Goal: Task Accomplishment & Management: Contribute content

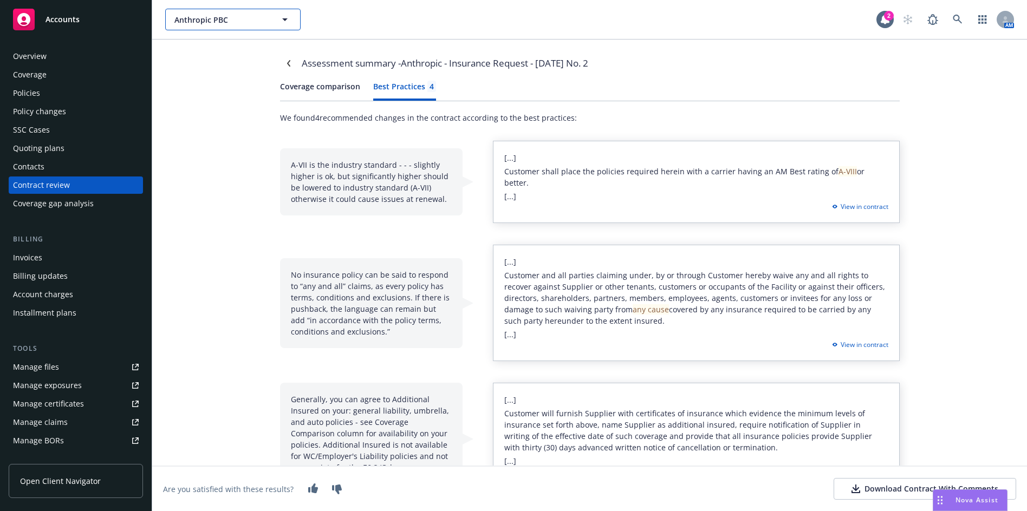
click at [187, 18] on span "Anthropic PBC" at bounding box center [221, 19] width 94 height 11
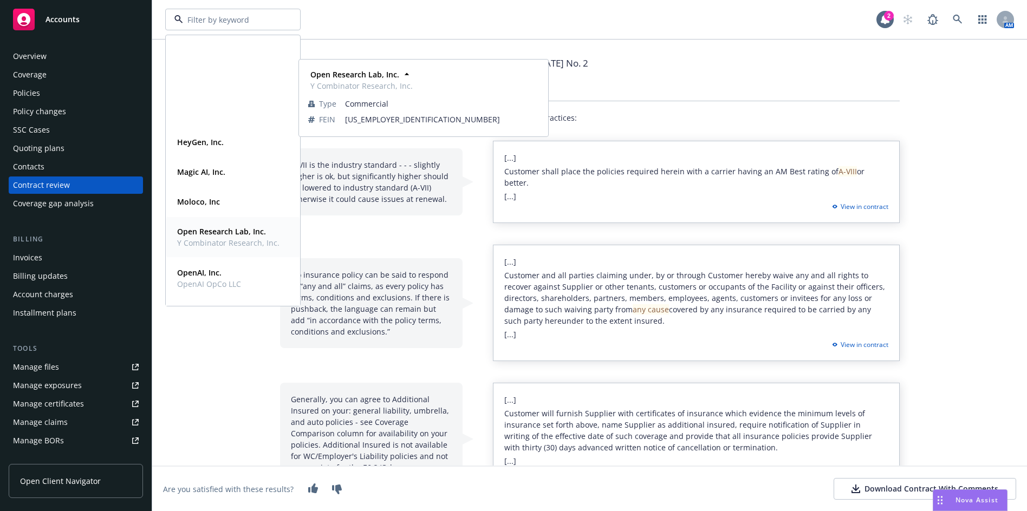
scroll to position [271, 0]
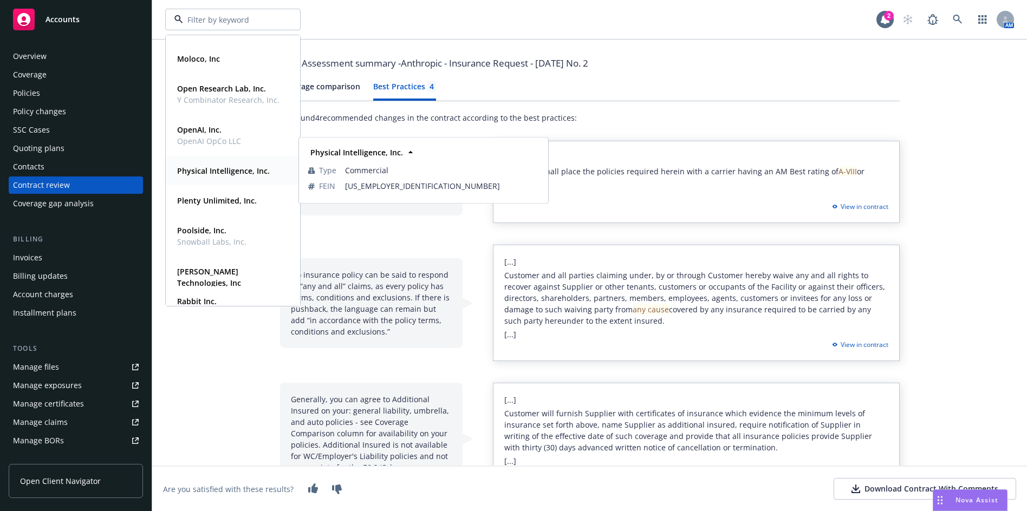
click at [202, 172] on strong "Physical Intelligence, Inc." at bounding box center [223, 171] width 93 height 10
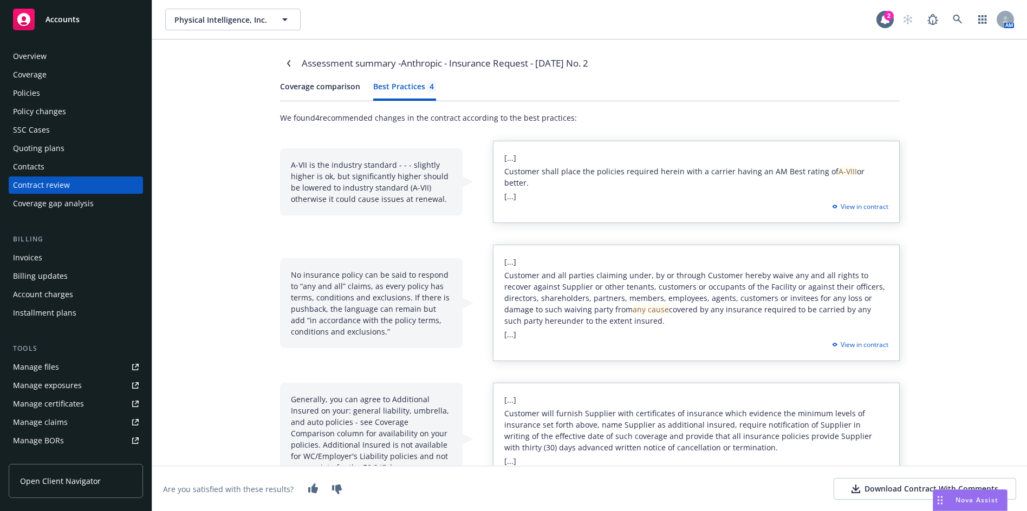
click at [50, 144] on div "Quoting plans" at bounding box center [38, 148] width 51 height 17
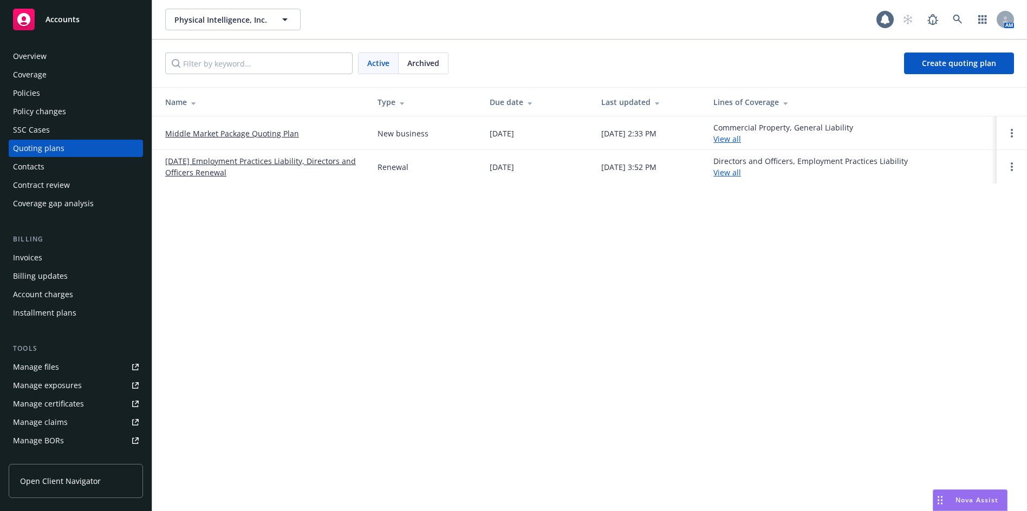
click at [272, 136] on link "Middle Market Package Quoting Plan" at bounding box center [232, 133] width 134 height 11
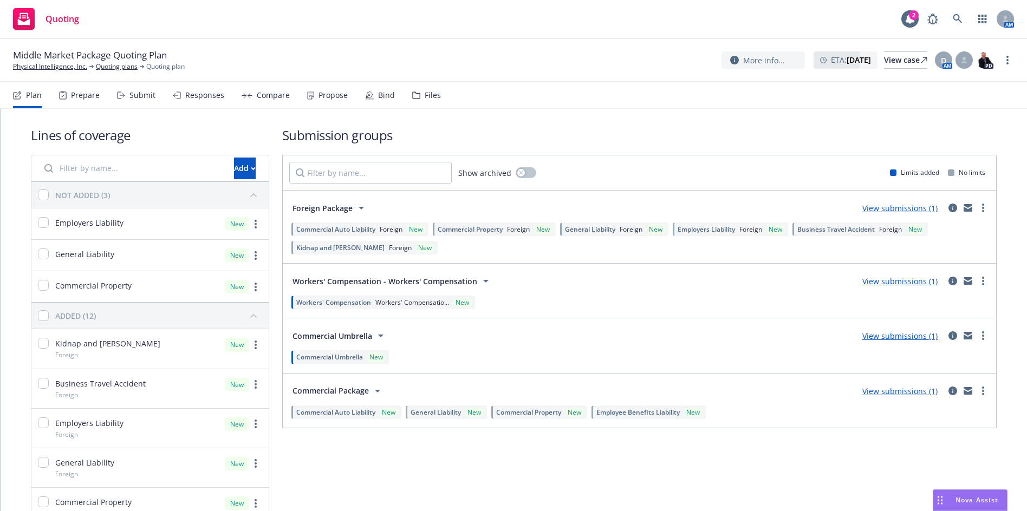
click at [275, 93] on div "Compare" at bounding box center [273, 95] width 33 height 9
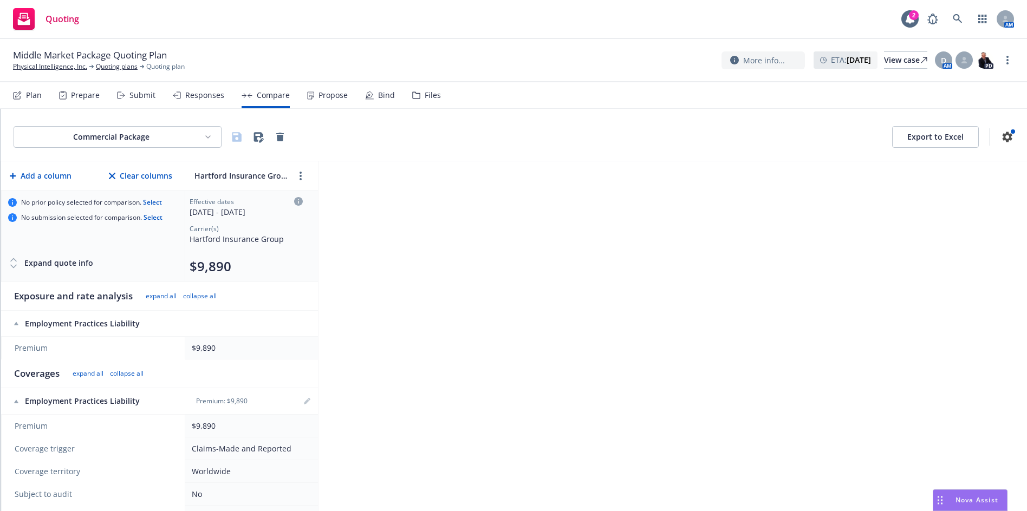
click at [198, 91] on div "Responses" at bounding box center [204, 95] width 39 height 9
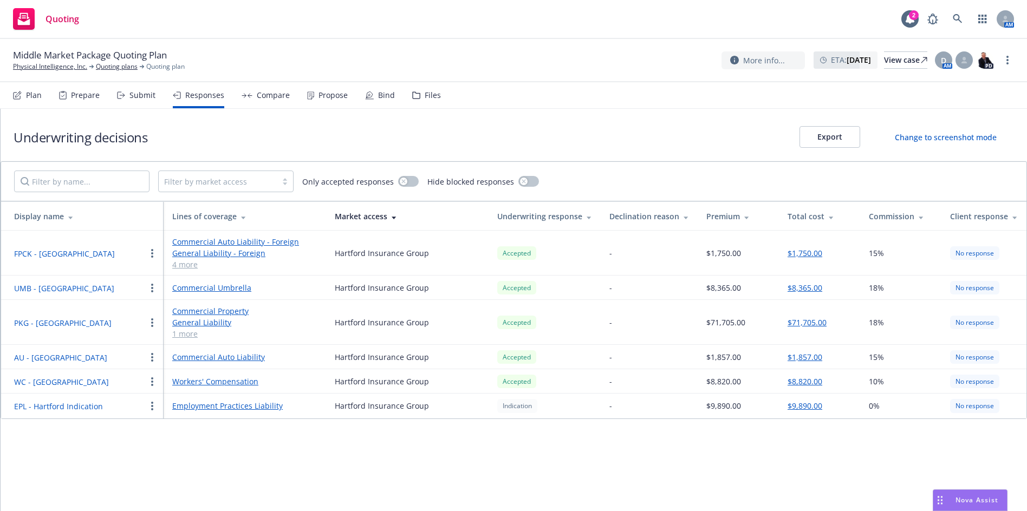
click at [327, 92] on div "Propose" at bounding box center [332, 95] width 29 height 9
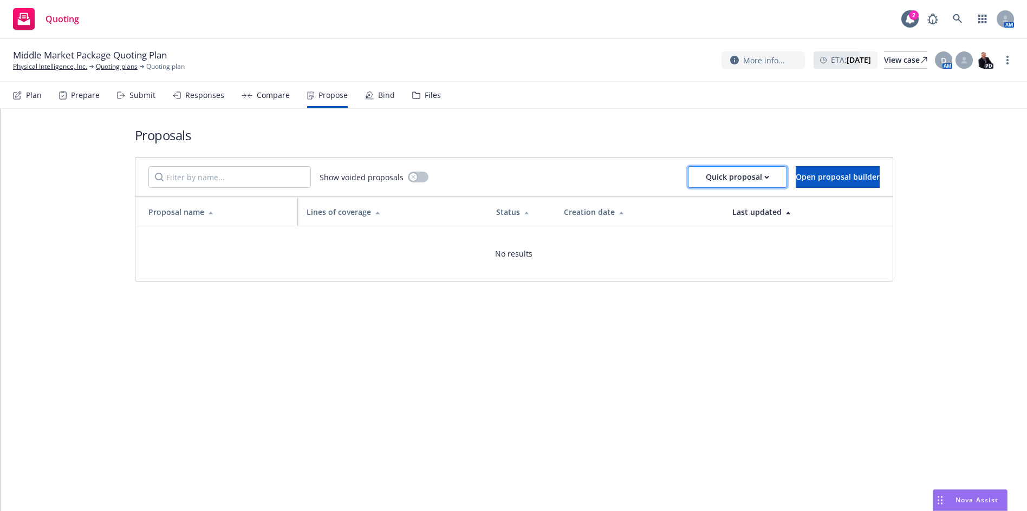
click at [706, 174] on div "Quick proposal" at bounding box center [737, 177] width 63 height 21
click at [563, 131] on h1 "Proposals" at bounding box center [514, 135] width 758 height 18
click at [258, 100] on div "Compare" at bounding box center [273, 95] width 33 height 9
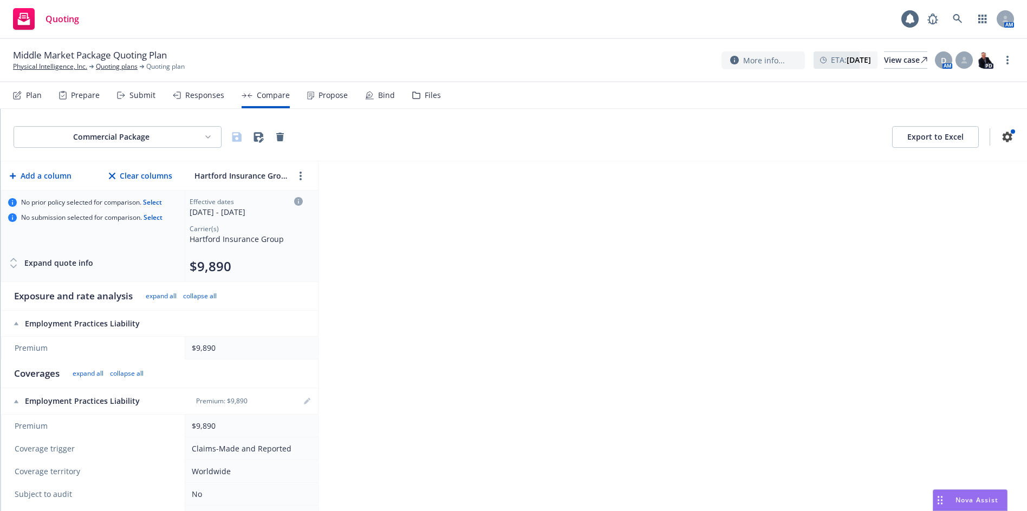
click at [197, 96] on div "Responses" at bounding box center [204, 95] width 39 height 9
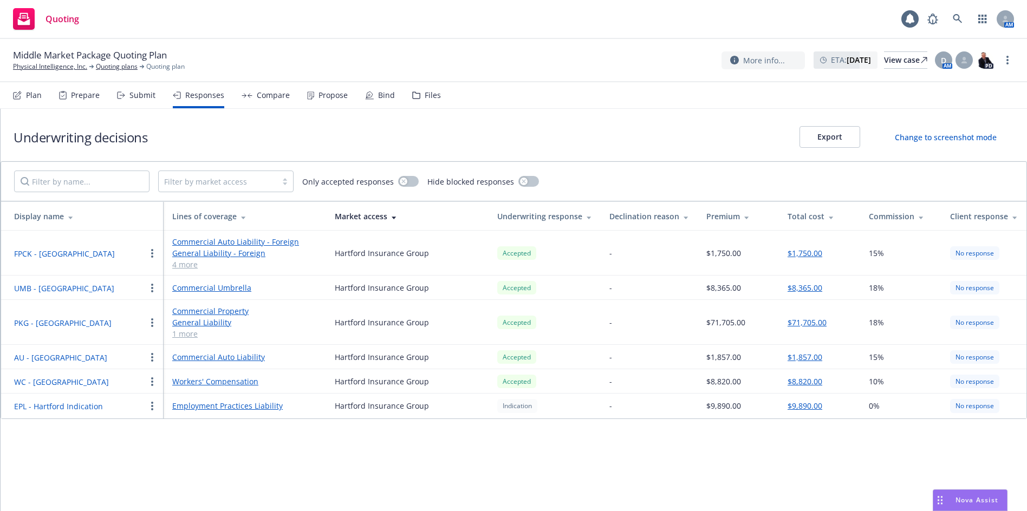
click at [262, 95] on div "Compare" at bounding box center [273, 95] width 33 height 9
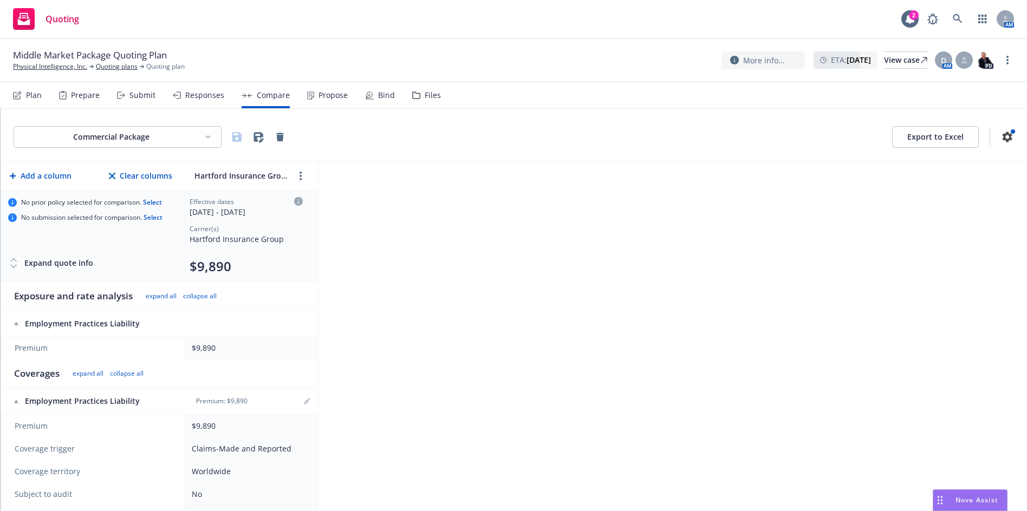
click at [154, 138] on html "Quoting 2 AM Middle Market Package Quoting Plan Physical Intelligence, Inc. Quo…" at bounding box center [513, 255] width 1027 height 511
click at [258, 139] on html "Quoting 2 AM Middle Market Package Quoting Plan Physical Intelligence, Inc. Quo…" at bounding box center [513, 255] width 1027 height 511
click at [135, 135] on html "Quoting 2 AM Middle Market Package Quoting Plan Physical Intelligence, Inc. Quo…" at bounding box center [513, 255] width 1027 height 511
click at [124, 174] on div "Commercial Umbrella" at bounding box center [118, 177] width 121 height 18
click at [131, 142] on html "Quoting 2 AM Middle Market Package Quoting Plan Physical Intelligence, Inc. Quo…" at bounding box center [513, 255] width 1027 height 511
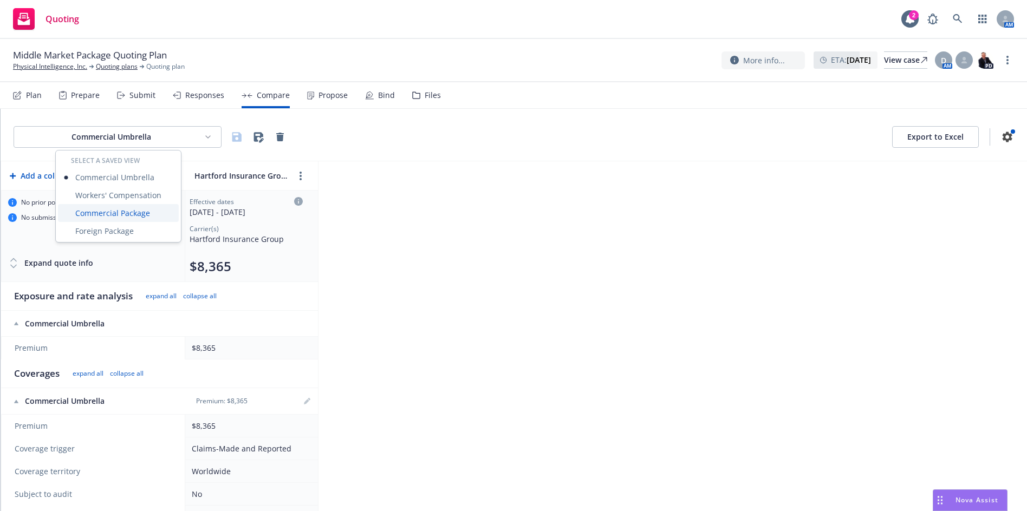
click at [118, 212] on div "Commercial Package" at bounding box center [118, 213] width 121 height 18
click at [131, 140] on html "Quoting 2 AM Middle Market Package Quoting Plan Physical Intelligence, Inc. Quo…" at bounding box center [513, 255] width 1027 height 511
click at [135, 197] on div "Workers' Compensation" at bounding box center [118, 195] width 121 height 18
click at [140, 131] on html "Quoting 2 AM Middle Market Package Quoting Plan Physical Intelligence, Inc. Quo…" at bounding box center [513, 255] width 1027 height 511
click at [128, 171] on div "Commercial Umbrella" at bounding box center [118, 177] width 121 height 18
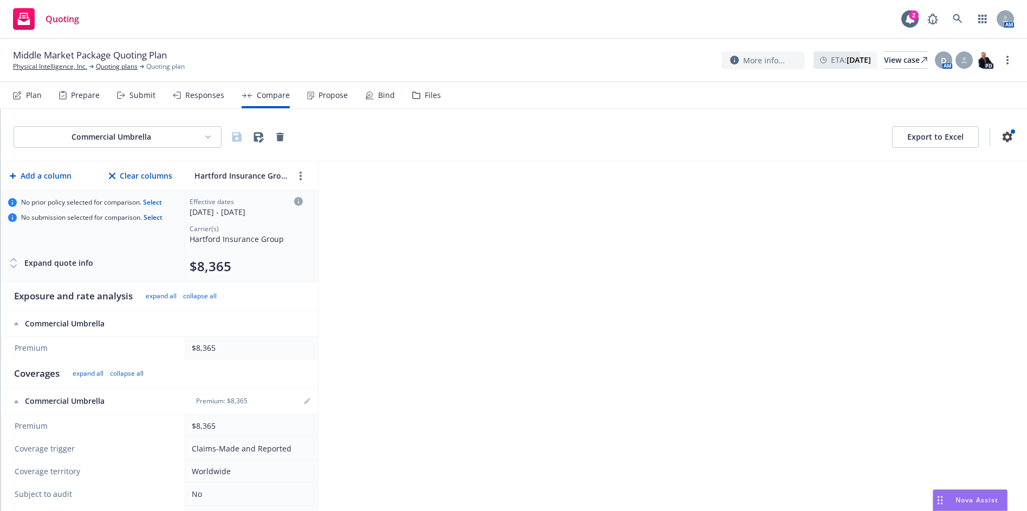
click at [166, 131] on html "Quoting 2 AM Middle Market Package Quoting Plan Physical Intelligence, Inc. Quo…" at bounding box center [513, 255] width 1027 height 511
click at [142, 227] on div "Foreign Package" at bounding box center [118, 231] width 121 height 18
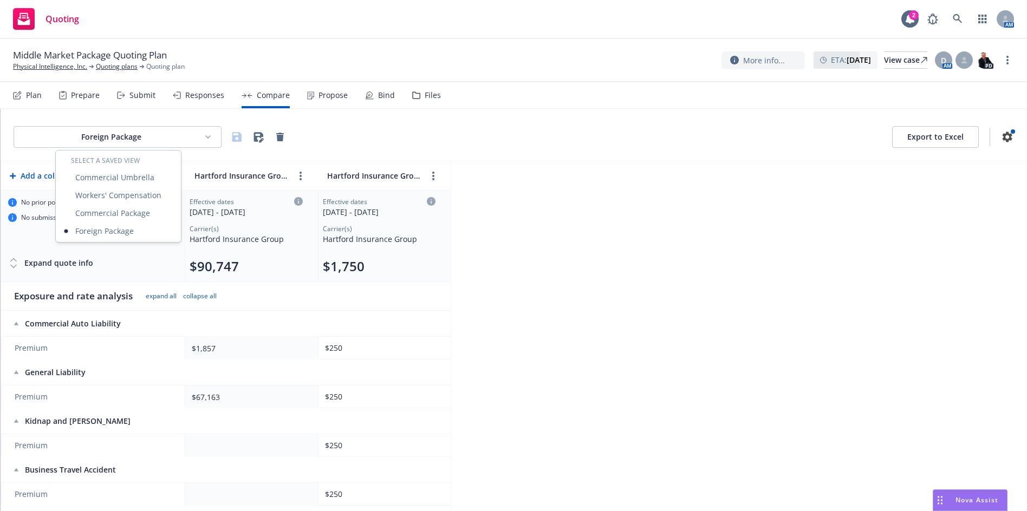
click at [151, 133] on html "Quoting 2 AM Middle Market Package Quoting Plan Physical Intelligence, Inc. Quo…" at bounding box center [513, 255] width 1027 height 511
click at [126, 209] on div "Commercial Package" at bounding box center [118, 213] width 121 height 18
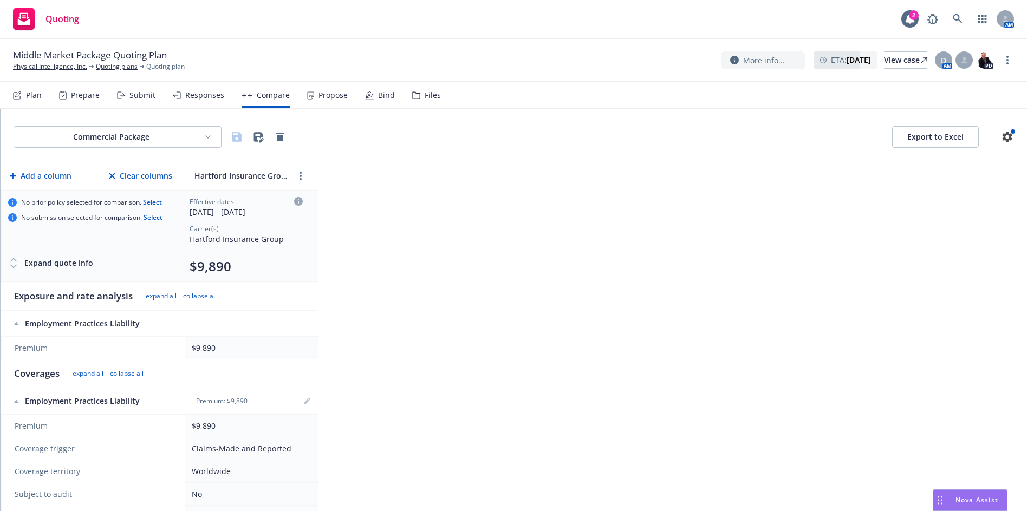
click at [81, 134] on html "Quoting 2 AM Middle Market Package Quoting Plan Physical Intelligence, Inc. Quo…" at bounding box center [513, 255] width 1027 height 511
click at [93, 179] on div "Commercial Umbrella" at bounding box center [118, 177] width 121 height 18
click at [79, 138] on html "Quoting 2 AM Middle Market Package Quoting Plan Physical Intelligence, Inc. Quo…" at bounding box center [513, 255] width 1027 height 511
click at [456, 222] on html "Quoting 2 AM Middle Market Package Quoting Plan Physical Intelligence, Inc. Quo…" at bounding box center [513, 255] width 1027 height 511
click at [1001, 138] on icon "button" at bounding box center [1007, 137] width 13 height 13
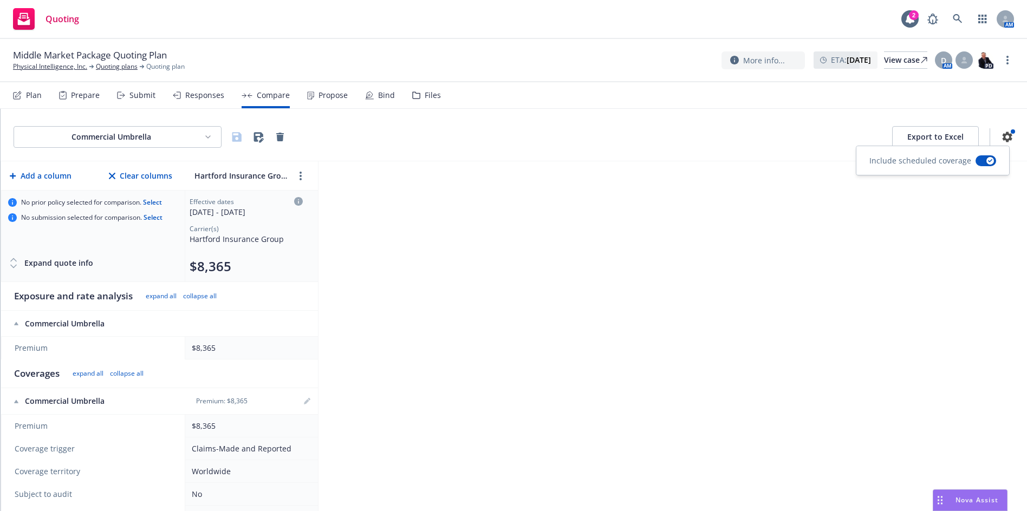
click at [1001, 138] on icon "button" at bounding box center [1007, 137] width 13 height 13
click at [909, 136] on button "Export to Excel" at bounding box center [935, 137] width 87 height 22
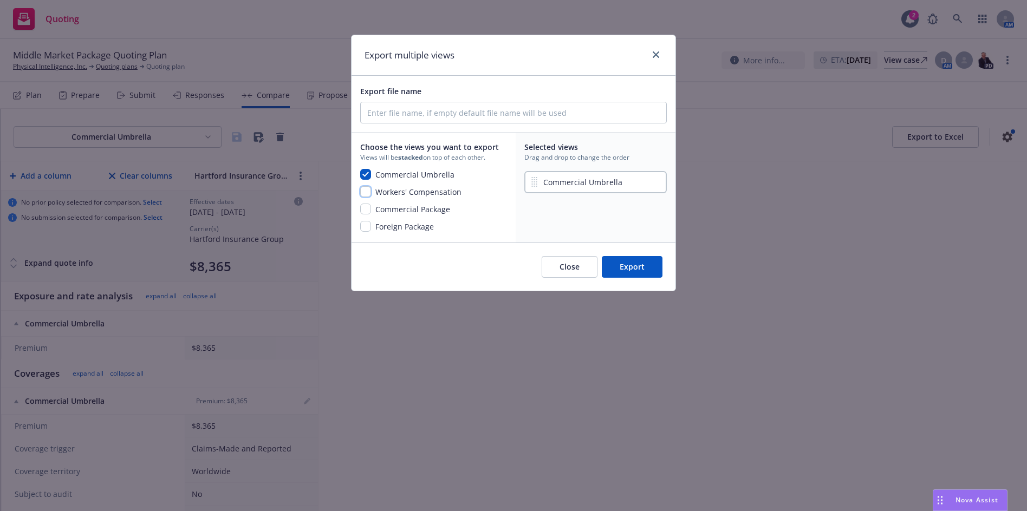
click at [365, 191] on input "checkbox" at bounding box center [365, 191] width 11 height 11
checkbox input "true"
click at [367, 209] on input "checkbox" at bounding box center [365, 209] width 11 height 11
checkbox input "true"
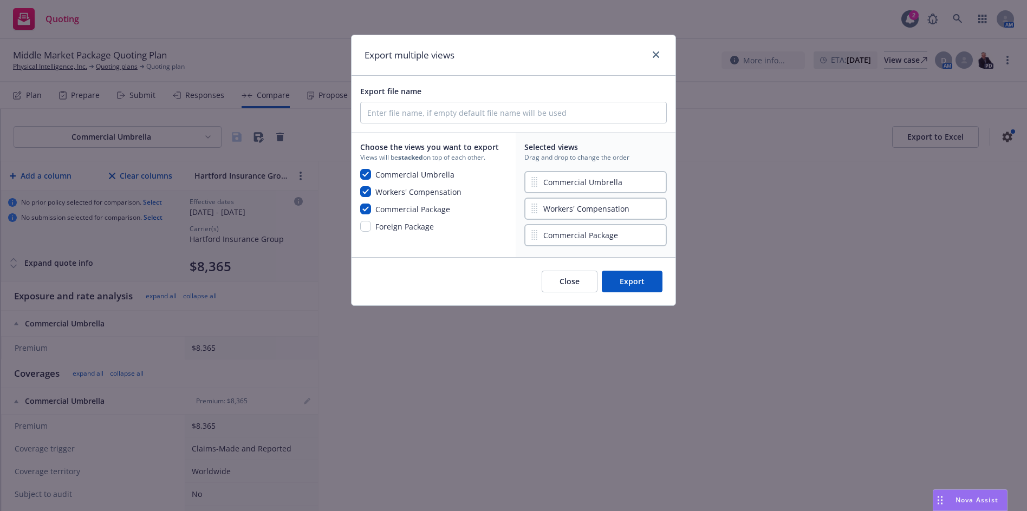
click at [367, 234] on div "Choose the views you want to export Views will be stacked on top of each other.…" at bounding box center [432, 195] width 160 height 124
click at [361, 225] on input "checkbox" at bounding box center [365, 226] width 11 height 11
checkbox input "true"
drag, startPoint x: 531, startPoint y: 237, endPoint x: 529, endPoint y: 185, distance: 52.6
click at [528, 178] on div "Commercial Umbrella Workers' Compensation Commercial Package Foreign Package" at bounding box center [595, 209] width 142 height 80
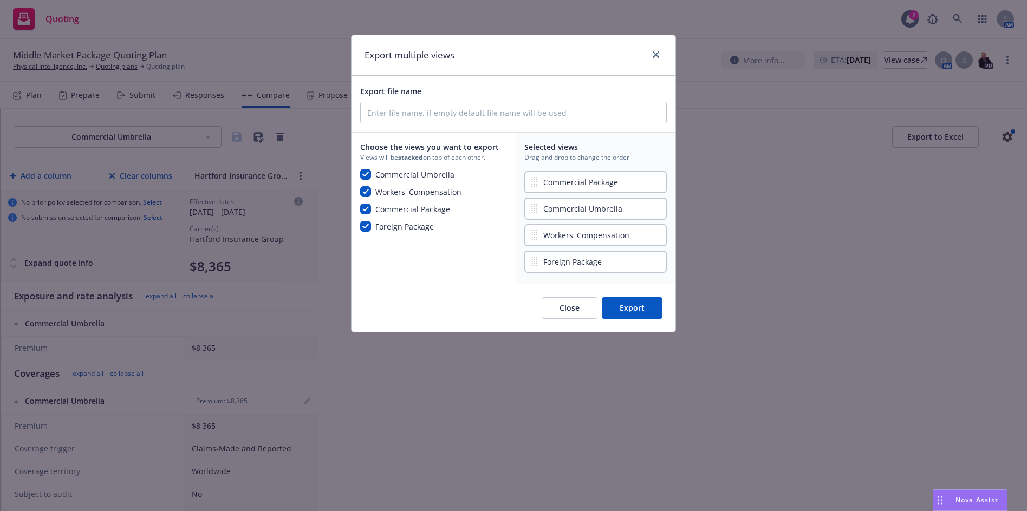
click at [648, 304] on button "Export" at bounding box center [632, 308] width 61 height 22
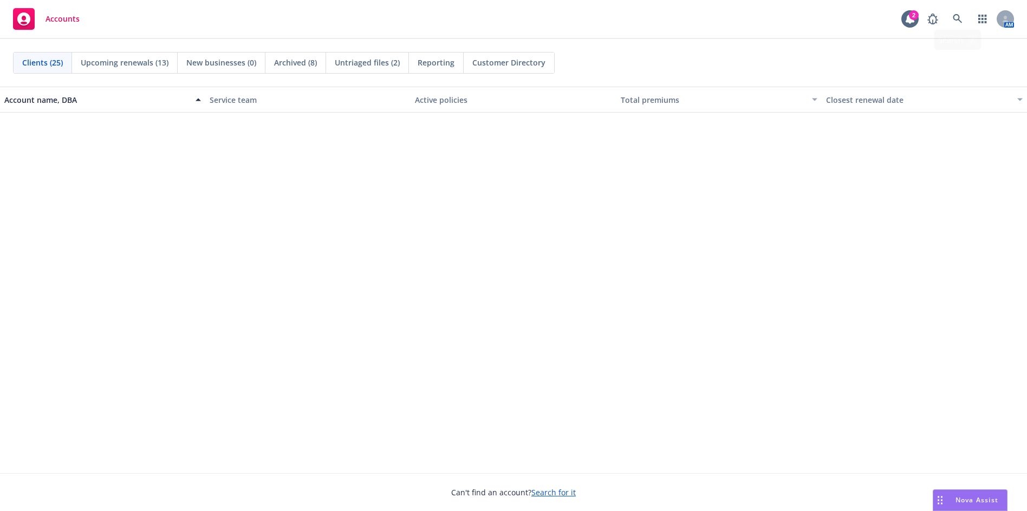
scroll to position [542, 0]
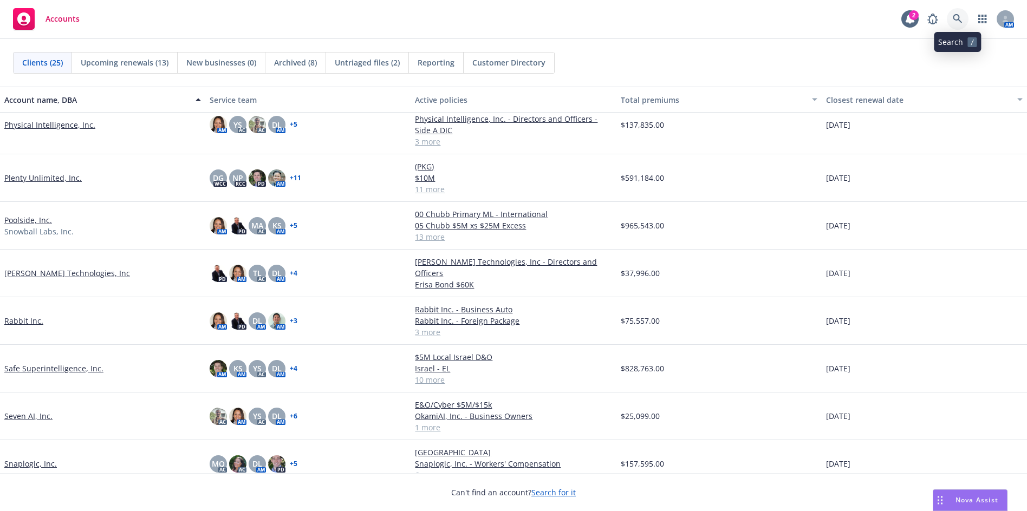
click at [961, 19] on icon at bounding box center [958, 19] width 10 height 10
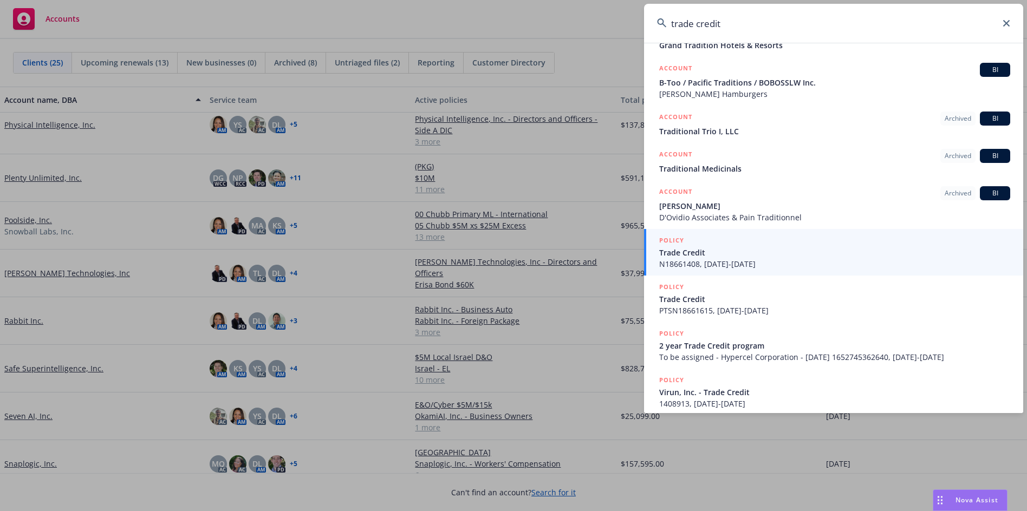
scroll to position [109, 0]
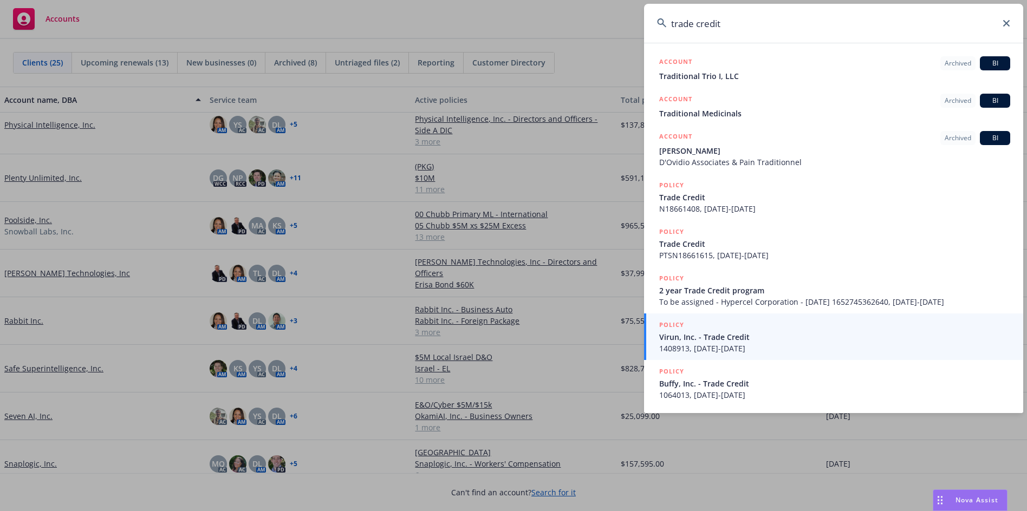
type input "trade credit"
click at [1005, 24] on icon at bounding box center [1006, 23] width 6 height 6
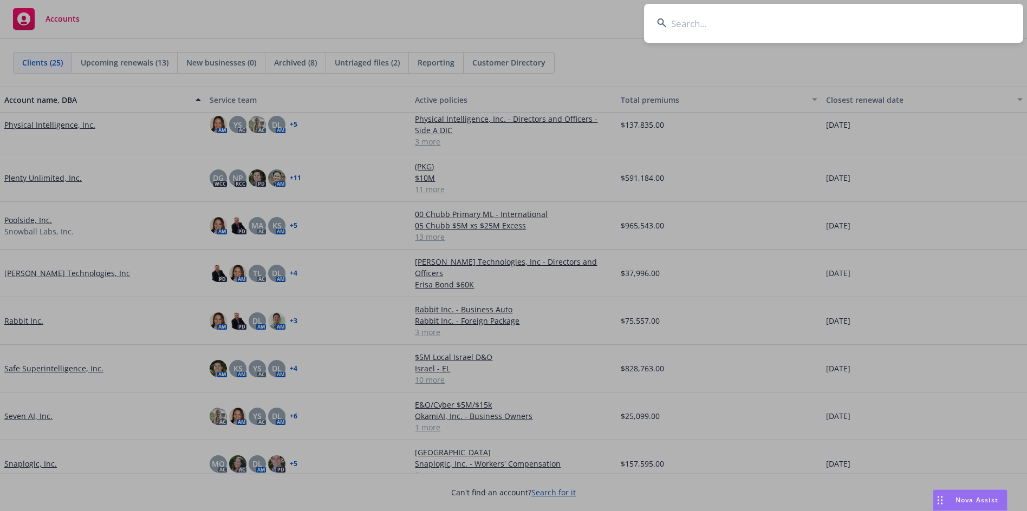
click at [694, 22] on input at bounding box center [833, 23] width 379 height 39
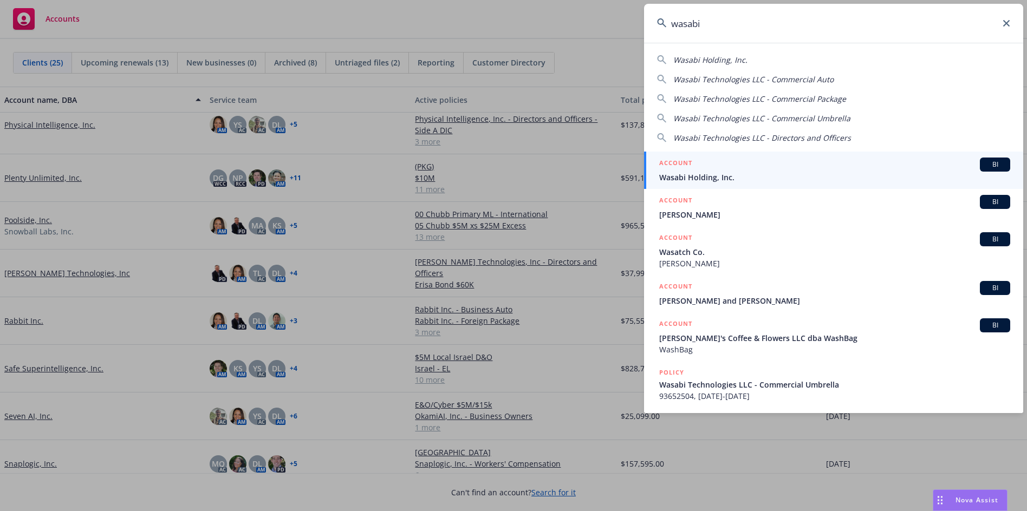
type input "wasabi"
click at [764, 172] on span "Wasabi Holding, Inc." at bounding box center [834, 177] width 351 height 11
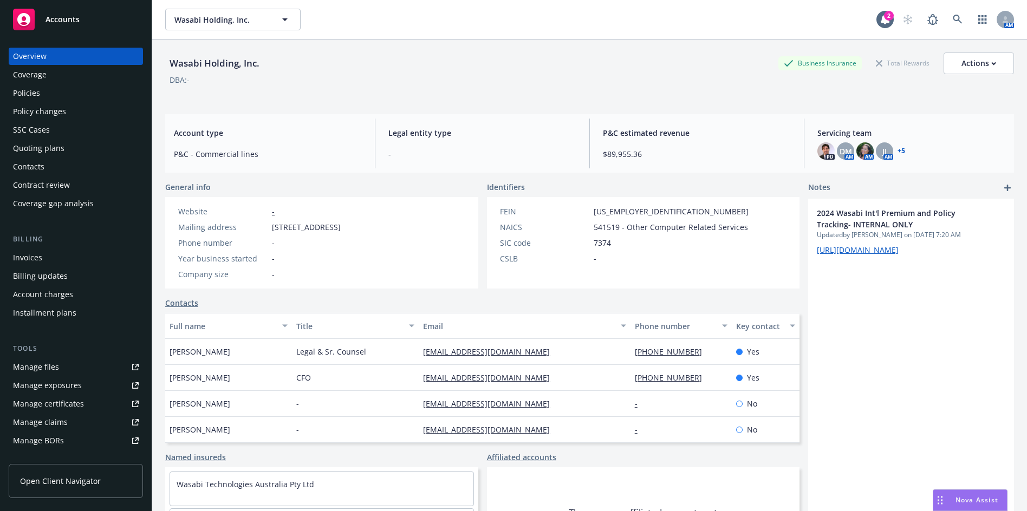
click at [79, 96] on div "Policies" at bounding box center [76, 92] width 126 height 17
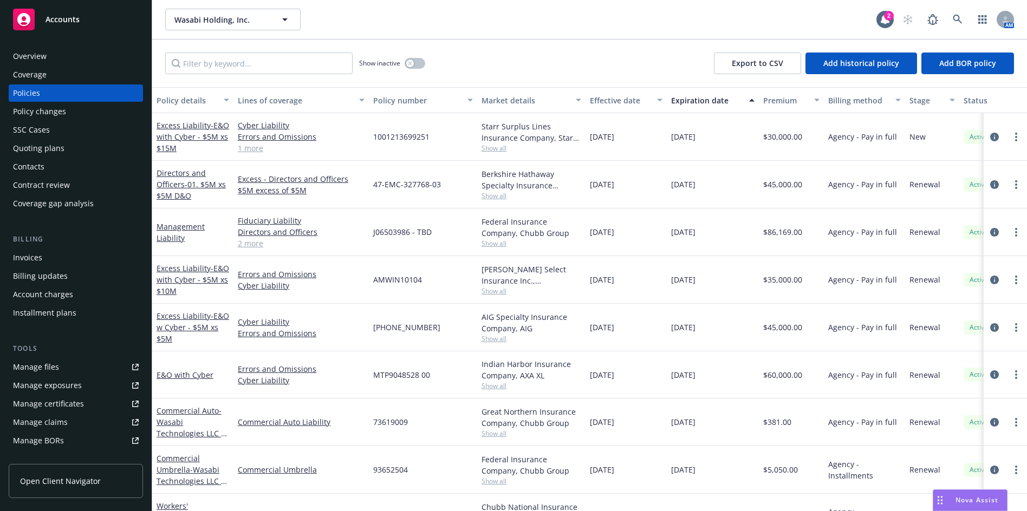
click at [43, 56] on div "Overview" at bounding box center [30, 56] width 34 height 17
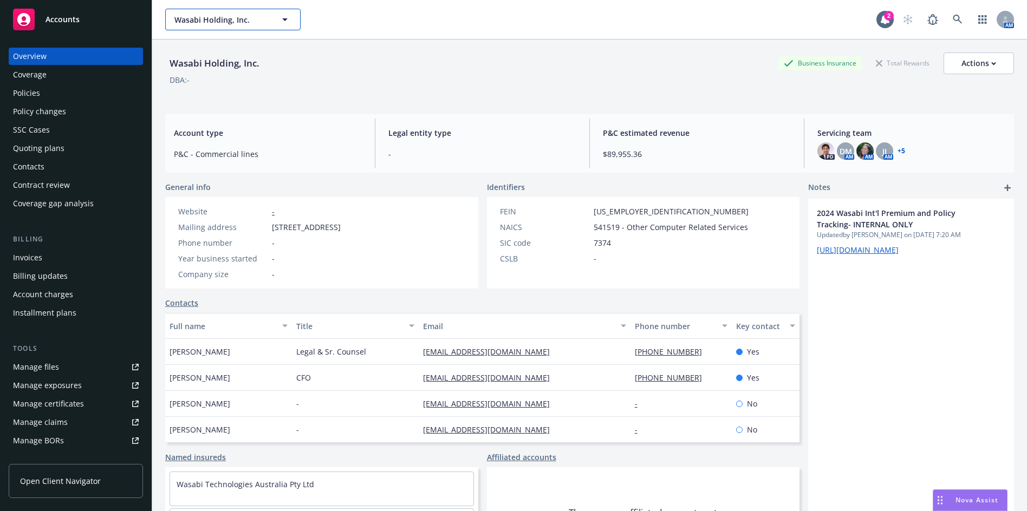
click at [180, 25] on button "Wasabi Holding, Inc." at bounding box center [232, 20] width 135 height 22
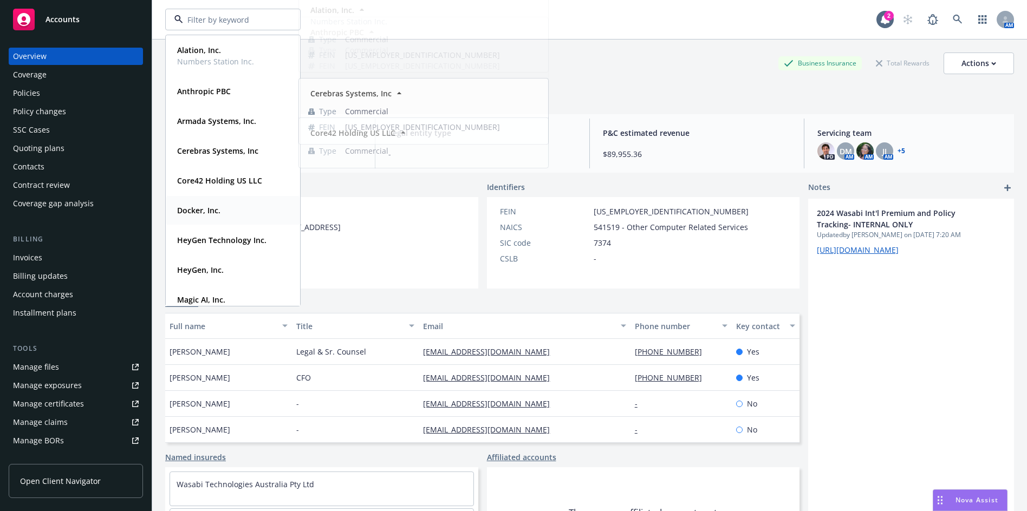
scroll to position [108, 0]
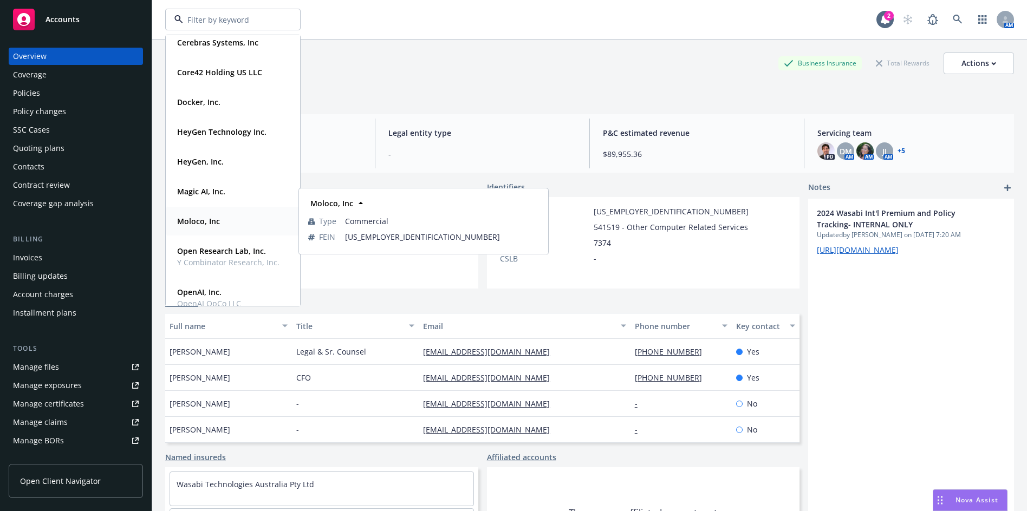
click at [204, 226] on strong "Moloco, Inc" at bounding box center [198, 221] width 43 height 10
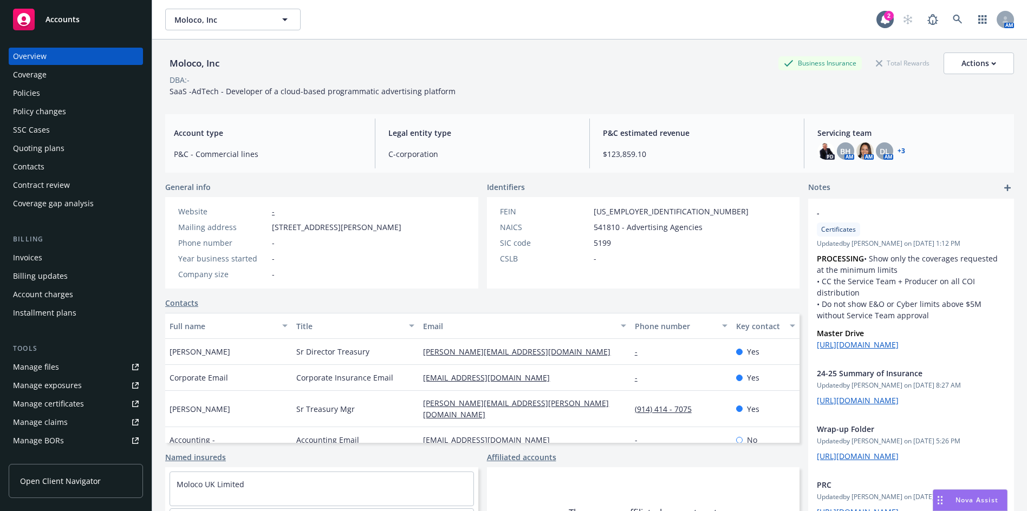
click at [67, 368] on link "Manage files" at bounding box center [76, 367] width 134 height 17
click at [204, 20] on span "Moloco, Inc" at bounding box center [221, 19] width 94 height 11
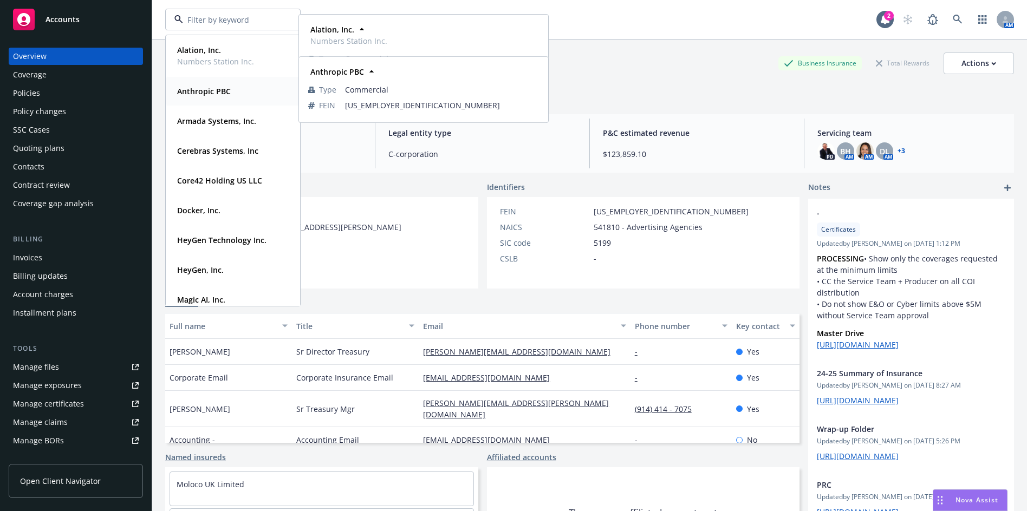
click at [205, 90] on strong "Anthropic PBC" at bounding box center [204, 91] width 54 height 10
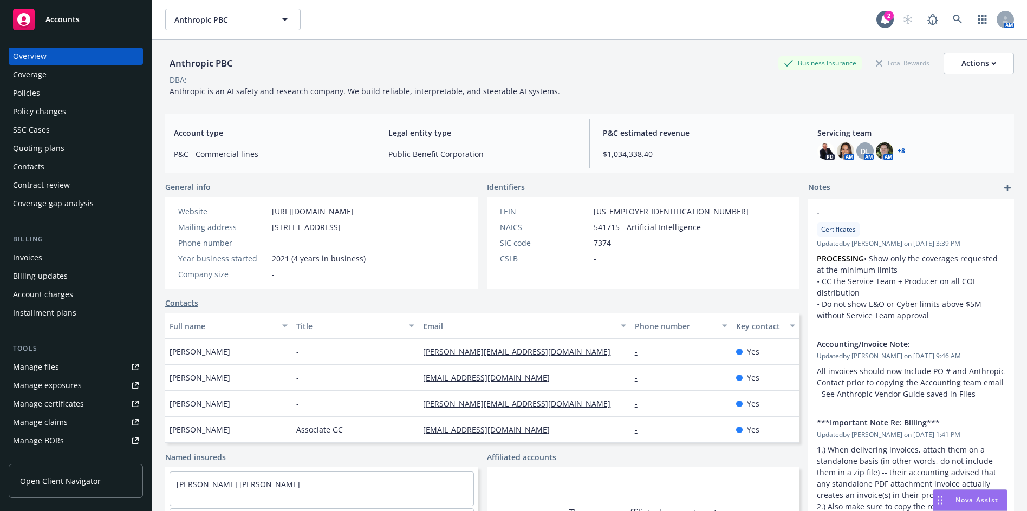
click at [63, 93] on div "Policies" at bounding box center [76, 92] width 126 height 17
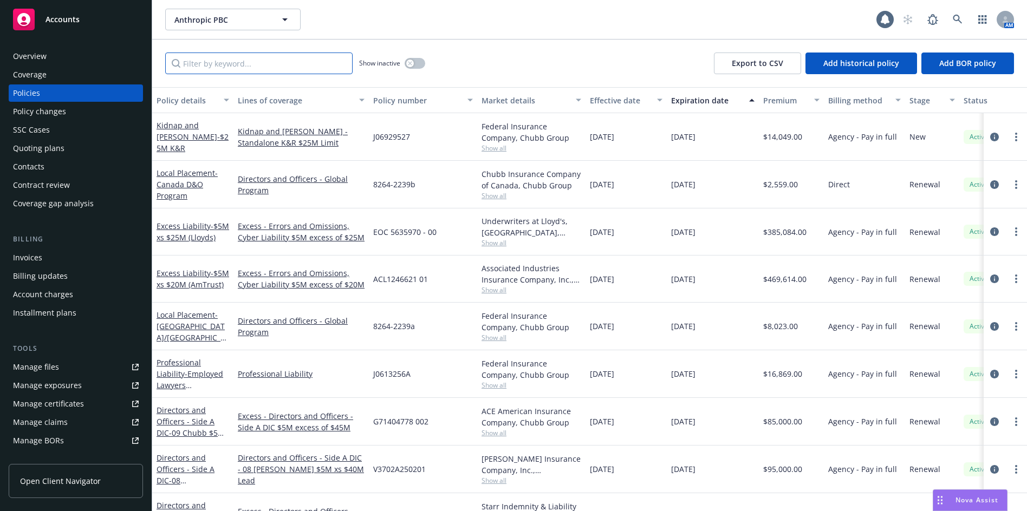
click at [233, 68] on input "Filter by keyword..." at bounding box center [258, 64] width 187 height 22
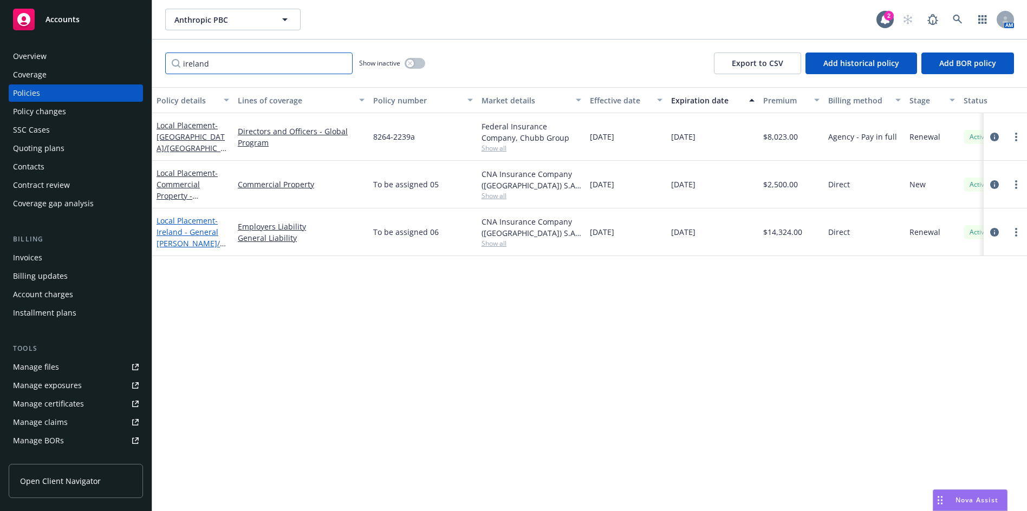
type input "ireland"
click at [184, 232] on span "- Ireland - General Liab./Employers Liab." at bounding box center [191, 238] width 69 height 44
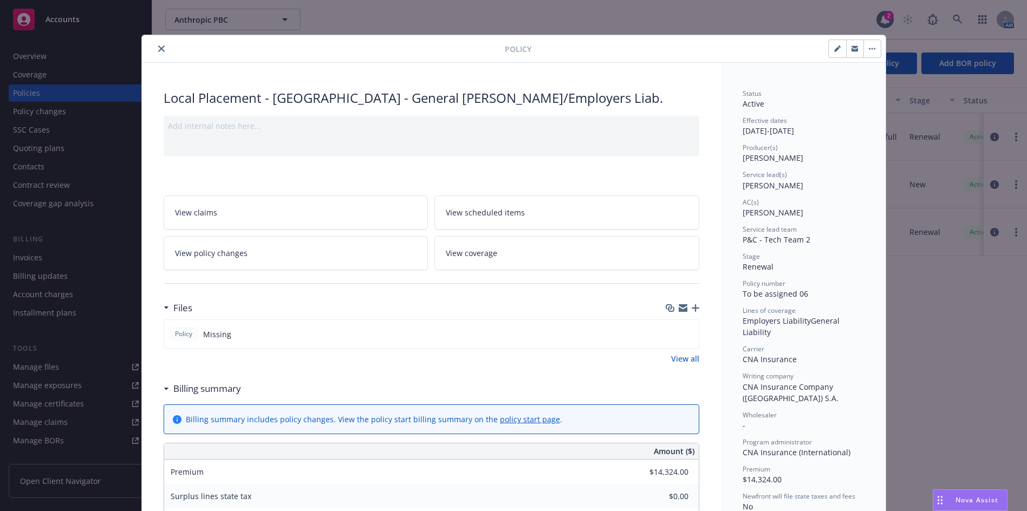
click at [679, 309] on icon "button" at bounding box center [683, 309] width 9 height 5
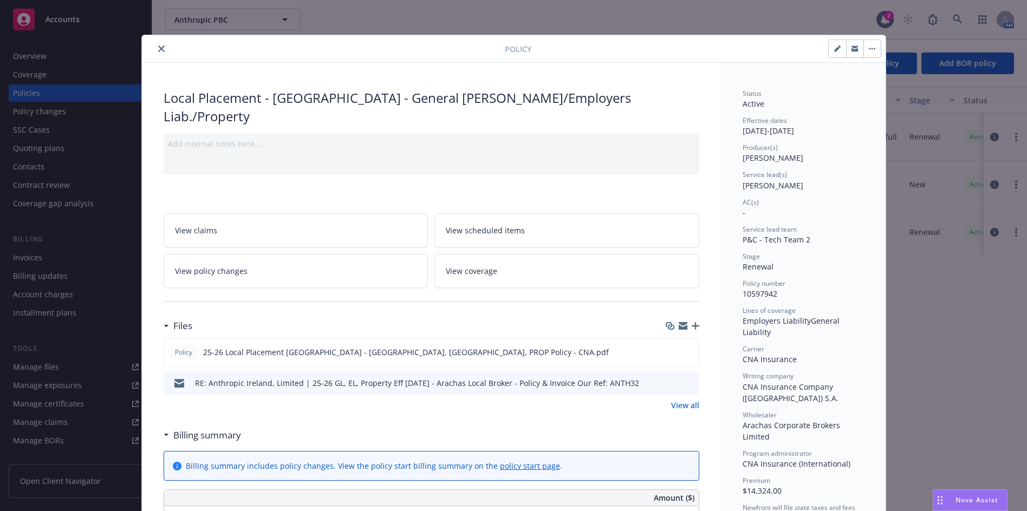
click at [685, 400] on link "View all" at bounding box center [685, 405] width 28 height 11
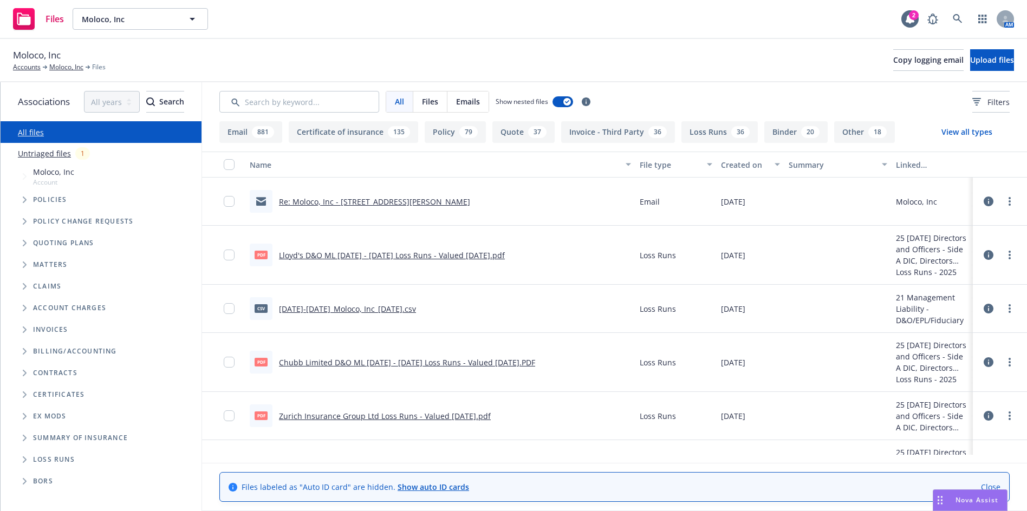
click at [334, 194] on div "Re: Moloco, Inc - 601 Marshall St COI" at bounding box center [360, 201] width 220 height 23
click at [336, 202] on link "Re: Moloco, Inc - 601 Marshall St COI" at bounding box center [374, 202] width 191 height 10
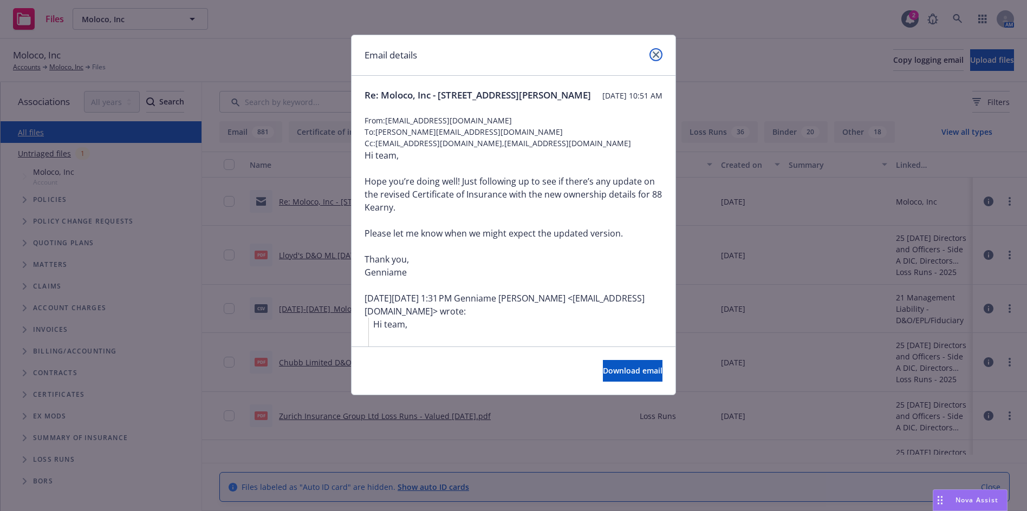
click at [656, 55] on icon "close" at bounding box center [656, 54] width 6 height 6
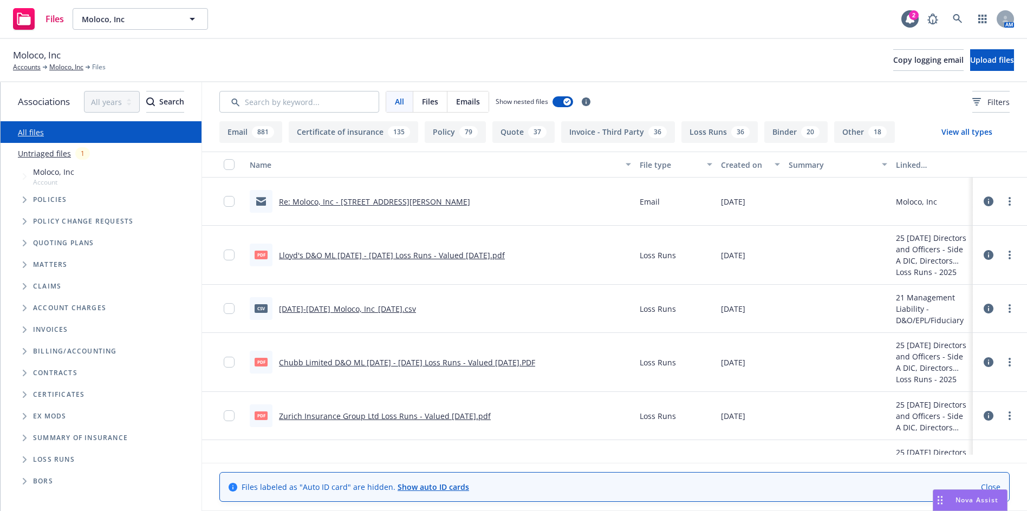
click at [990, 200] on icon at bounding box center [989, 202] width 10 height 10
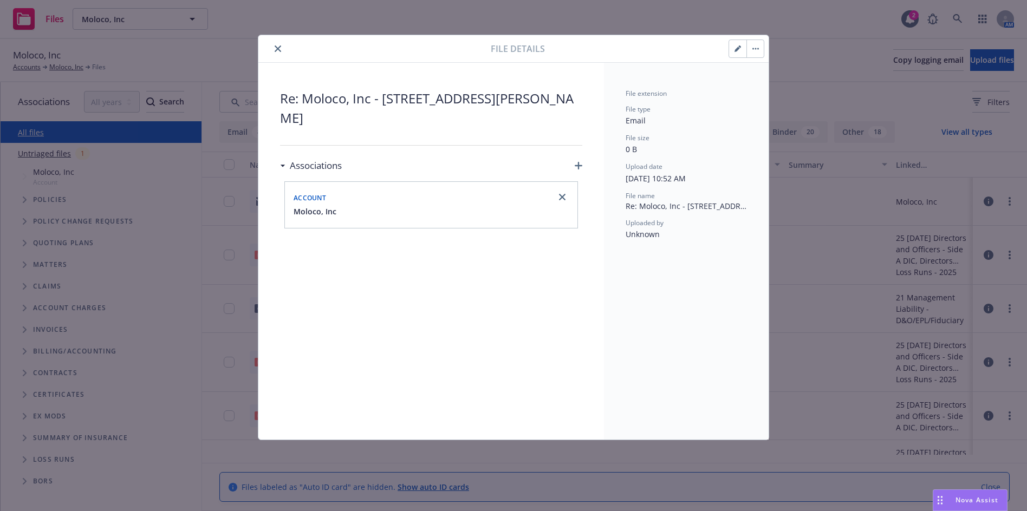
click at [281, 51] on button "close" at bounding box center [277, 48] width 13 height 13
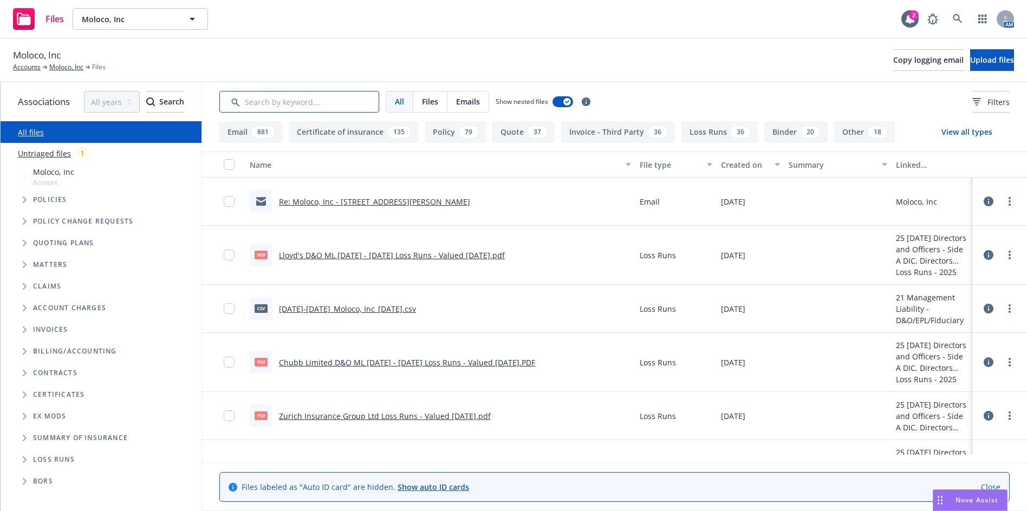
click at [368, 97] on input "Search by keyword..." at bounding box center [299, 102] width 160 height 22
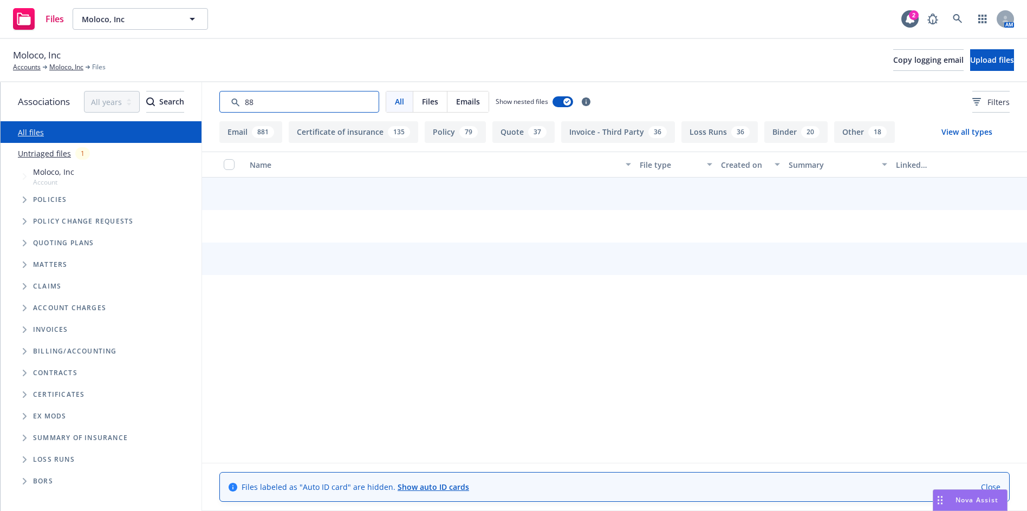
type input "88k"
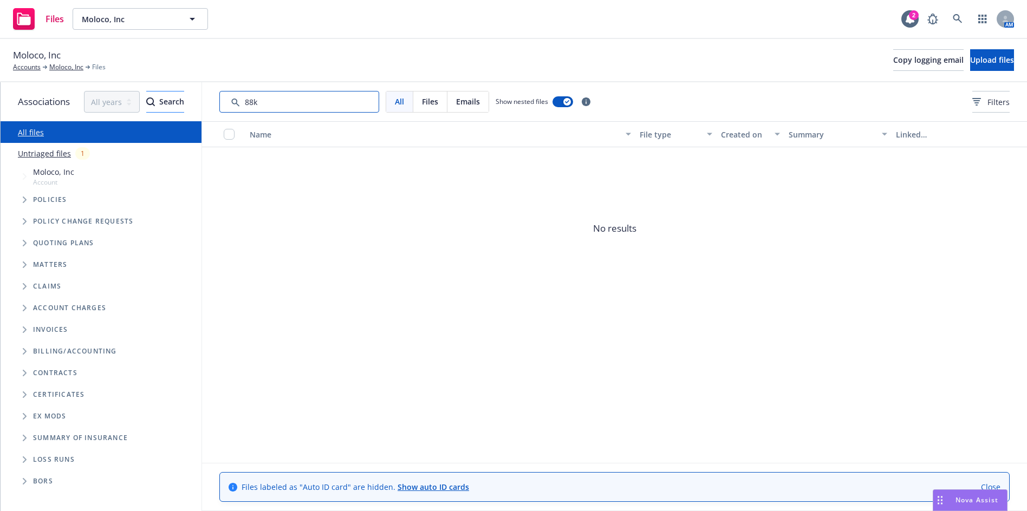
drag, startPoint x: 349, startPoint y: 99, endPoint x: 176, endPoint y: 94, distance: 173.4
click at [176, 94] on div "Associations All years 2027 2026 2025 2024 2023 2022 2021 2020 2019 2018 2017 2…" at bounding box center [514, 296] width 1026 height 429
type input "jones"
click at [60, 64] on link "Moloco, Inc" at bounding box center [66, 67] width 34 height 10
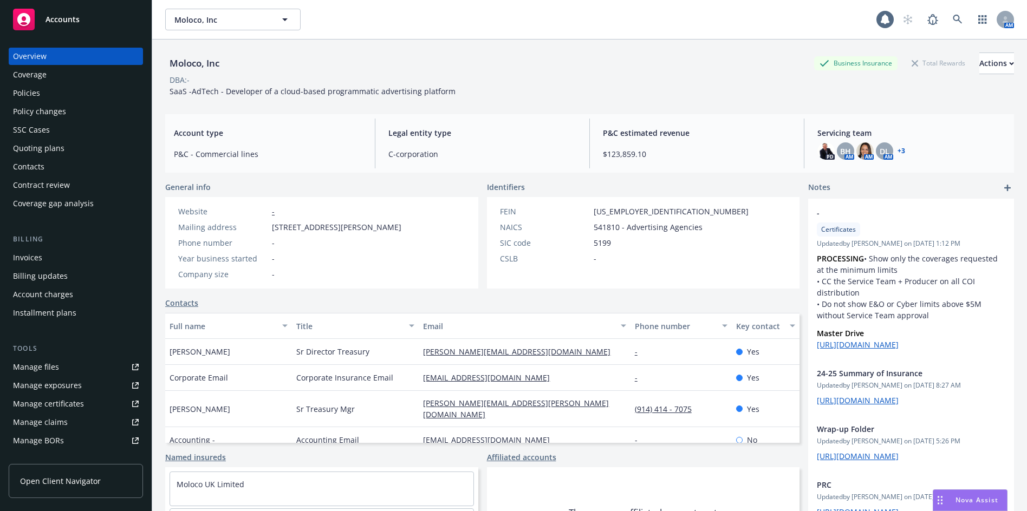
scroll to position [194, 0]
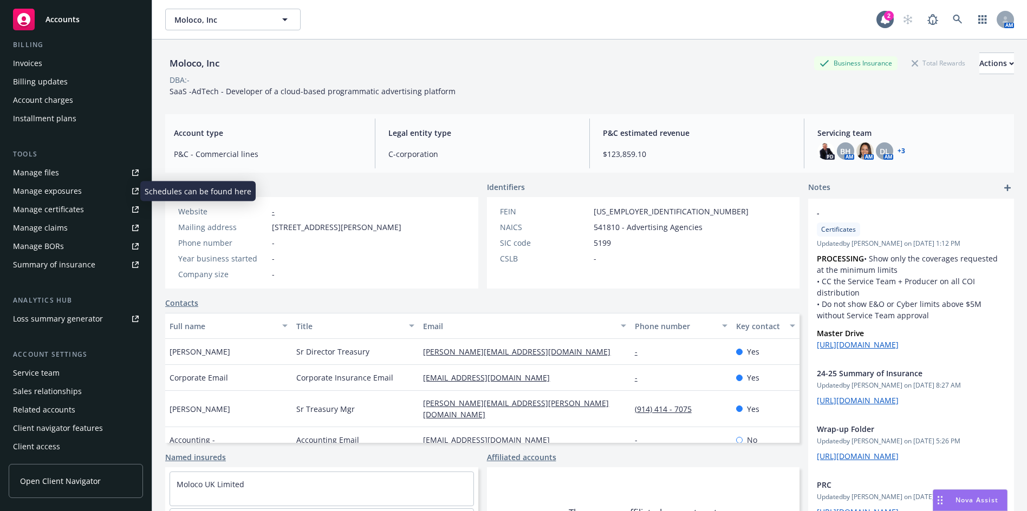
click at [49, 193] on div "Manage exposures" at bounding box center [47, 191] width 69 height 17
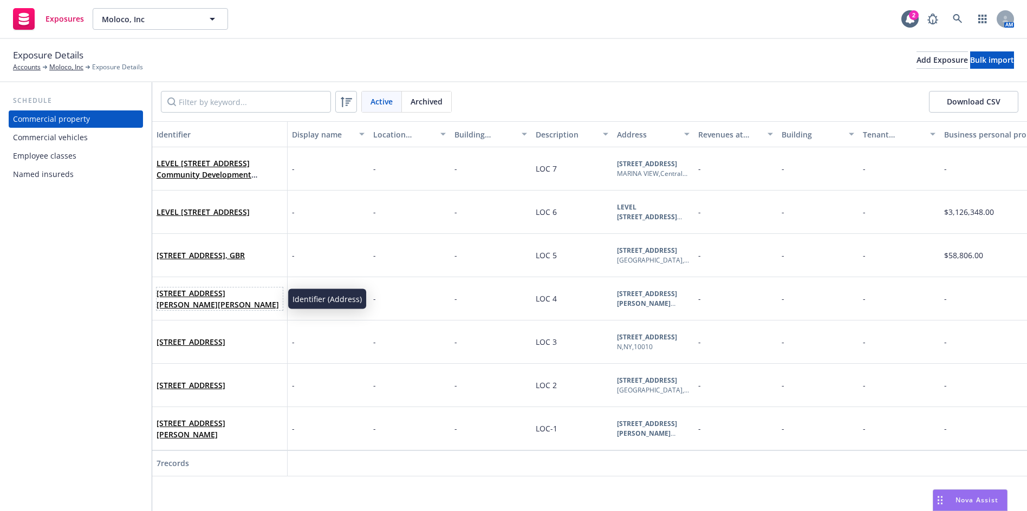
click at [207, 298] on span "[STREET_ADDRESS][PERSON_NAME][PERSON_NAME]" at bounding box center [220, 299] width 126 height 23
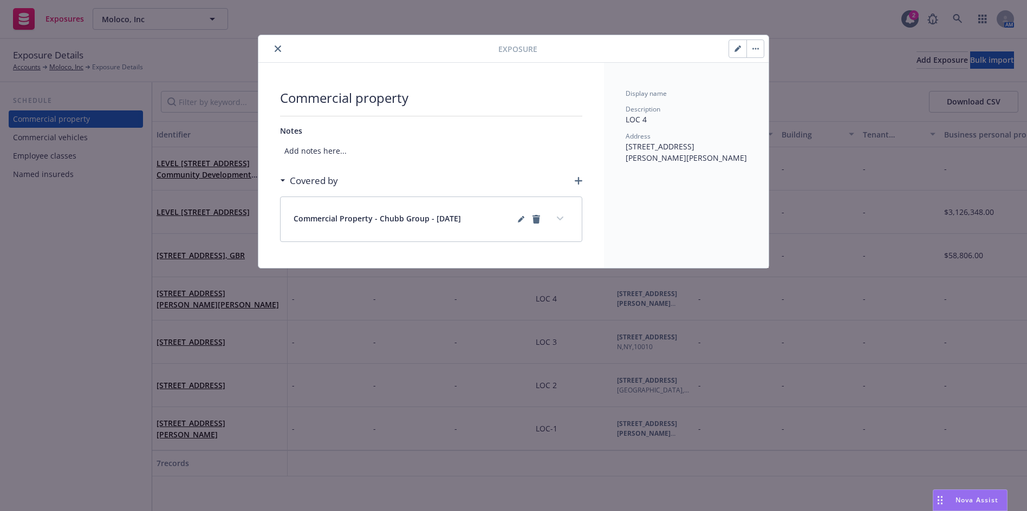
click at [274, 43] on button "close" at bounding box center [277, 48] width 13 height 13
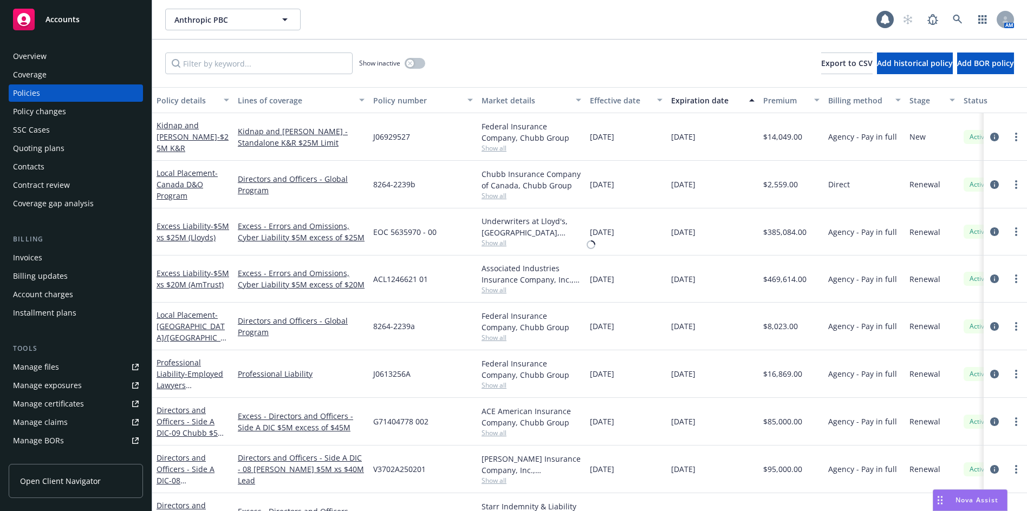
click at [202, 65] on div "Anthropic PBC Anthropic PBC AM Show inactive Export to CSV Add historical polic…" at bounding box center [589, 255] width 875 height 511
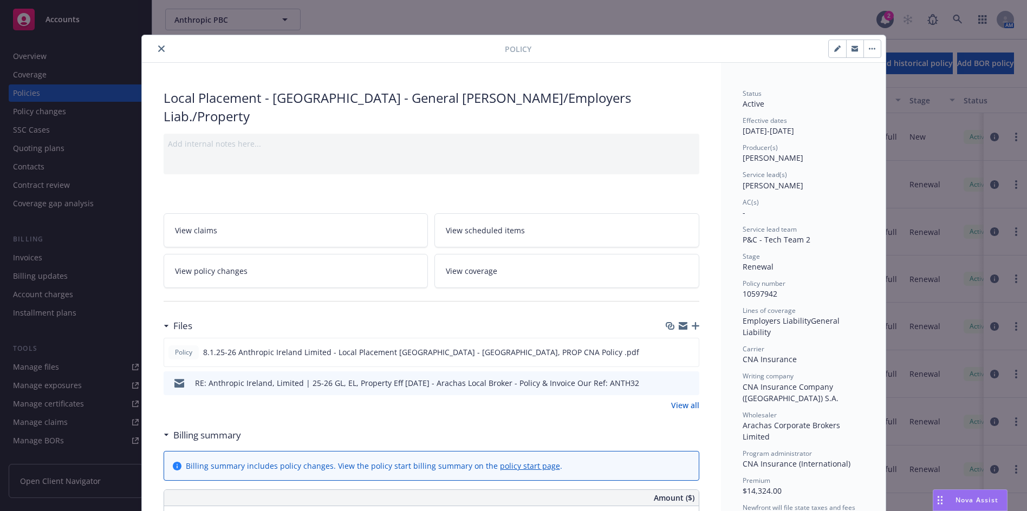
click at [829, 49] on button "button" at bounding box center [837, 48] width 17 height 17
select select "RENEWAL"
select select "12"
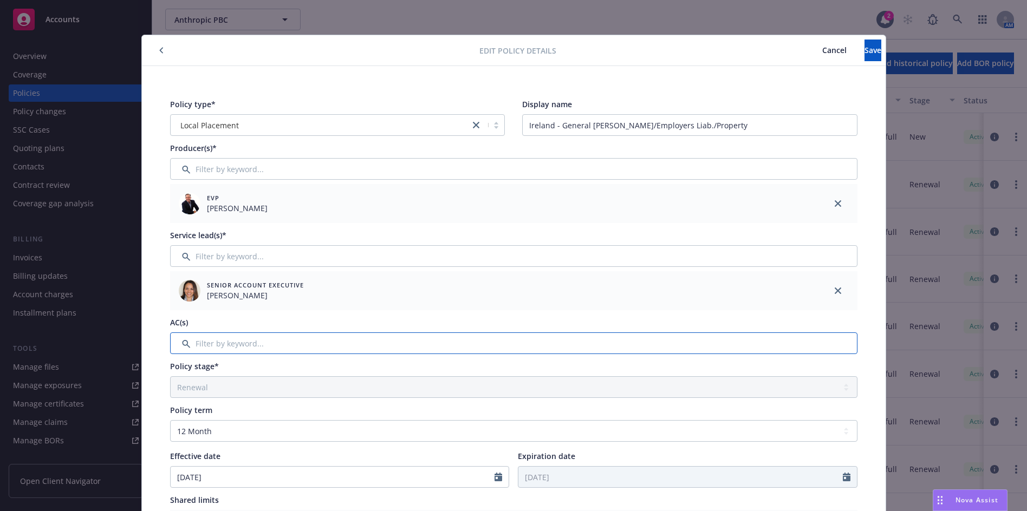
click at [193, 345] on input "Filter by keyword..." at bounding box center [513, 344] width 687 height 22
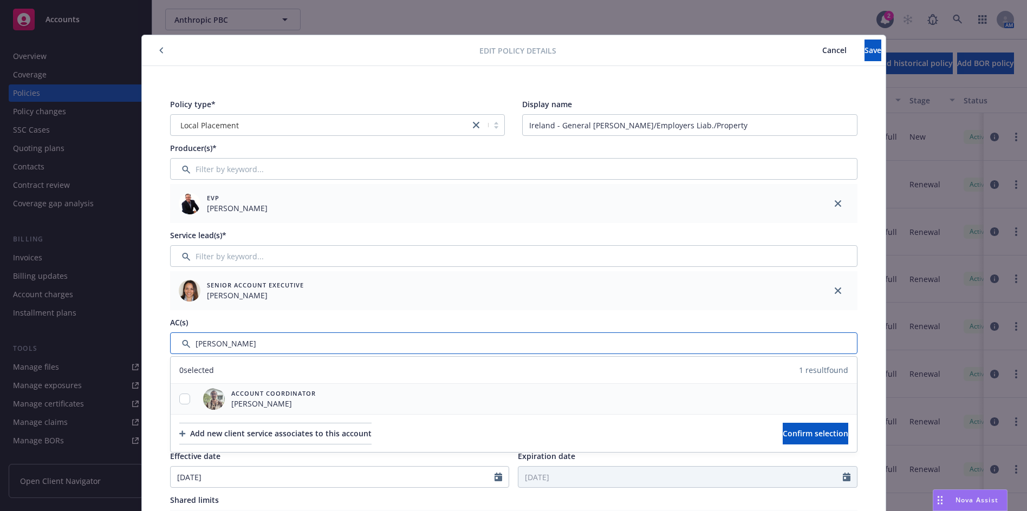
type input "[PERSON_NAME]"
click at [181, 399] on input "checkbox" at bounding box center [184, 399] width 11 height 11
checkbox input "true"
click at [789, 434] on span "Confirm selection" at bounding box center [816, 433] width 66 height 10
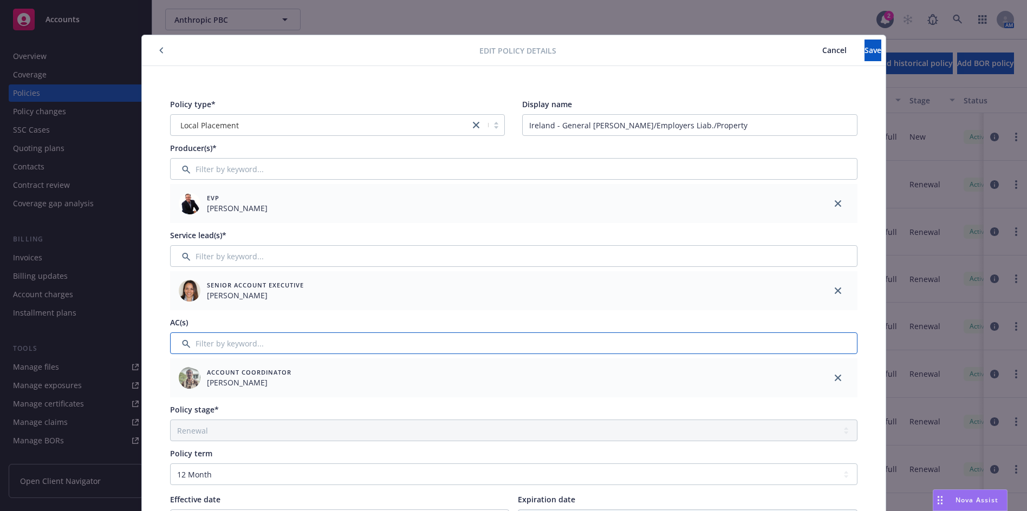
click at [316, 344] on input "Filter by keyword..." at bounding box center [513, 344] width 687 height 22
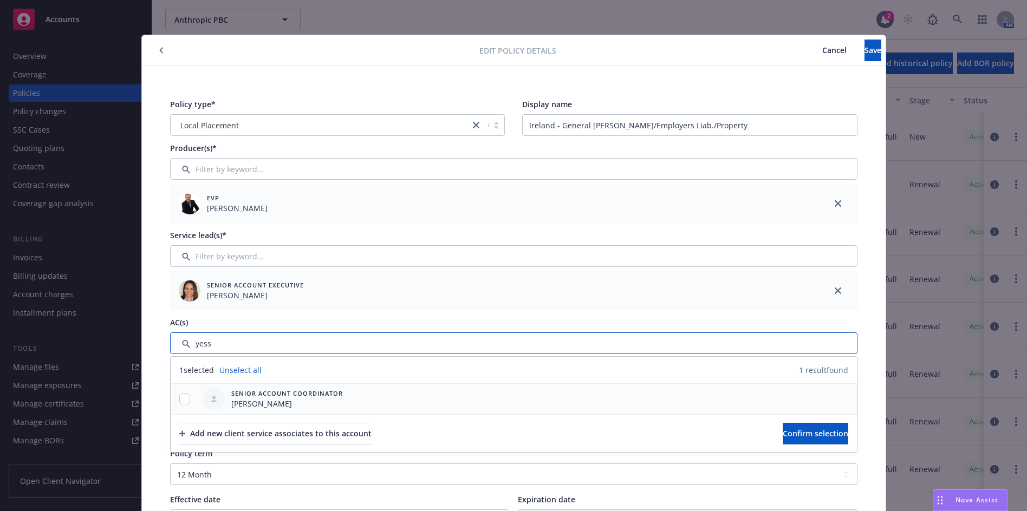
type input "yess"
click at [179, 401] on input "checkbox" at bounding box center [184, 399] width 11 height 11
checkbox input "true"
click at [783, 432] on button "Confirm selection" at bounding box center [816, 434] width 66 height 22
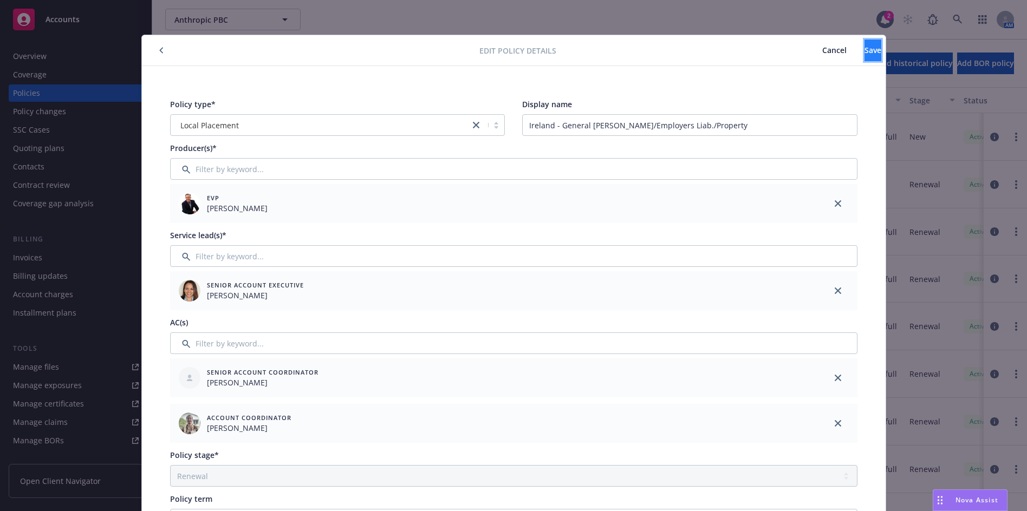
click at [864, 54] on span "Save" at bounding box center [872, 50] width 17 height 10
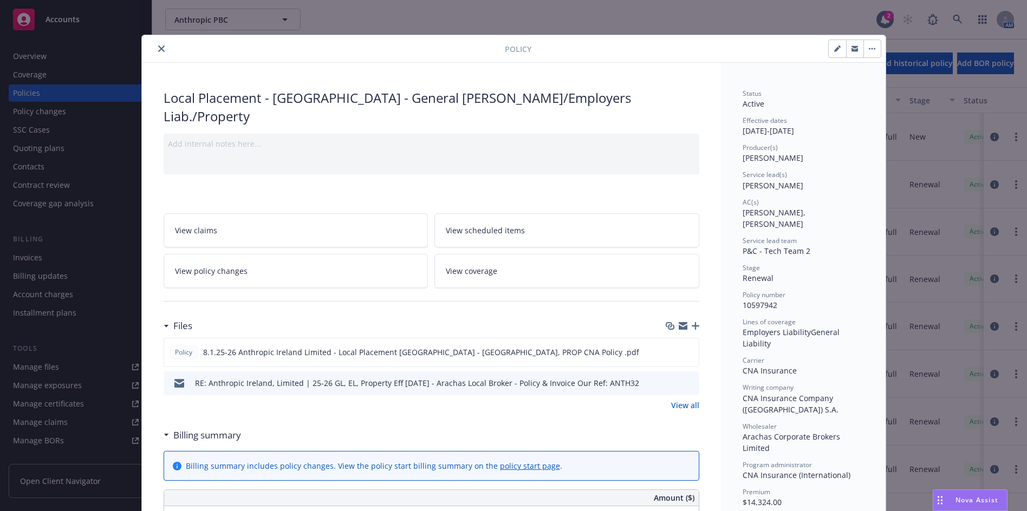
click at [867, 43] on button "button" at bounding box center [871, 48] width 17 height 17
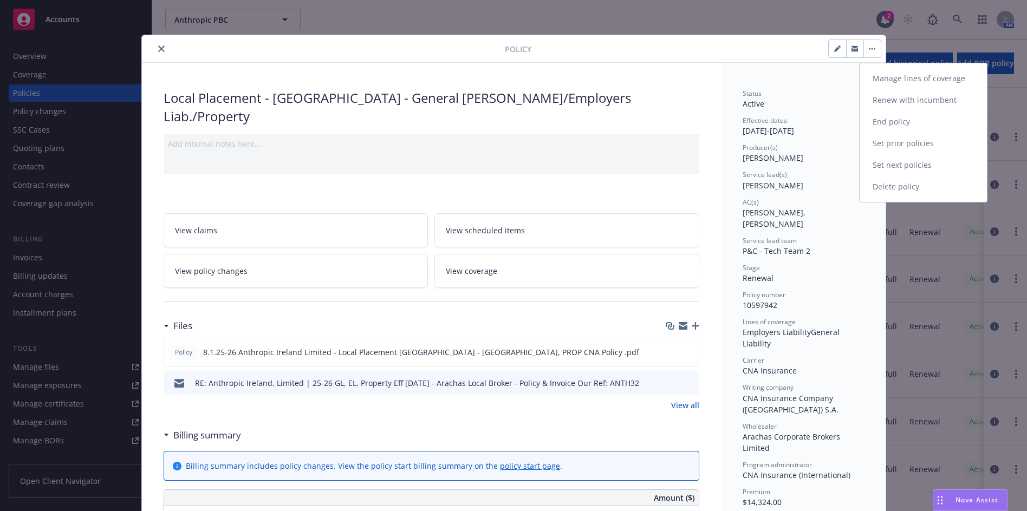
click at [893, 74] on link "Manage lines of coverage" at bounding box center [923, 79] width 127 height 22
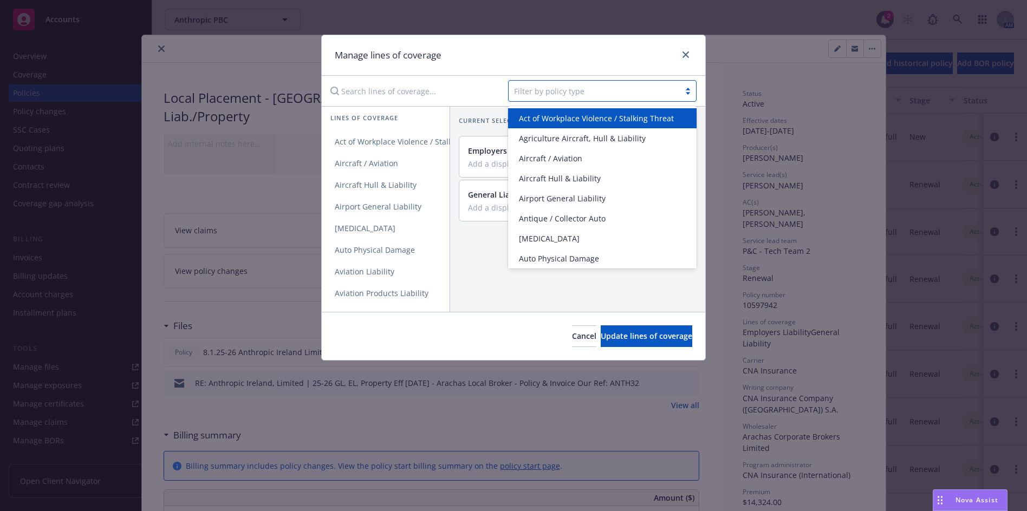
click at [529, 88] on div at bounding box center [594, 90] width 160 height 13
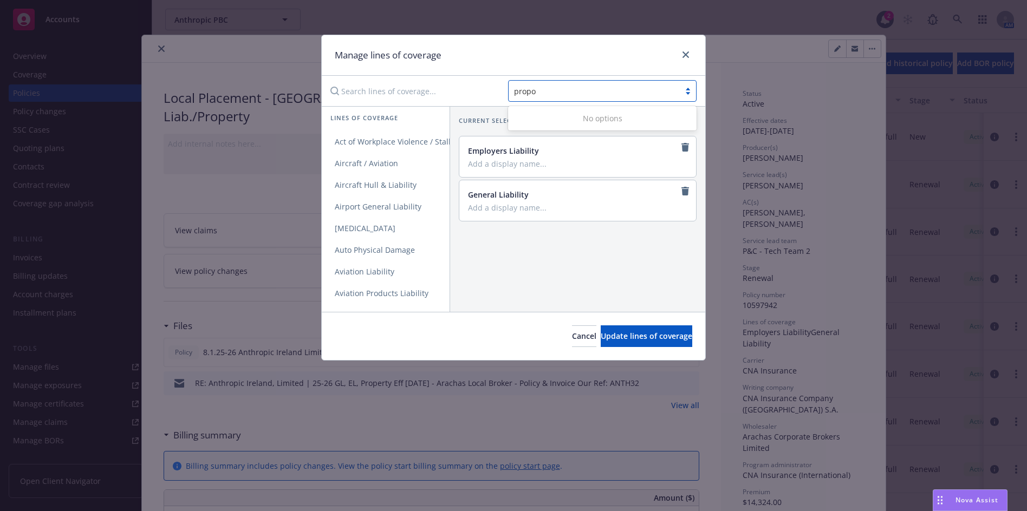
type input "prop"
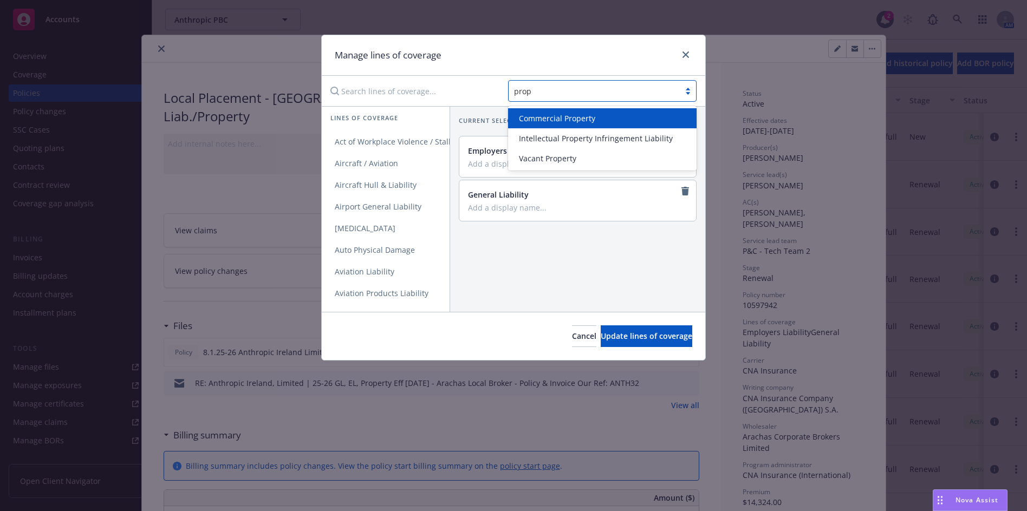
click at [544, 124] on span "Commercial Property" at bounding box center [557, 118] width 76 height 11
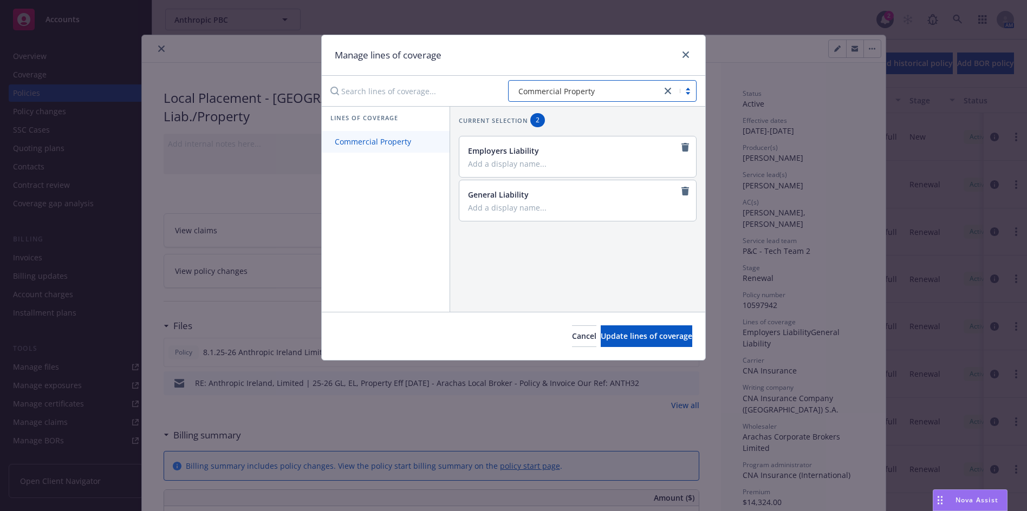
click at [388, 142] on span "Commercial Property" at bounding box center [373, 141] width 102 height 10
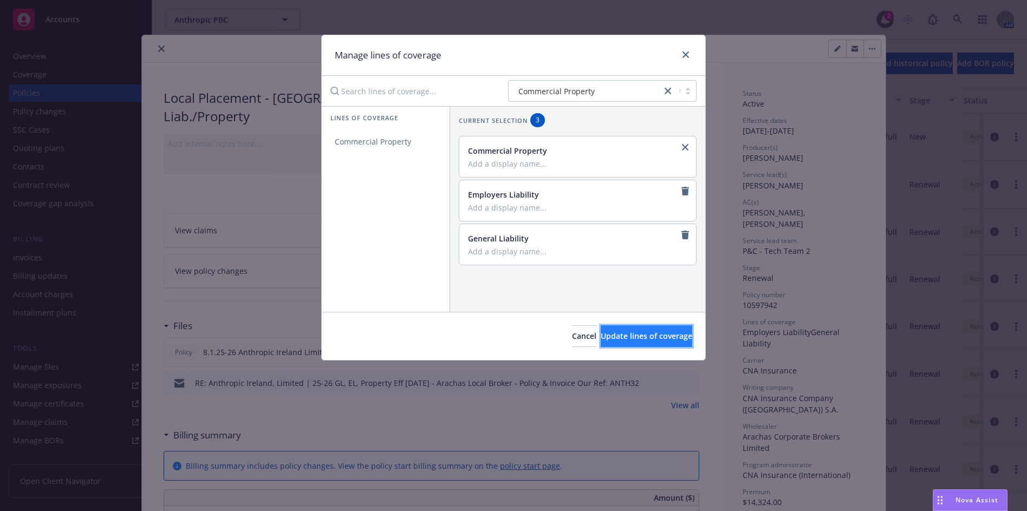
click at [637, 334] on span "Update lines of coverage" at bounding box center [647, 336] width 92 height 10
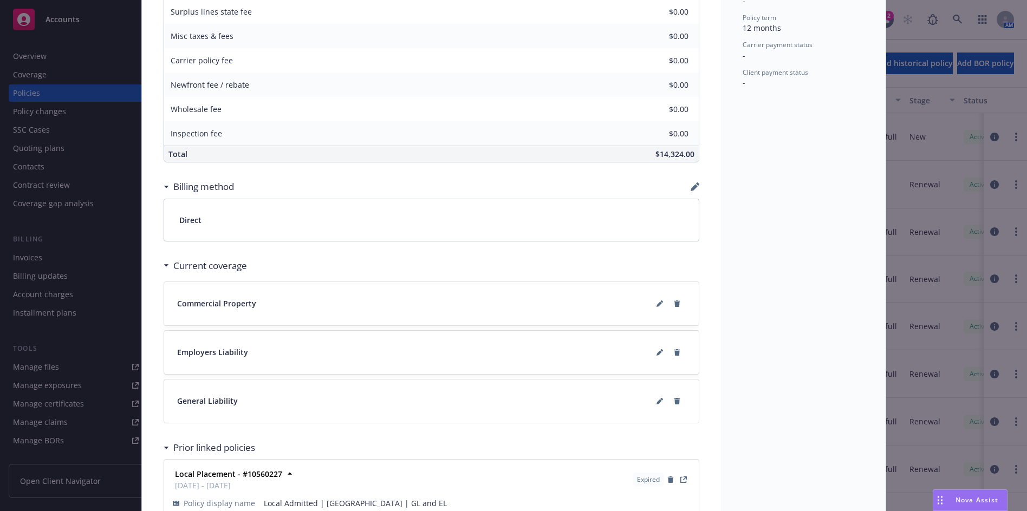
scroll to position [640, 0]
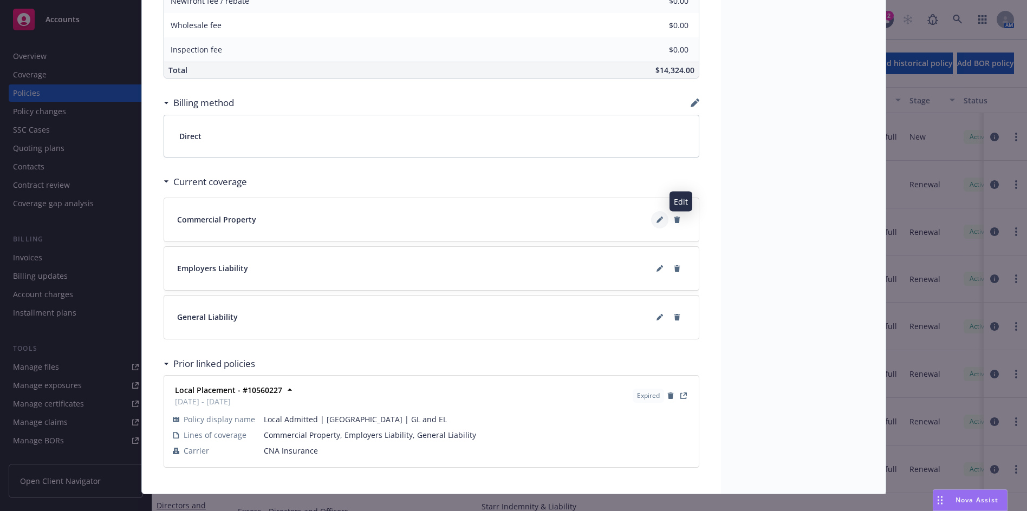
click at [656, 217] on icon at bounding box center [659, 220] width 6 height 6
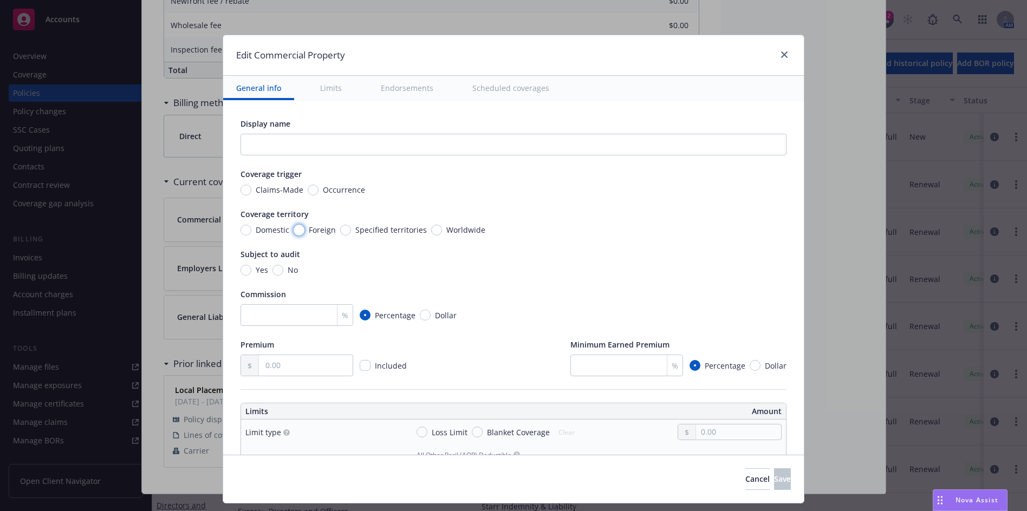
click at [294, 230] on input "Foreign" at bounding box center [299, 230] width 11 height 11
radio input "true"
click at [308, 189] on input "Occurrence" at bounding box center [313, 190] width 11 height 11
radio input "true"
click at [272, 271] on input "No" at bounding box center [277, 270] width 11 height 11
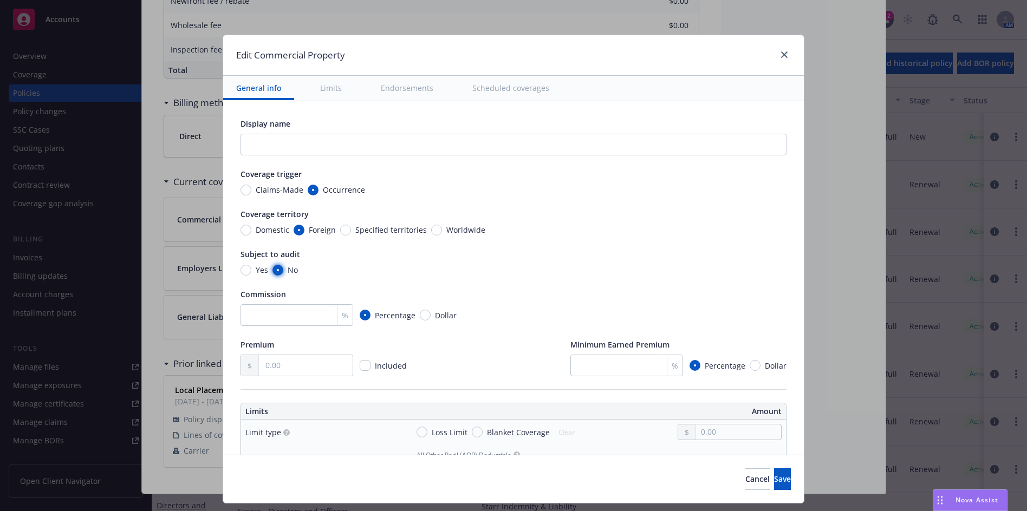
radio input "true"
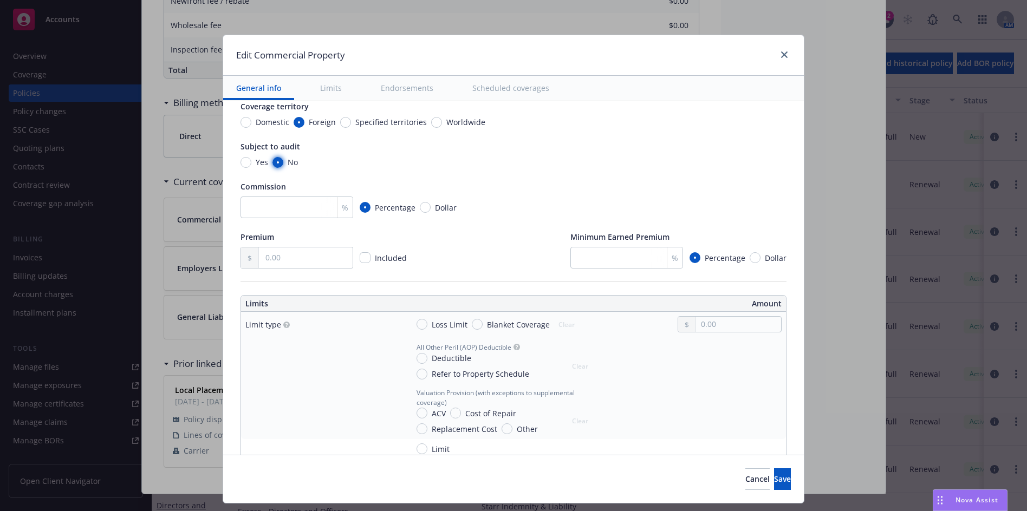
scroll to position [162, 0]
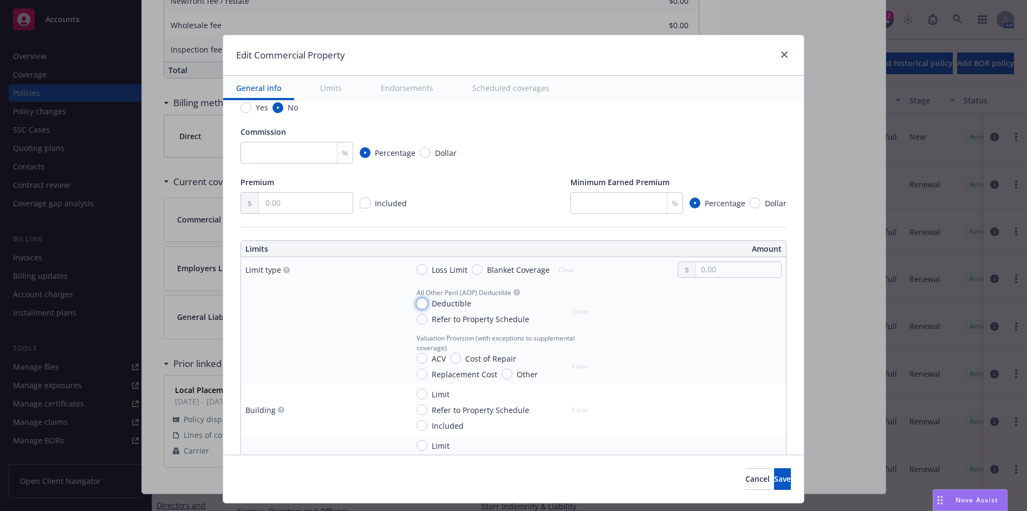
click at [417, 303] on input "Deductible" at bounding box center [422, 303] width 11 height 11
radio input "true"
click at [708, 316] on input "text" at bounding box center [738, 316] width 85 height 15
type input "2,500.00"
click at [420, 375] on input "Replacement Cost" at bounding box center [422, 374] width 11 height 11
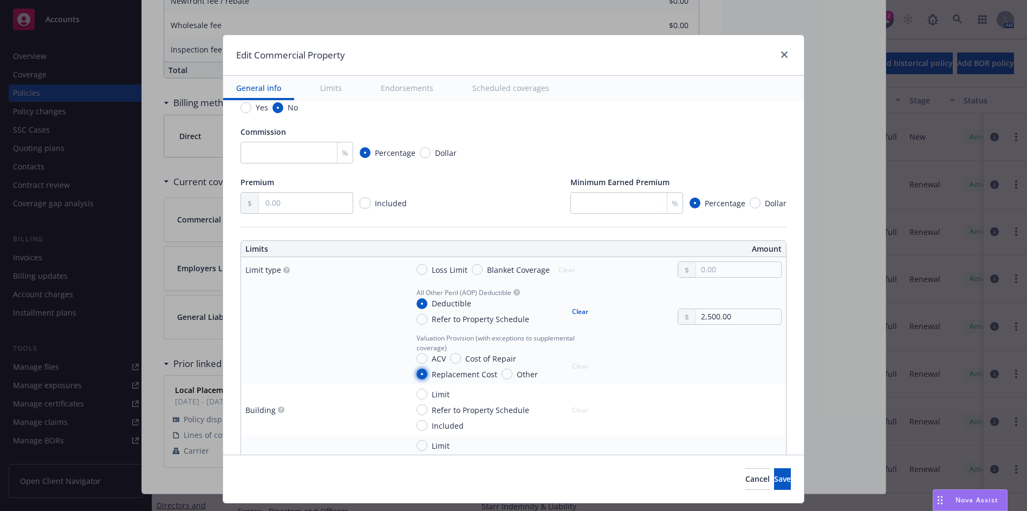
radio input "true"
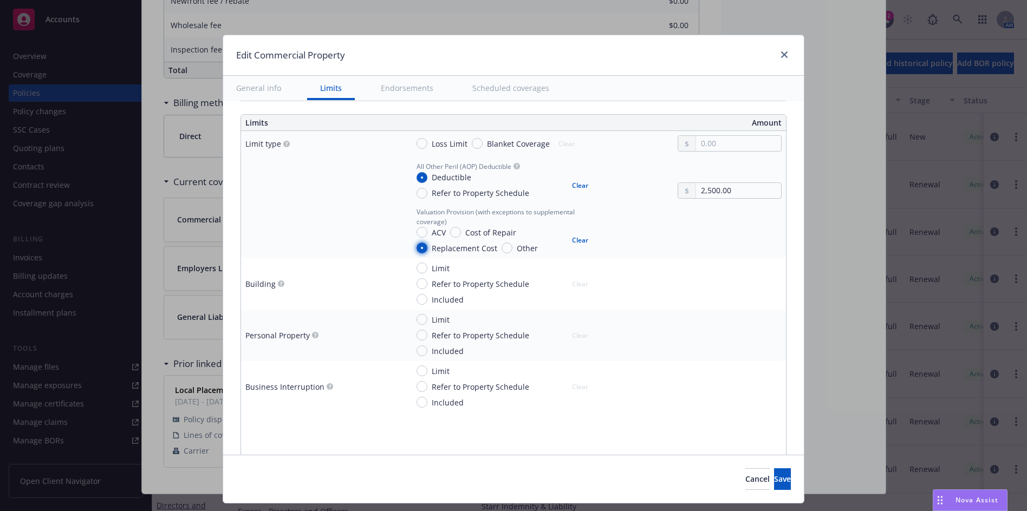
scroll to position [325, 0]
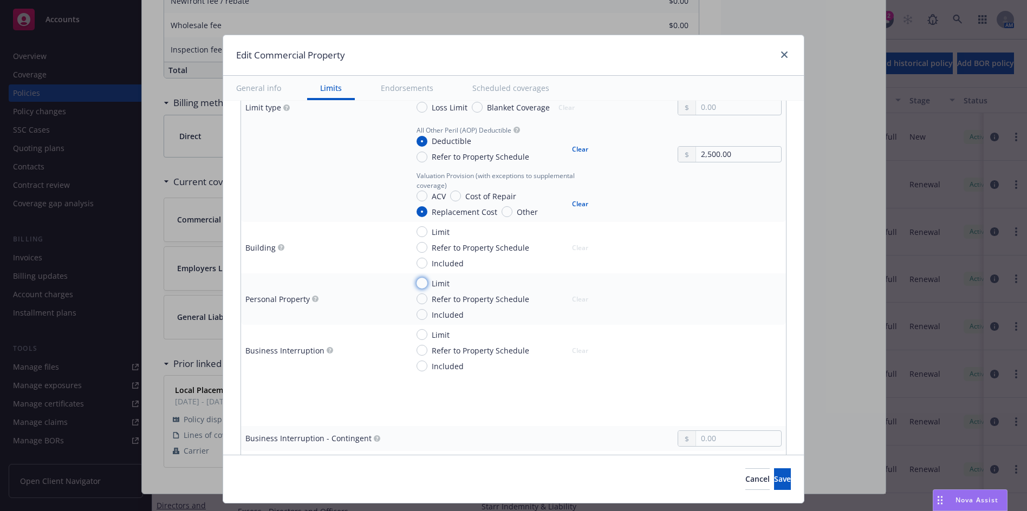
click at [417, 283] on input "Limit" at bounding box center [422, 283] width 11 height 11
radio input "true"
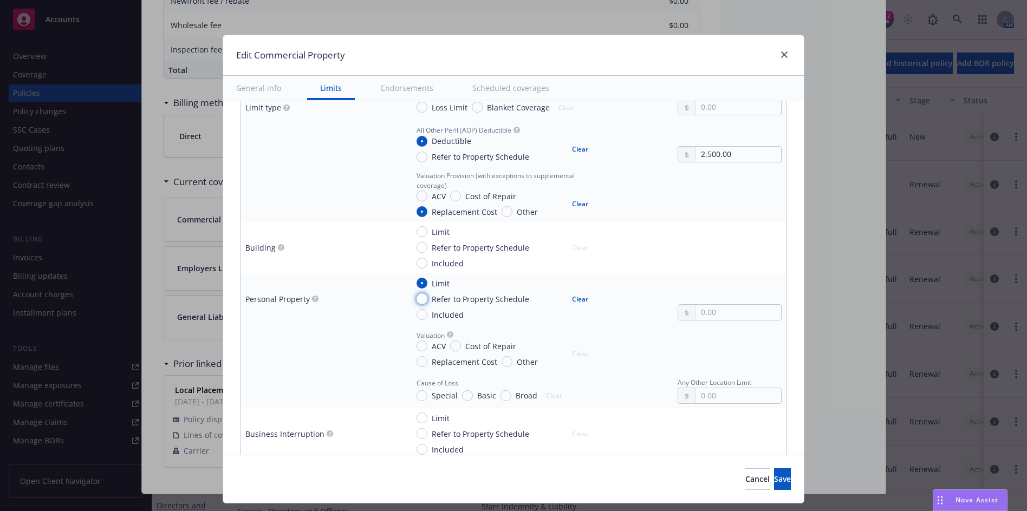
click at [417, 300] on input "Refer to Property Schedule" at bounding box center [422, 299] width 11 height 11
radio input "true"
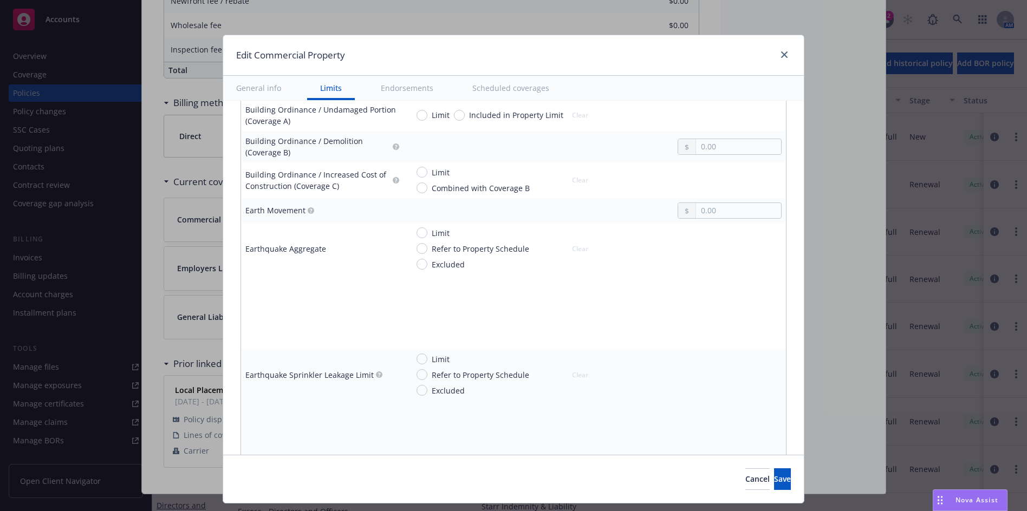
scroll to position [1029, 0]
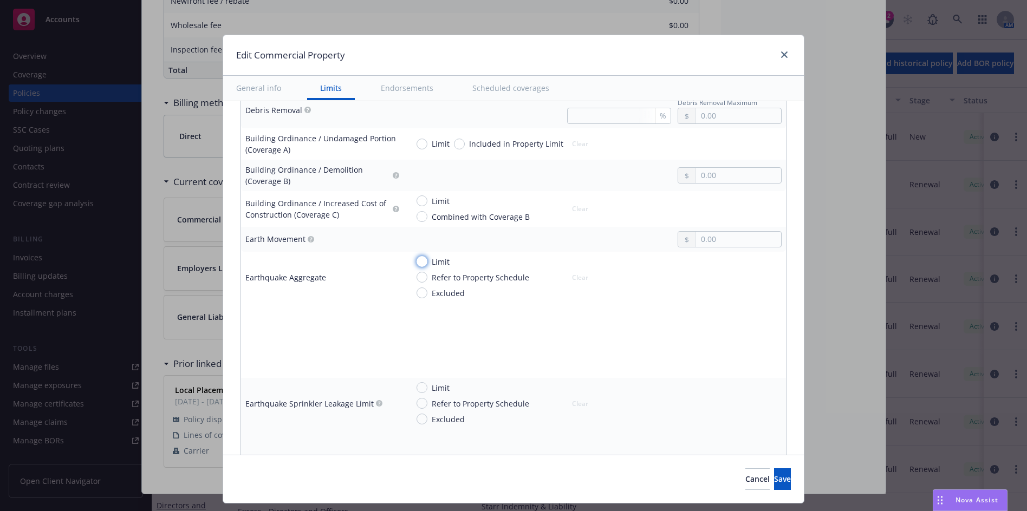
click at [417, 260] on input "Limit" at bounding box center [422, 261] width 11 height 11
radio input "true"
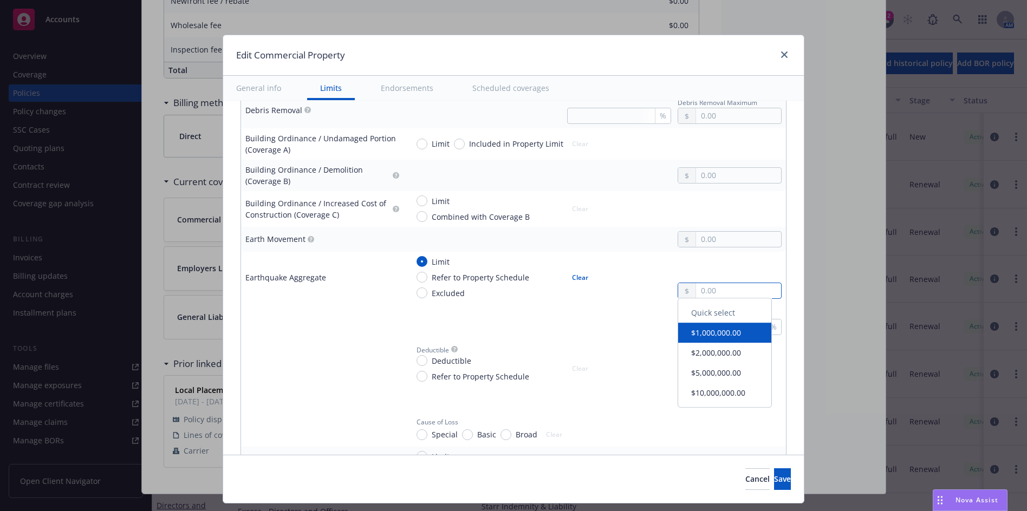
click at [719, 297] on input "text" at bounding box center [738, 290] width 85 height 15
type input "100,000.00"
click at [417, 361] on input "Deductible" at bounding box center [422, 360] width 11 height 11
radio input "true"
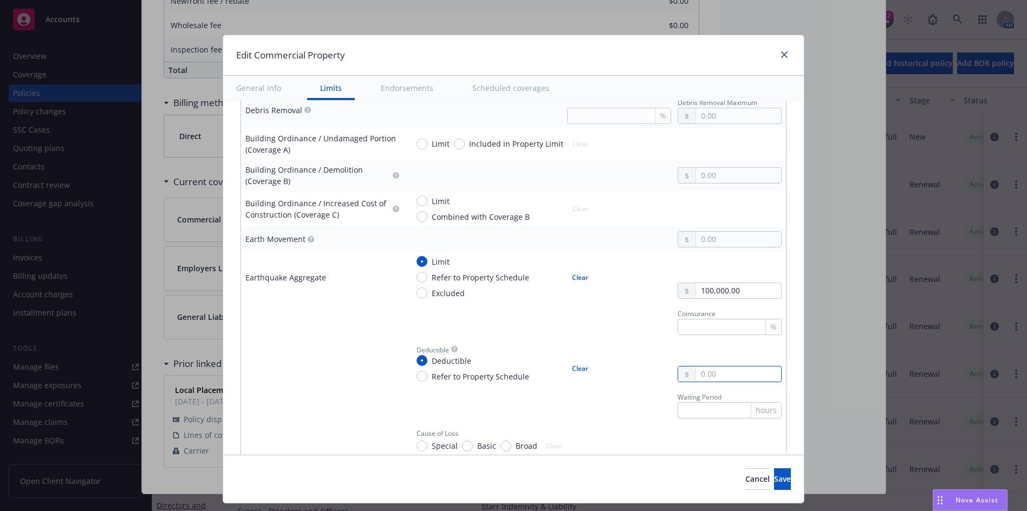
click at [708, 369] on input "text" at bounding box center [738, 374] width 85 height 15
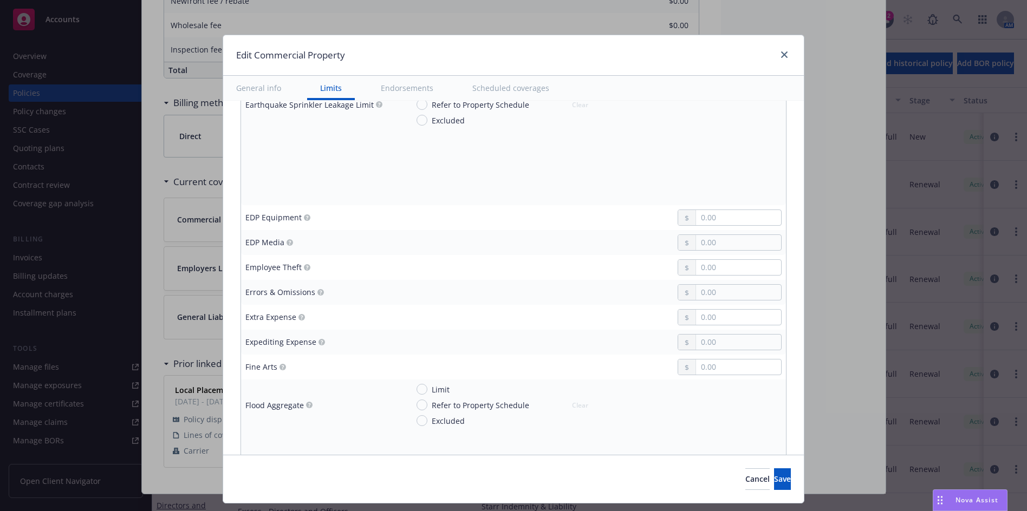
scroll to position [1462, 0]
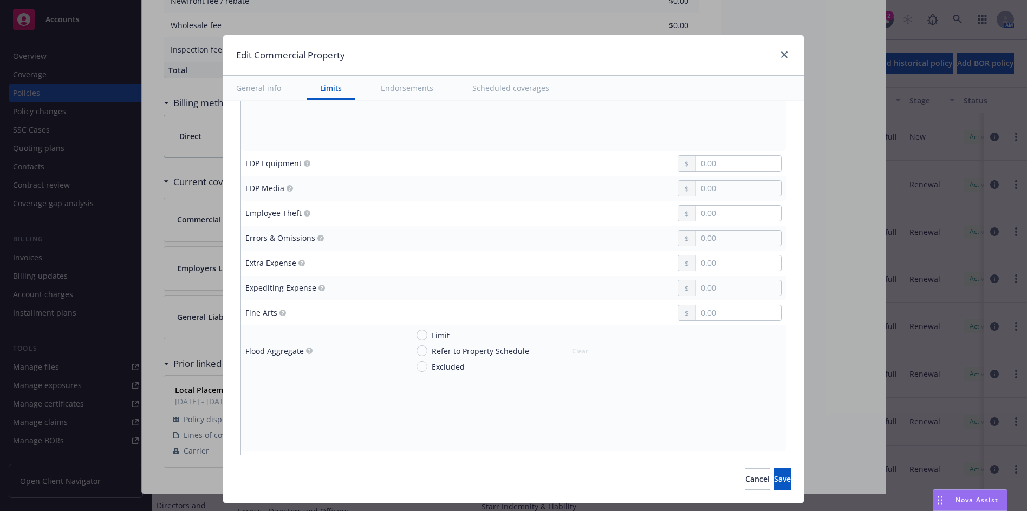
type input "25,000.00"
click at [432, 338] on span "Limit" at bounding box center [441, 335] width 18 height 11
click at [427, 338] on input "Limit" at bounding box center [422, 335] width 11 height 11
radio input "true"
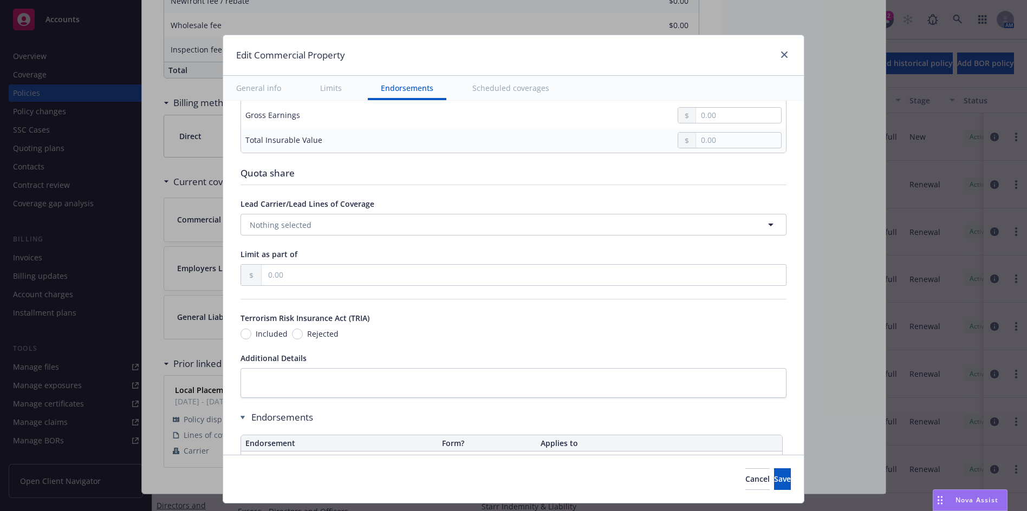
scroll to position [3532, 0]
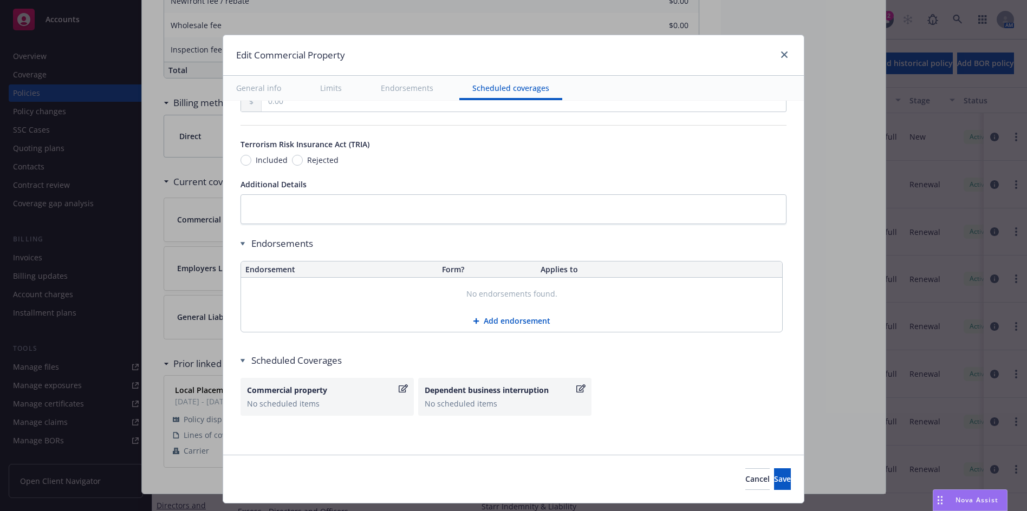
click at [399, 388] on icon "button" at bounding box center [403, 389] width 9 height 9
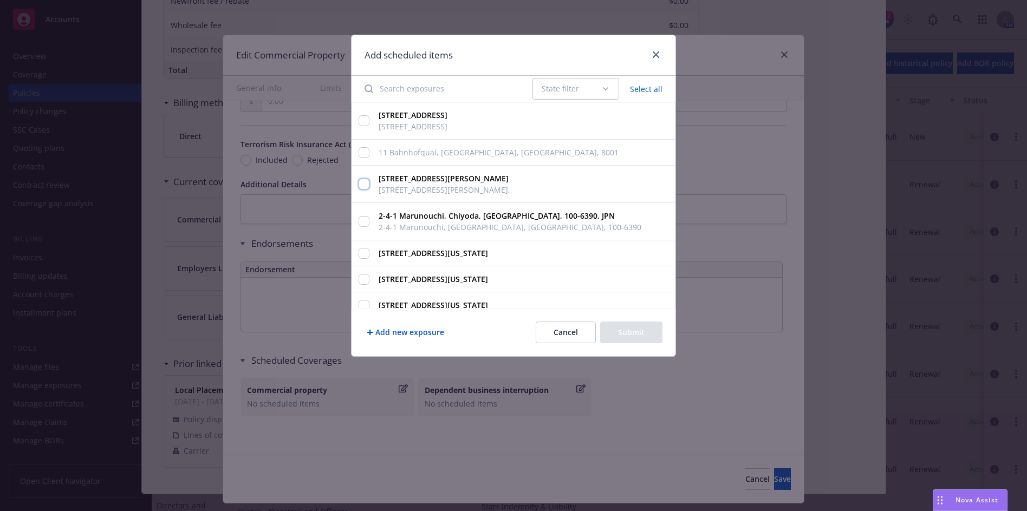
click at [364, 181] on input "[STREET_ADDRESS][PERSON_NAME][PERSON_NAME]," at bounding box center [364, 184] width 11 height 11
checkbox input "true"
click at [624, 334] on button "Submit" at bounding box center [631, 333] width 62 height 22
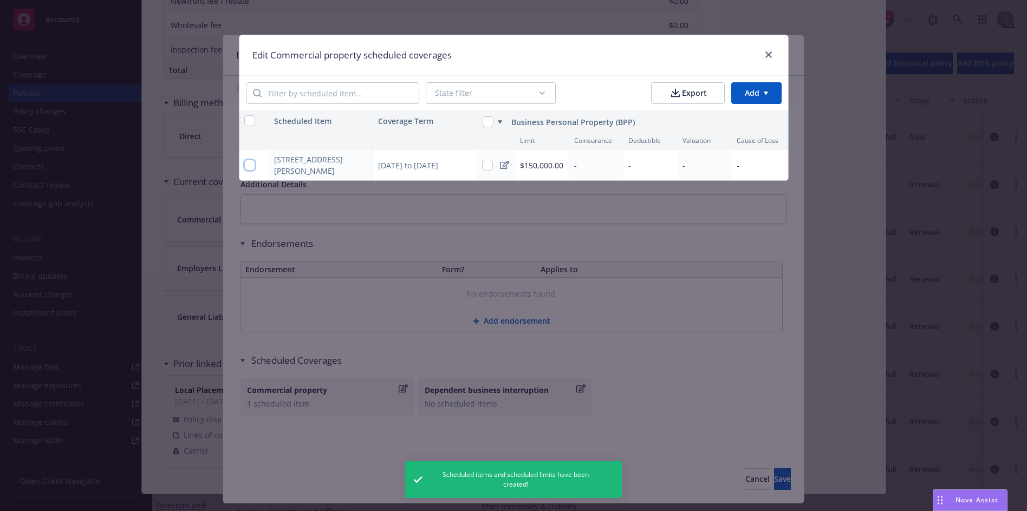
click at [253, 164] on input "checkbox" at bounding box center [249, 165] width 11 height 11
checkbox input "true"
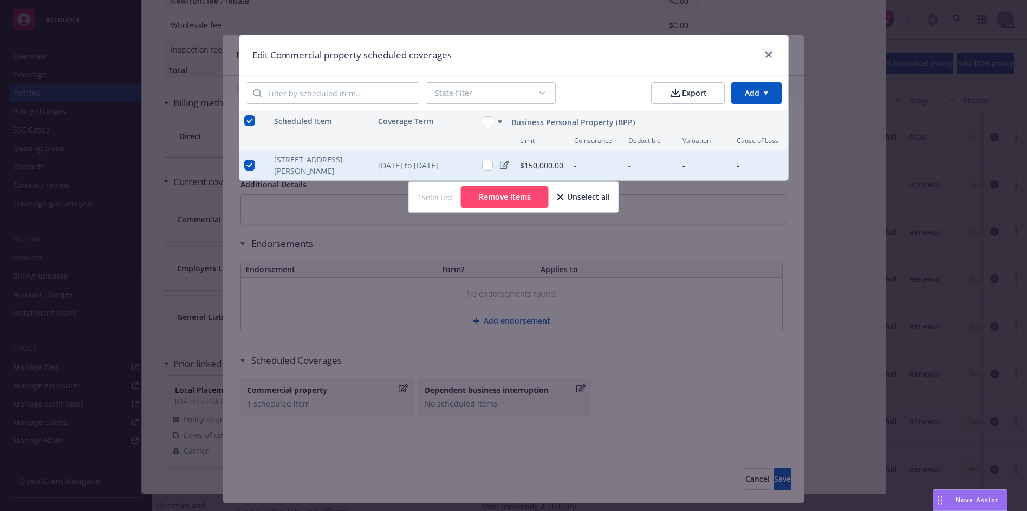
scroll to position [0, 1]
click at [503, 168] on icon at bounding box center [503, 165] width 9 height 9
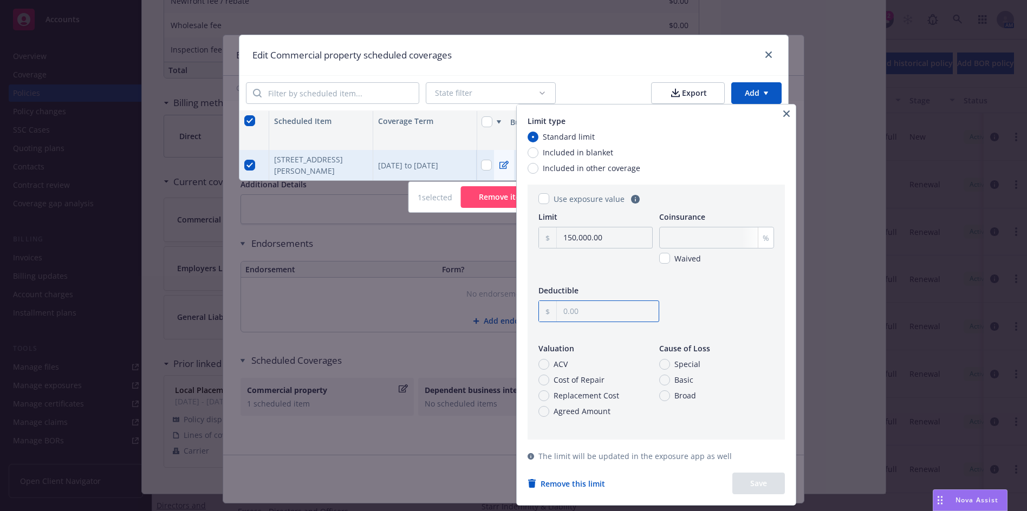
click at [598, 317] on input "text" at bounding box center [608, 311] width 102 height 21
type input "2,500.00"
click at [557, 393] on span "Replacement Cost" at bounding box center [587, 395] width 66 height 11
click at [549, 393] on input "Replacement Cost" at bounding box center [543, 396] width 11 height 11
radio input "true"
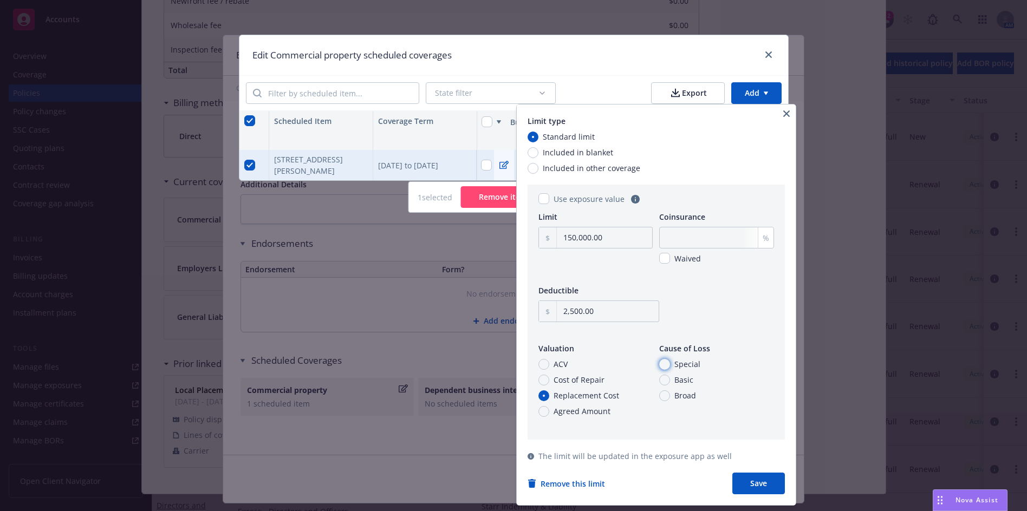
click at [665, 367] on input "Special" at bounding box center [664, 364] width 11 height 11
radio input "true"
click at [666, 364] on input "Special" at bounding box center [664, 364] width 11 height 11
click at [758, 482] on button "Save" at bounding box center [758, 484] width 53 height 22
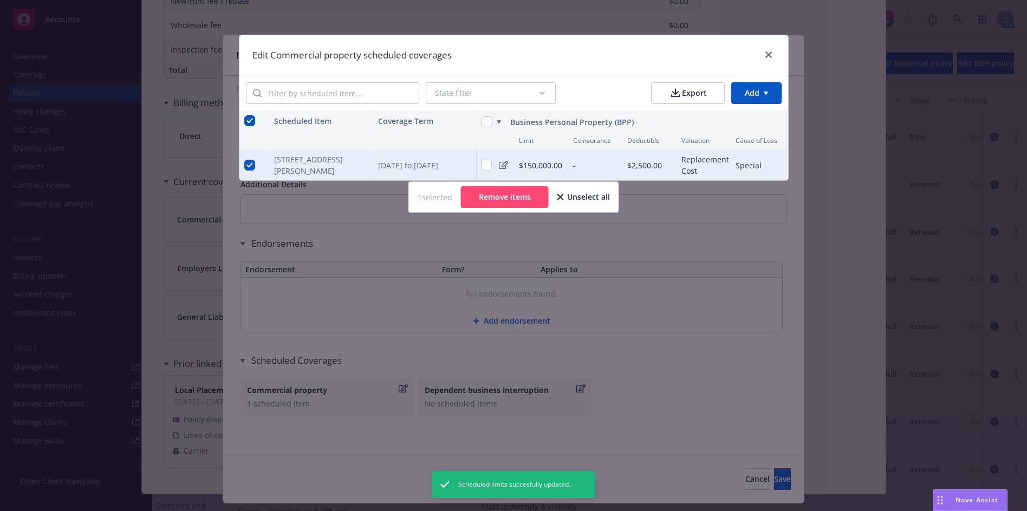
click at [751, 106] on div "State filter Export Add" at bounding box center [513, 93] width 549 height 36
click at [750, 98] on html "Accounts Overview Coverage Policies Policy changes SSC Cases Quoting plans Cont…" at bounding box center [513, 255] width 1027 height 511
click at [741, 129] on div "Add coverage type" at bounding box center [734, 136] width 94 height 18
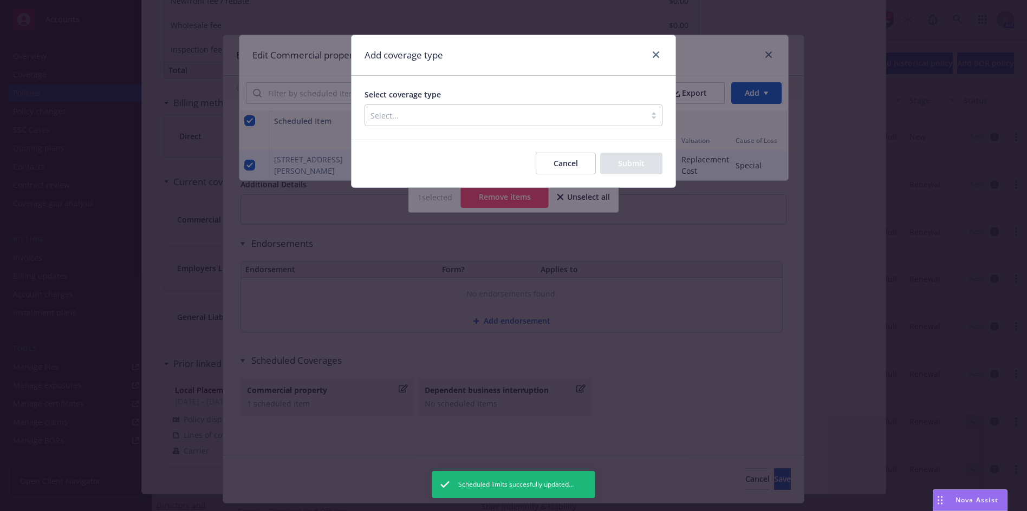
click at [491, 103] on div "Select coverage type Select..." at bounding box center [514, 107] width 298 height 37
click at [491, 109] on div at bounding box center [505, 115] width 270 height 13
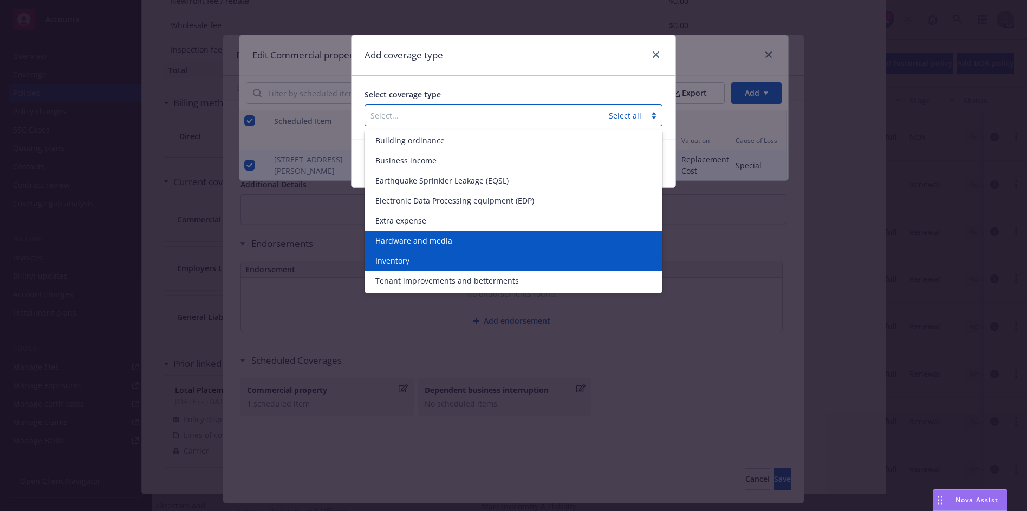
scroll to position [0, 0]
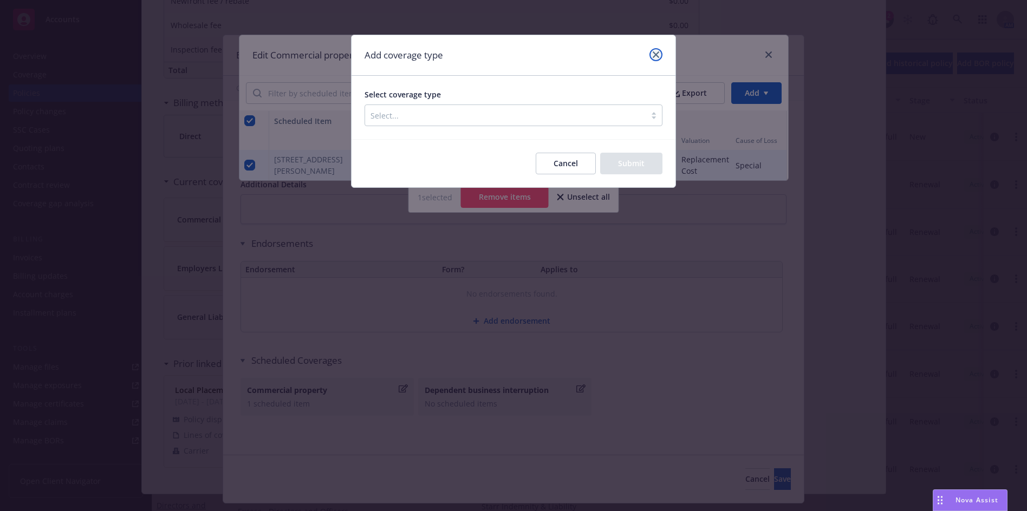
click at [650, 54] on link "close" at bounding box center [655, 54] width 13 height 13
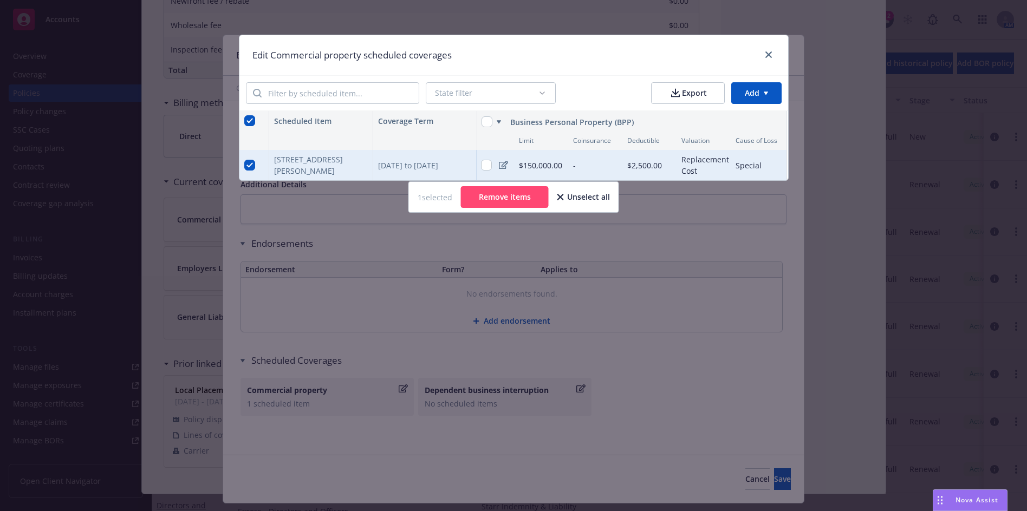
click at [755, 83] on html "Accounts Overview Coverage Policies Policy changes SSC Cases Quoting plans Cont…" at bounding box center [513, 255] width 1027 height 511
click at [486, 164] on html "Accounts Overview Coverage Policies Policy changes SSC Cases Quoting plans Cont…" at bounding box center [513, 255] width 1027 height 511
click at [488, 167] on input "checkbox" at bounding box center [486, 165] width 11 height 11
checkbox input "true"
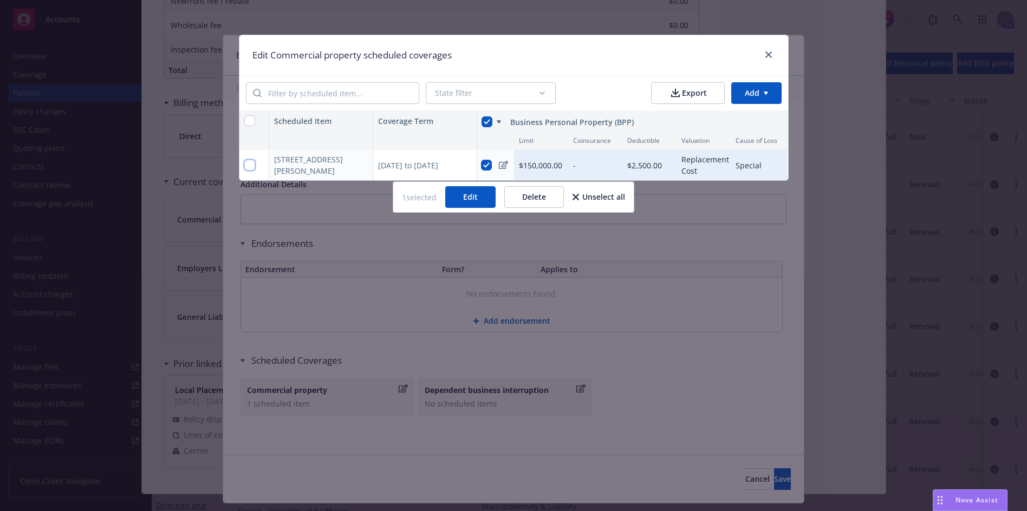
click at [250, 163] on input "checkbox" at bounding box center [249, 165] width 11 height 11
checkbox input "true"
checkbox input "false"
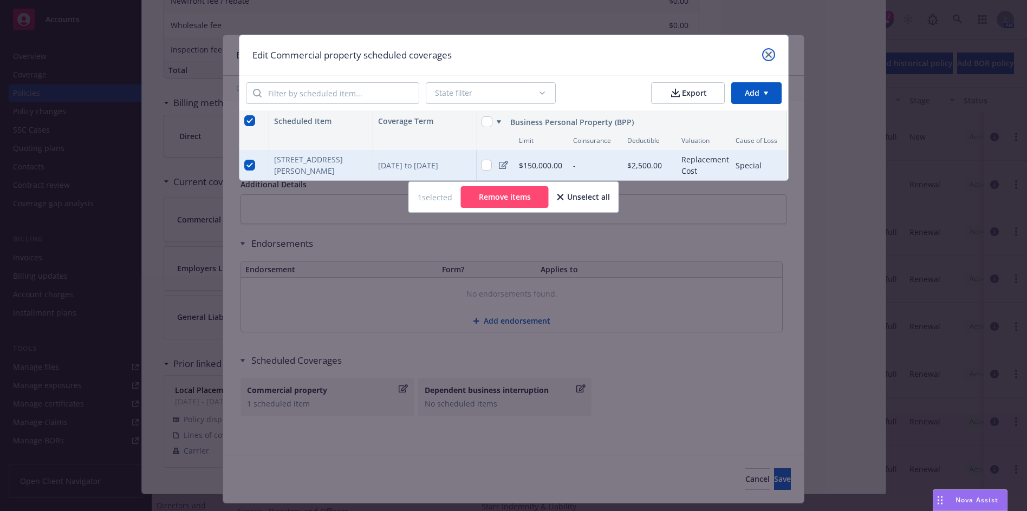
click at [769, 48] on link "close" at bounding box center [768, 54] width 13 height 13
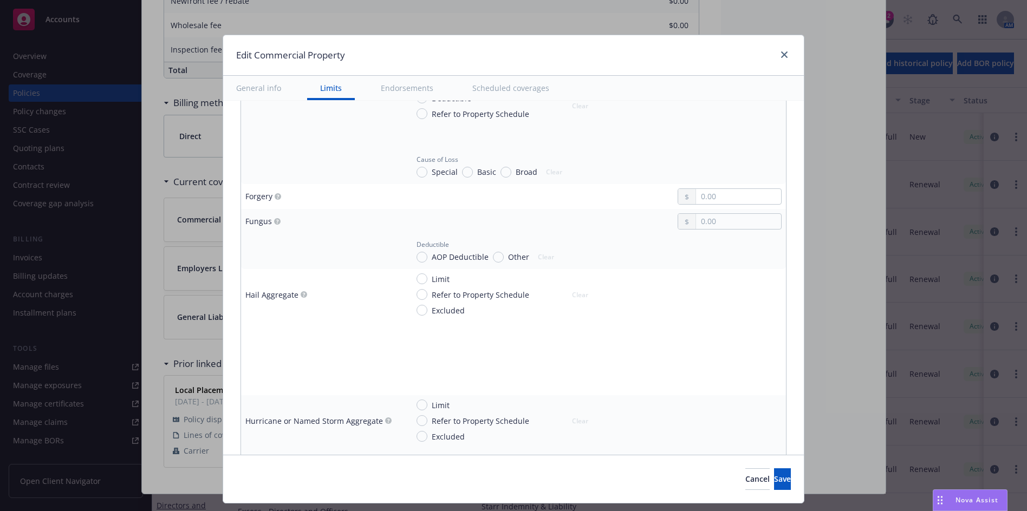
scroll to position [1582, 0]
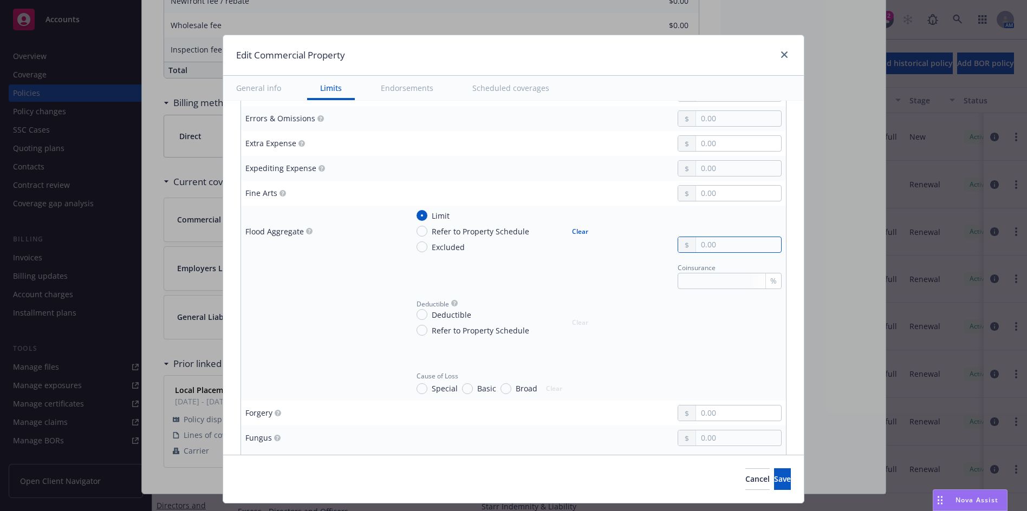
click at [720, 243] on input "text" at bounding box center [738, 244] width 85 height 15
type input "100,000.00"
click at [526, 302] on div "Deductible" at bounding box center [506, 303] width 178 height 11
click at [439, 314] on span "Deductible" at bounding box center [452, 314] width 40 height 11
click at [427, 314] on input "Deductible" at bounding box center [422, 314] width 11 height 11
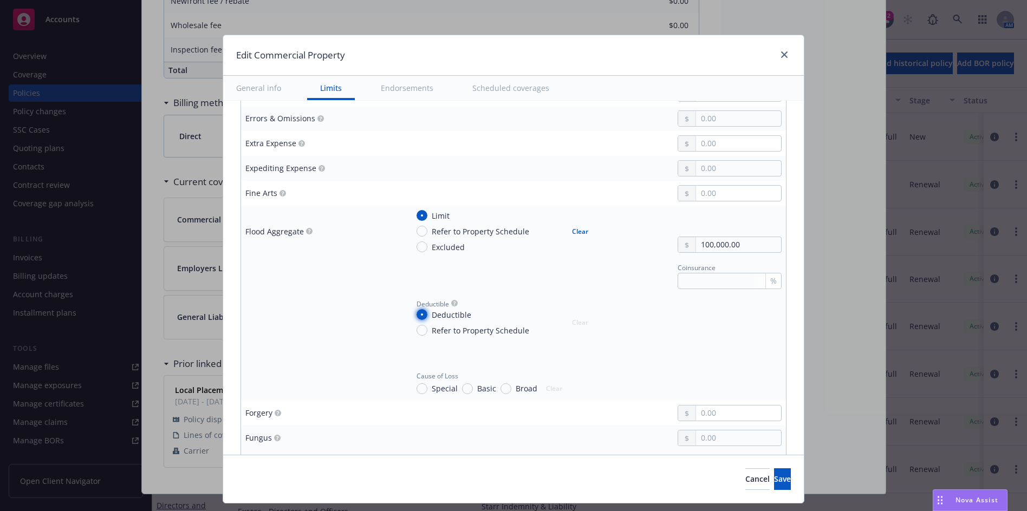
radio input "true"
click at [741, 331] on input "text" at bounding box center [738, 328] width 85 height 15
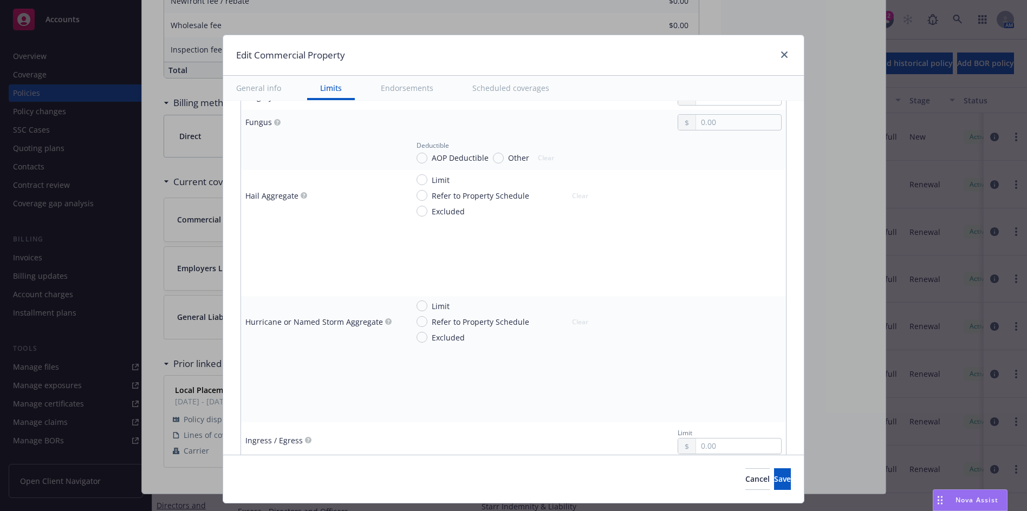
scroll to position [2070, 0]
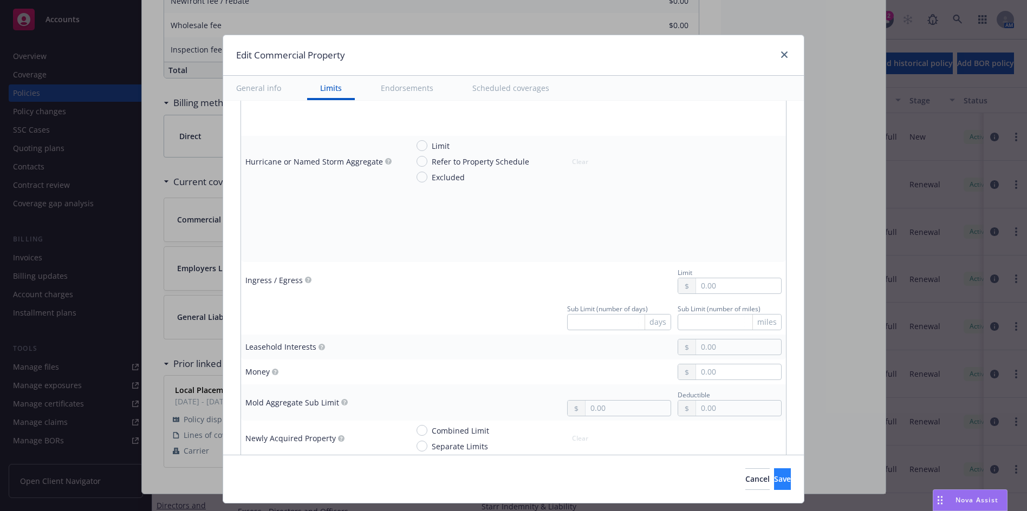
type input "25,000.00"
click at [774, 482] on span "Save" at bounding box center [782, 479] width 17 height 10
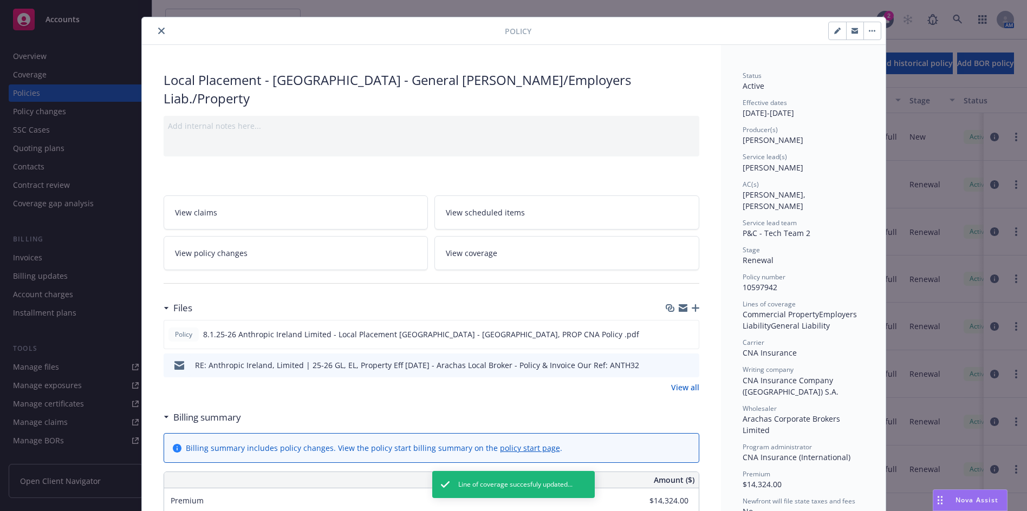
scroll to position [0, 0]
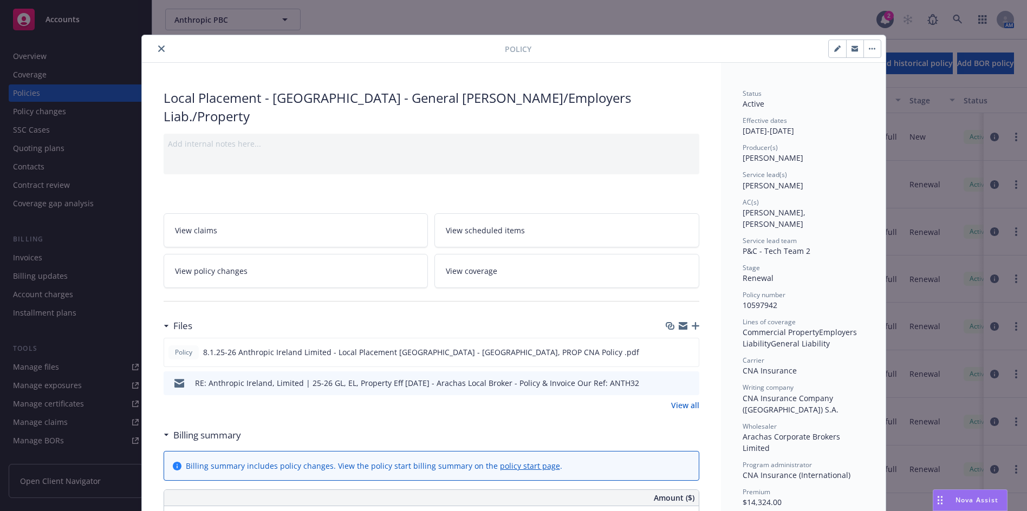
click at [692, 322] on icon "button" at bounding box center [696, 326] width 8 height 8
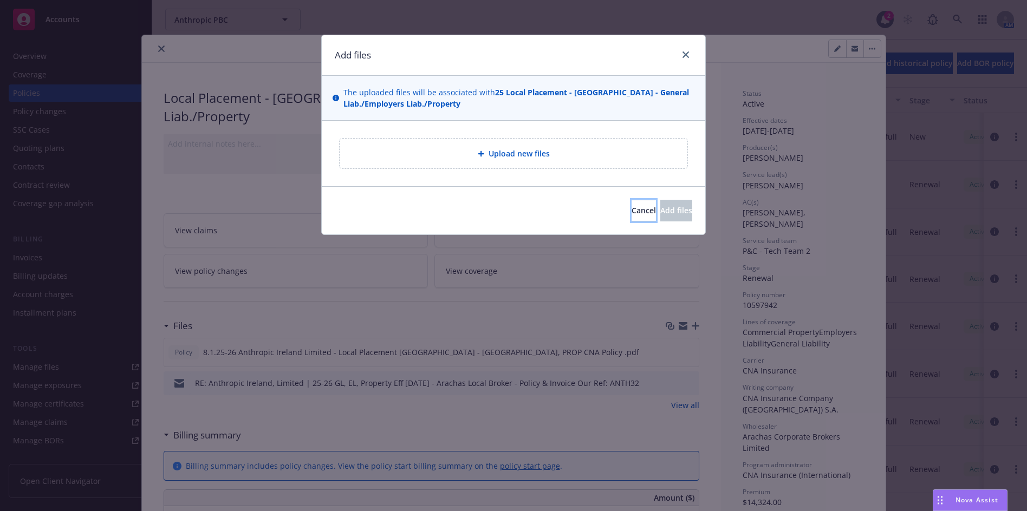
drag, startPoint x: 611, startPoint y: 207, endPoint x: 567, endPoint y: 245, distance: 58.8
click at [632, 207] on button "Cancel" at bounding box center [644, 211] width 24 height 22
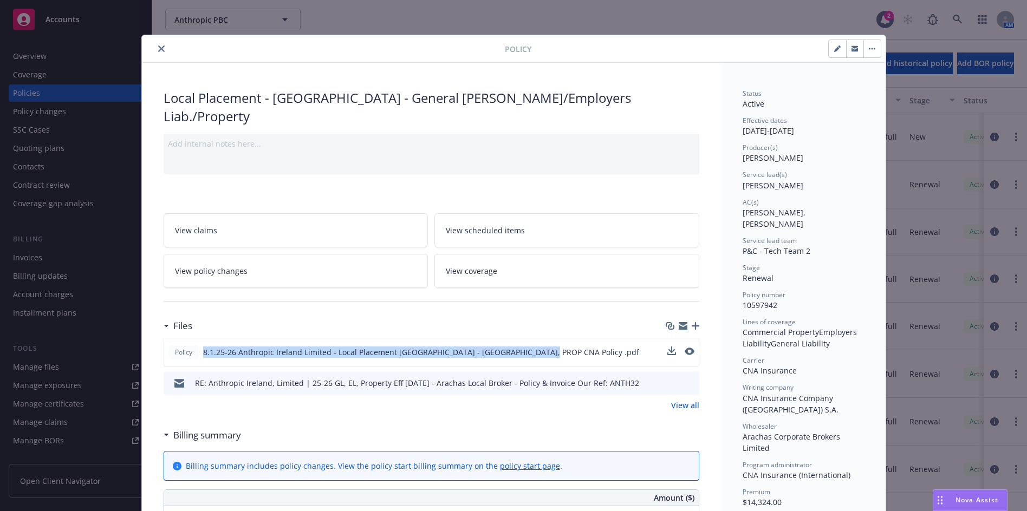
drag, startPoint x: 457, startPoint y: 336, endPoint x: 196, endPoint y: 346, distance: 261.2
click at [196, 346] on div "Policy 8.1.25-26 Anthropic Ireland Limited - Local Placement [GEOGRAPHIC_DATA] …" at bounding box center [432, 352] width 536 height 29
copy div "8.1.25-26 Anthropic Ireland Limited - Local Placement [GEOGRAPHIC_DATA] - [GEOG…"
click at [693, 322] on icon "button" at bounding box center [696, 326] width 8 height 8
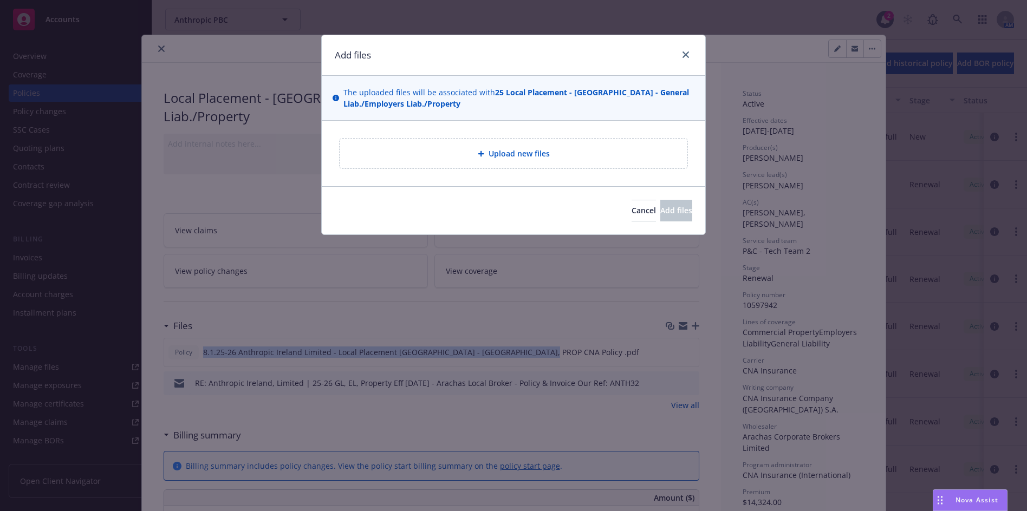
type textarea "x"
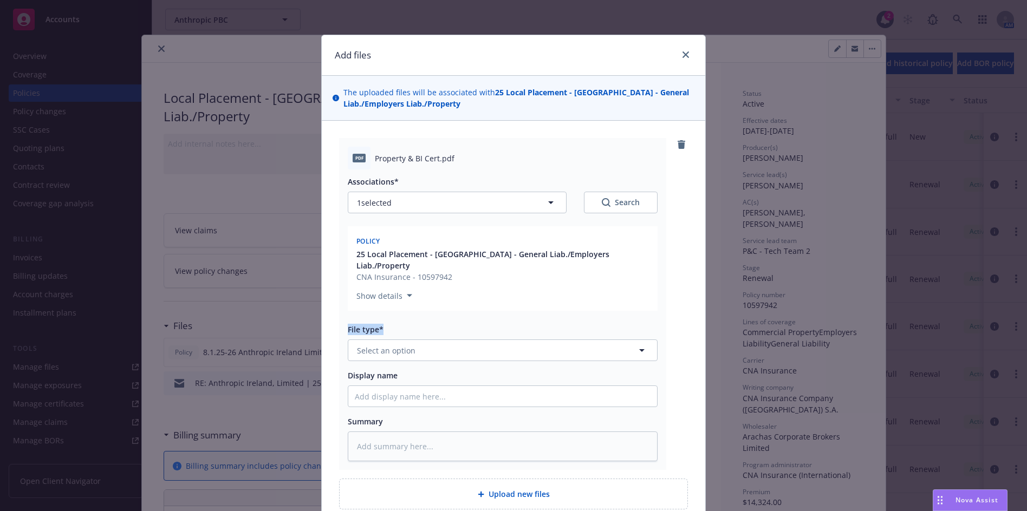
drag, startPoint x: 418, startPoint y: 311, endPoint x: 407, endPoint y: 329, distance: 21.2
click at [407, 328] on div "Associations* 1 selected Search Policy 25 Local Placement - [GEOGRAPHIC_DATA] -…" at bounding box center [503, 316] width 310 height 292
click at [407, 345] on span "Select an option" at bounding box center [386, 350] width 58 height 11
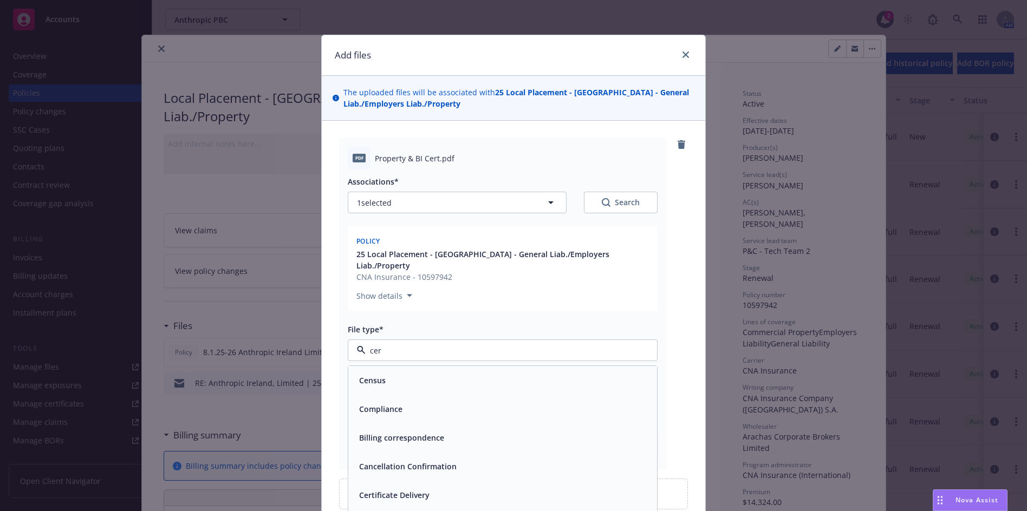
type input "cert"
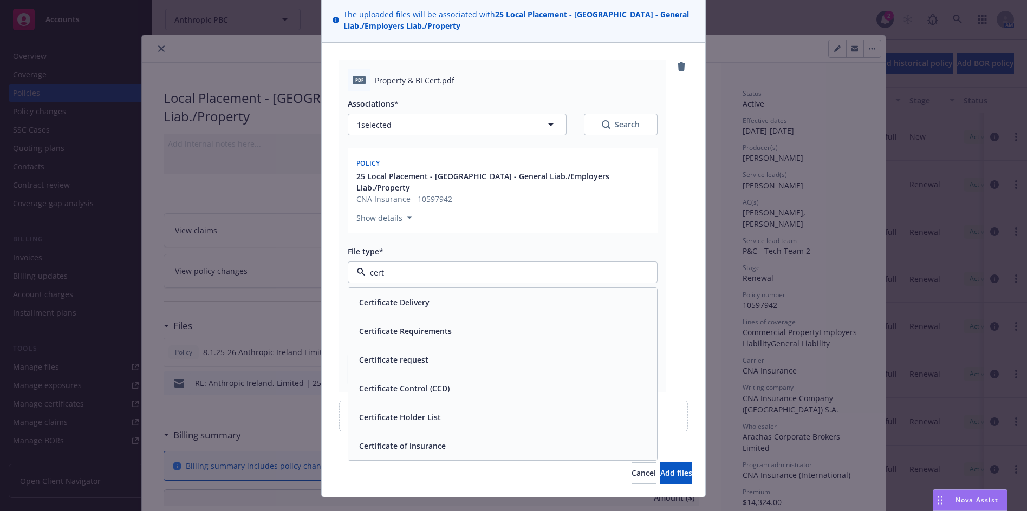
scroll to position [88, 0]
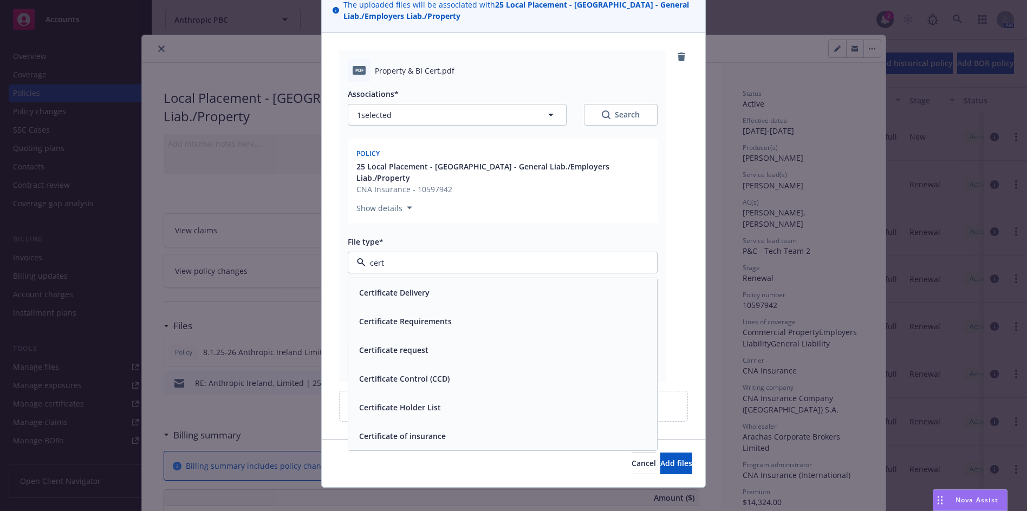
click at [444, 435] on div "Certificate of insurance" at bounding box center [502, 436] width 309 height 29
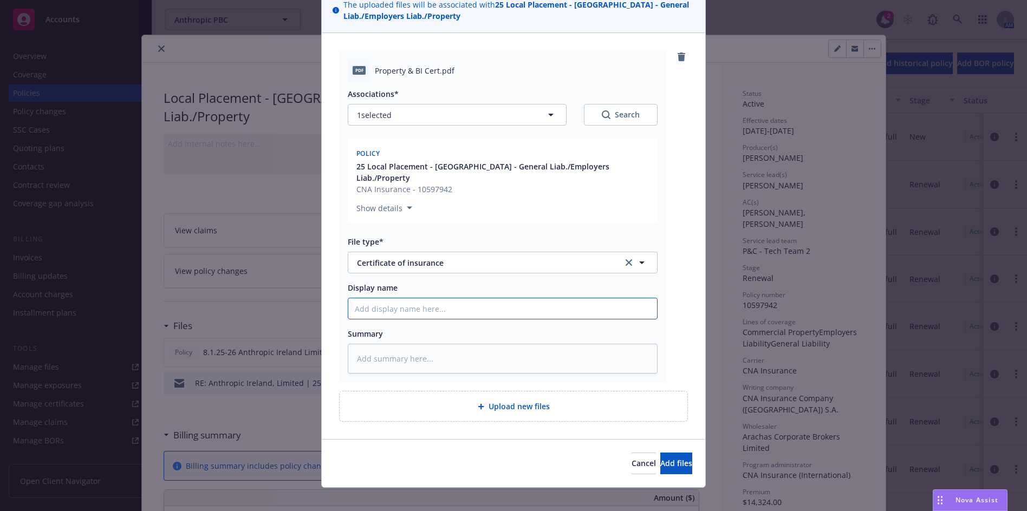
click at [395, 298] on input "Display name" at bounding box center [502, 308] width 309 height 21
paste input "8.1.25-26 Anthropic Ireland Limited - Local Placement [GEOGRAPHIC_DATA] - [GEOG…"
type textarea "x"
type input "8.1.25-26 Anthropic Ireland Limited - Local Placement [GEOGRAPHIC_DATA] - [GEOG…"
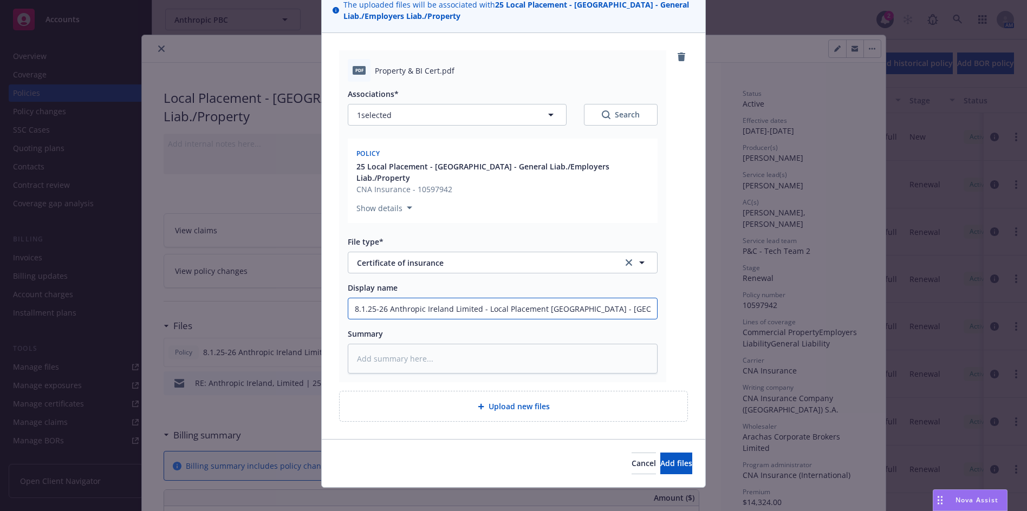
drag, startPoint x: 330, startPoint y: 291, endPoint x: 391, endPoint y: 295, distance: 61.3
click at [285, 289] on div "Add files The uploaded files will be associated with 25 Local Placement - [GEOG…" at bounding box center [513, 255] width 1027 height 511
click at [477, 298] on input "8.1.25-26 Anthropic Ireland Limited - Local Placement [GEOGRAPHIC_DATA] - [GEOG…" at bounding box center [502, 308] width 309 height 21
click at [493, 298] on input "8.1.25-26 Anthropic Ireland Limited - Local Placement [GEOGRAPHIC_DATA] - [GEOG…" at bounding box center [502, 308] width 309 height 21
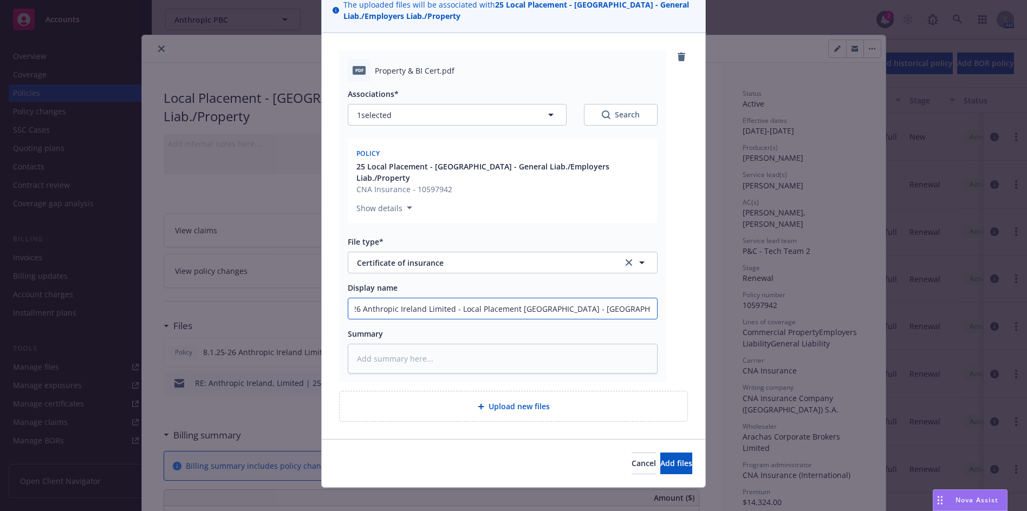
drag, startPoint x: 590, startPoint y: 298, endPoint x: 660, endPoint y: 296, distance: 70.4
click at [671, 298] on div "pdf Property & BI Cert.pdf Associations* 1 selected Search Policy 25 Local Plac…" at bounding box center [513, 216] width 349 height 332
click at [623, 298] on input "8.1.25-26 Anthropic Ireland Limited - Local Placement [GEOGRAPHIC_DATA] - [GEOG…" at bounding box center [502, 308] width 309 height 21
drag, startPoint x: 611, startPoint y: 297, endPoint x: 666, endPoint y: 299, distance: 54.7
click at [666, 299] on div "pdf Property & BI Cert.pdf Associations* 1 selected Search Policy 25 Local Plac…" at bounding box center [513, 216] width 349 height 332
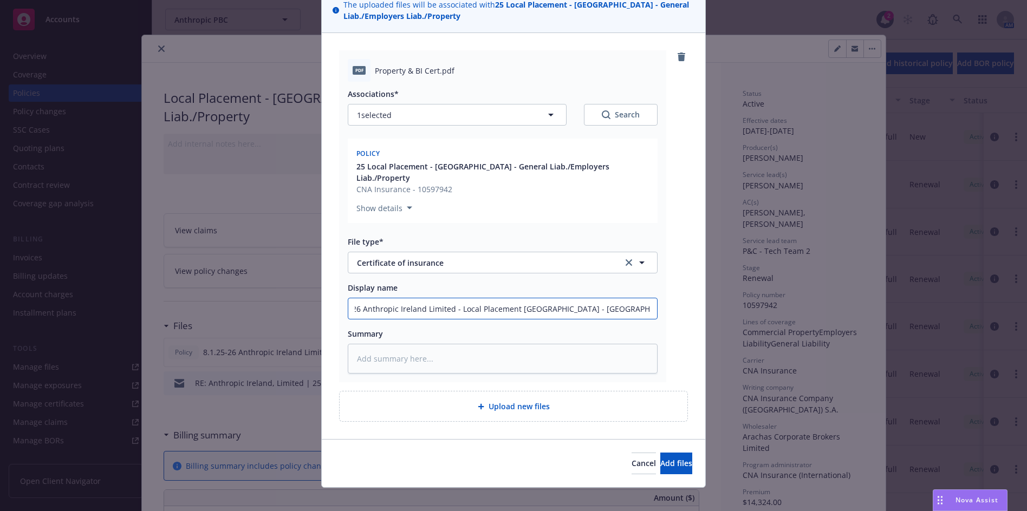
type textarea "x"
type input "8.1.25-26 Anthropic Ireland Limited - Local Placement [GEOGRAPHIC_DATA] - [GEOG…"
type textarea "x"
type input "8.1.25-26 Anthropic Ireland Limited - Local Placement [GEOGRAPHIC_DATA] - [GEOG…"
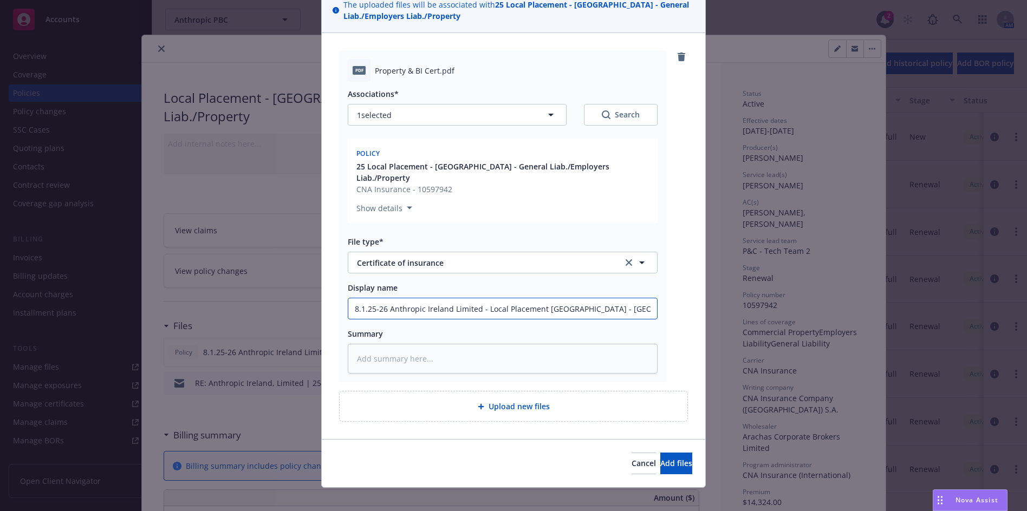
type textarea "x"
type input "8.1.25-26 Anthropic Ireland Limited - Local Placement [GEOGRAPHIC_DATA] - [GEOG…"
type textarea "x"
type input "8.1.25-26 Anthropic Ireland Limited - Local Placement [GEOGRAPHIC_DATA] - [GEOG…"
type textarea "x"
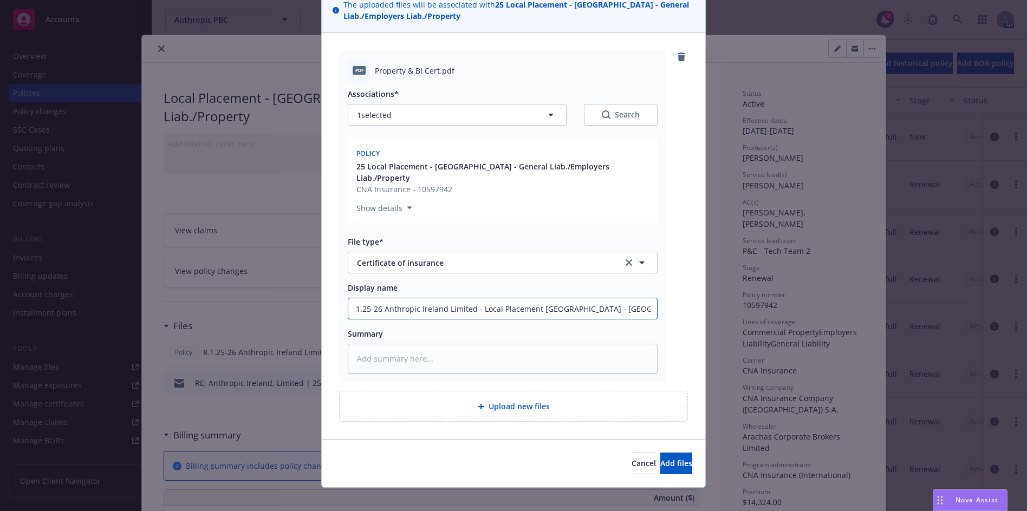
type input "8.1.25-26 Anthropic Ireland Limited - Local Placement [GEOGRAPHIC_DATA] - [GEOG…"
type textarea "x"
type input "8.1.25-26 Anthropic Ireland Limited - Local Placement [GEOGRAPHIC_DATA] - [GEOG…"
type textarea "x"
type input "8.1.25-26 Anthropic Ireland Limited - Local Placement [GEOGRAPHIC_DATA] - [GEOG…"
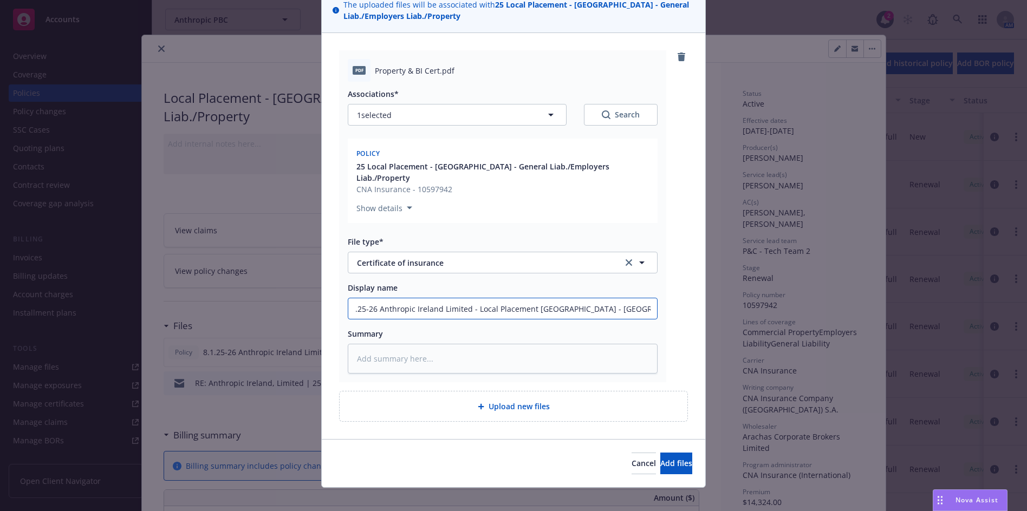
type textarea "x"
type input "8.1.25-26 Anthropic Ireland Limited - Local Placement [GEOGRAPHIC_DATA] - [GEOG…"
type textarea "x"
type input "8.1.25-26 Anthropic Ireland Limited - Local Placement [GEOGRAPHIC_DATA] - [GEOG…"
type textarea "x"
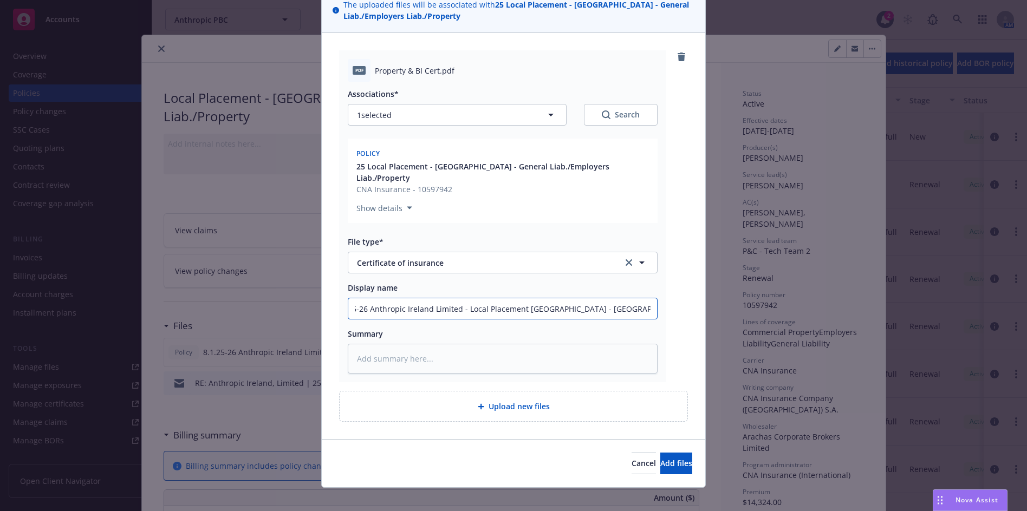
type input "8.1.25-26 Anthropic Ireland Limited - Local Placement [GEOGRAPHIC_DATA] - [GEOG…"
type textarea "x"
type input "8.1.25-26 Anthropic Ireland Limited - Local Placement [GEOGRAPHIC_DATA] - [GEOG…"
drag, startPoint x: 549, startPoint y: 298, endPoint x: 571, endPoint y: 296, distance: 22.8
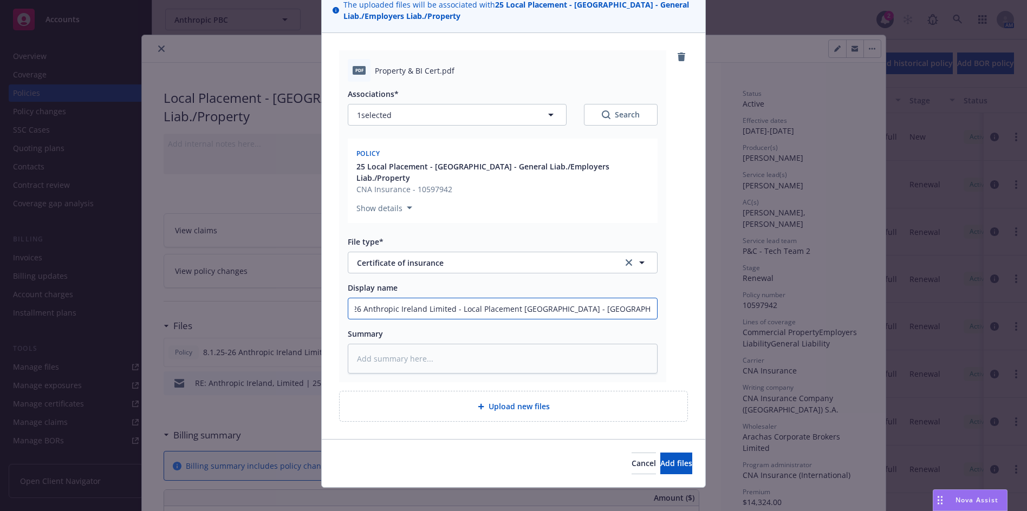
click at [571, 298] on input "8.1.25-26 Anthropic Ireland Limited - Local Placement [GEOGRAPHIC_DATA] - [GEOG…" at bounding box center [502, 308] width 309 height 21
type textarea "x"
type input "8.1.25-26 Anthropic Ireland Limited - Local Placement [GEOGRAPHIC_DATA] - PROP …"
click at [589, 298] on input "8.1.25-26 Anthropic Ireland Limited - Local Placement [GEOGRAPHIC_DATA] - PROP …" at bounding box center [502, 308] width 309 height 21
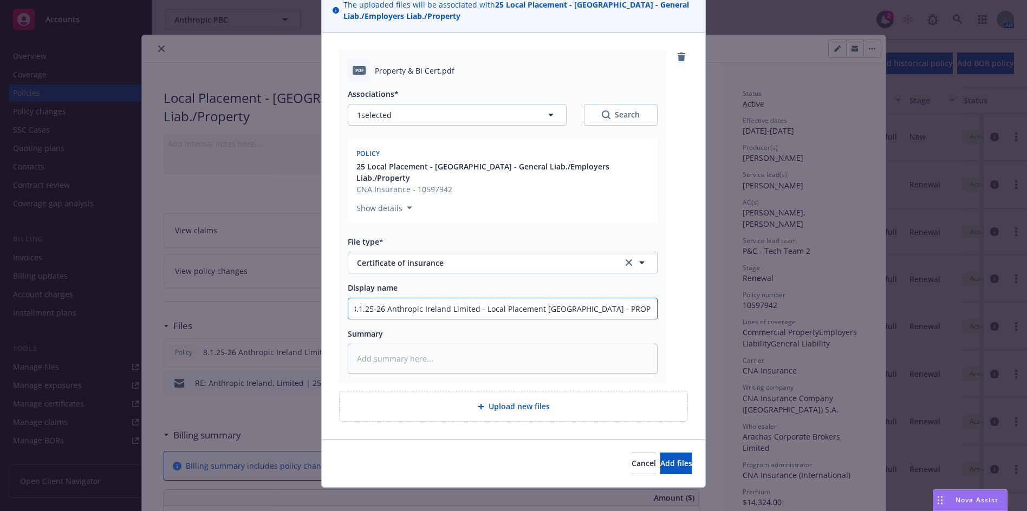
type textarea "x"
type input "8.1.25-26 Anthropic Ireland Limited - Local Placement [GEOGRAPHIC_DATA] - PRO C…"
type textarea "x"
type input "8.1.25-26 Anthropic Ireland Limited - Local Placement [GEOGRAPHIC_DATA] - [GEOG…"
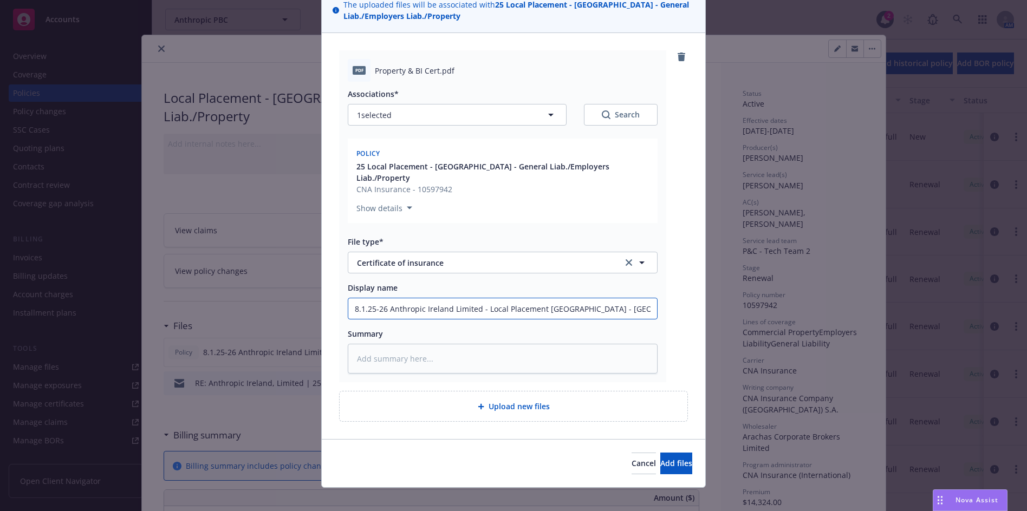
type textarea "x"
type input "8.1.25-26 Anthropic Ireland Limited - Local Placement [GEOGRAPHIC_DATA] - P CNA…"
type textarea "x"
type input "8.1.25-26 Anthropic Ireland Limited - Local Placement [GEOGRAPHIC_DATA] - [GEOG…"
type textarea "x"
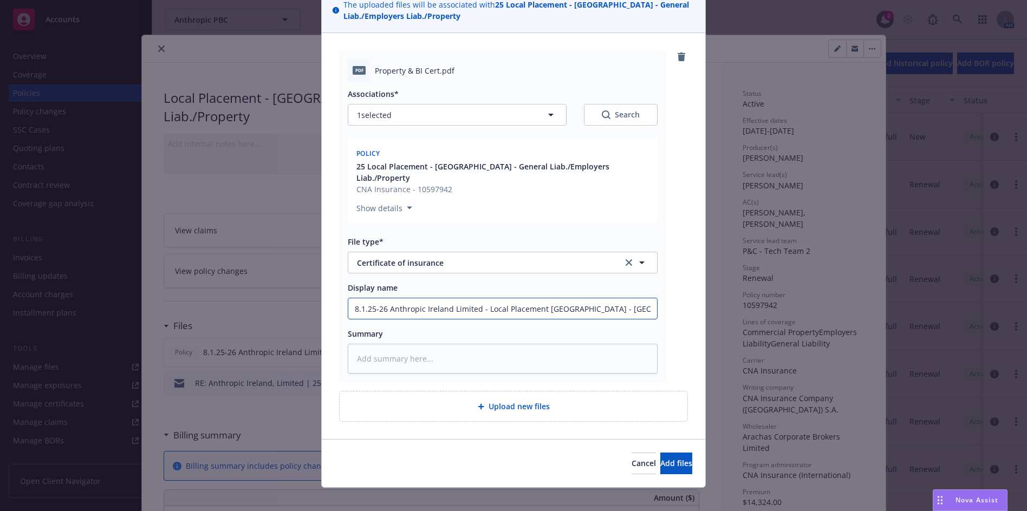
type input "8.1.25-26 Anthropic Ireland Limited - Local Placement [GEOGRAPHIC_DATA] - Pro C…"
type textarea "x"
type input "8.1.25-26 Anthropic Ireland Limited - Local Placement [GEOGRAPHIC_DATA] - Prop …"
type textarea "x"
type input "8.1.25-26 Anthropic Ireland Limited - Local Placement [GEOGRAPHIC_DATA] - Prope…"
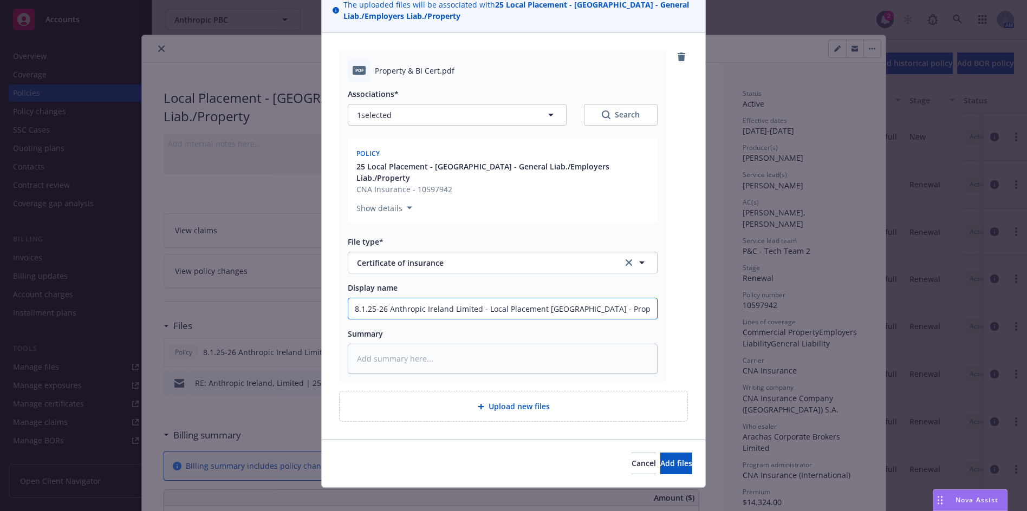
type textarea "x"
type input "8.1.25-26 Anthropic Ireland Limited - Local Placement [GEOGRAPHIC_DATA] - Prope…"
type textarea "x"
type input "8.1.25-26 Anthropic Ireland Limited - Local Placement [GEOGRAPHIC_DATA] - Prope…"
type textarea "x"
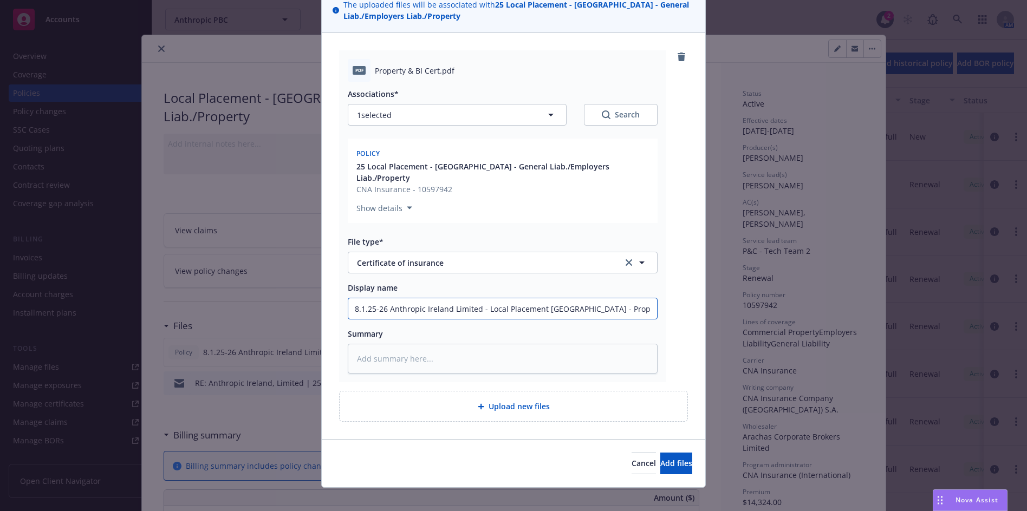
type input "8.1.25-26 Anthropic Ireland Limited - Local Placement [GEOGRAPHIC_DATA] - Prope…"
drag, startPoint x: 482, startPoint y: 297, endPoint x: 390, endPoint y: 295, distance: 91.6
click at [388, 298] on input "8.1.25-26 Anthropic Ireland Limited - Local Placement [GEOGRAPHIC_DATA] - Prope…" at bounding box center [502, 308] width 309 height 21
type textarea "x"
type input "8.1.25-26 Local Placement [GEOGRAPHIC_DATA] - Property CNA Certificate"
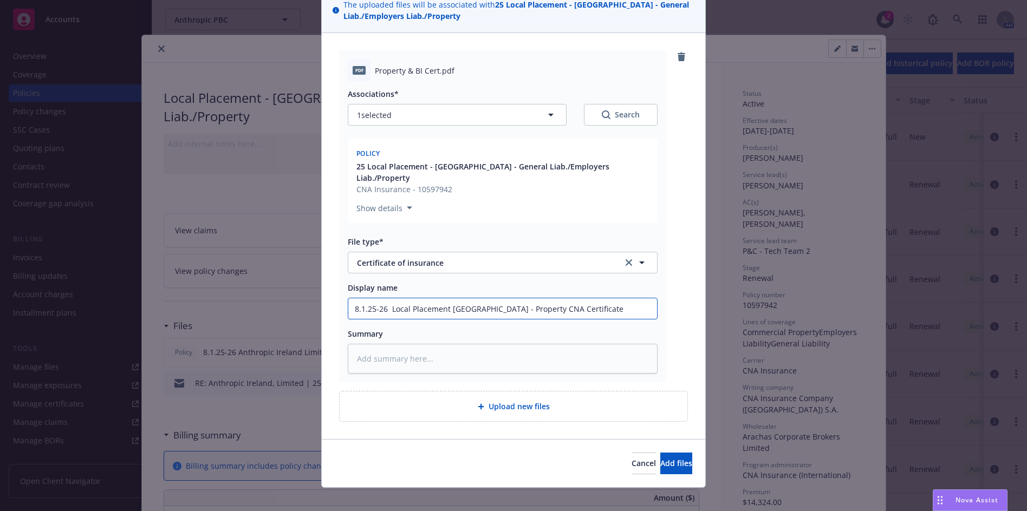
type textarea "x"
drag, startPoint x: 549, startPoint y: 294, endPoint x: 161, endPoint y: 287, distance: 387.3
click at [160, 289] on div "Add files The uploaded files will be associated with 25 Local Placement - [GEOG…" at bounding box center [513, 255] width 1027 height 511
type input "8.1.25-26 Local Placement [GEOGRAPHIC_DATA] - Property CNA Certificate"
click at [661, 458] on span "Add files" at bounding box center [676, 463] width 32 height 10
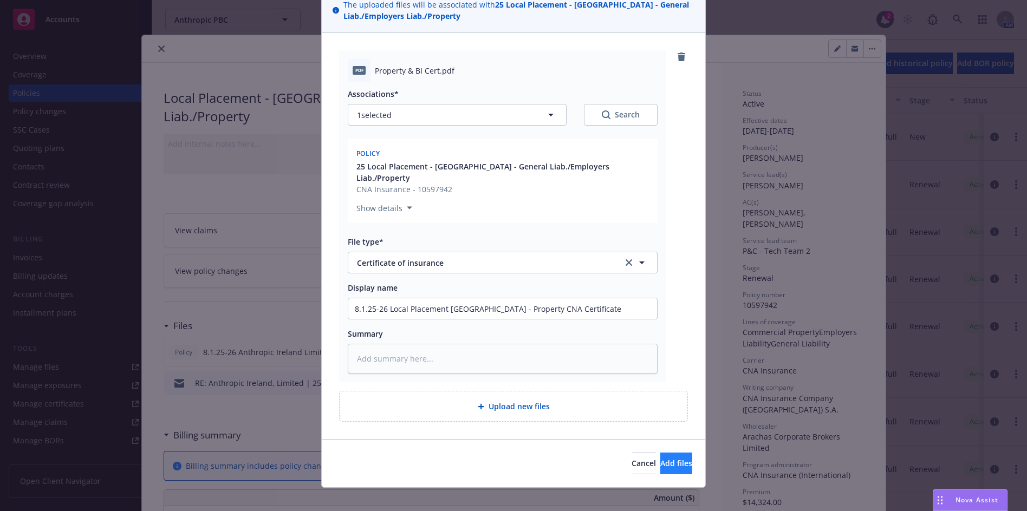
scroll to position [48, 0]
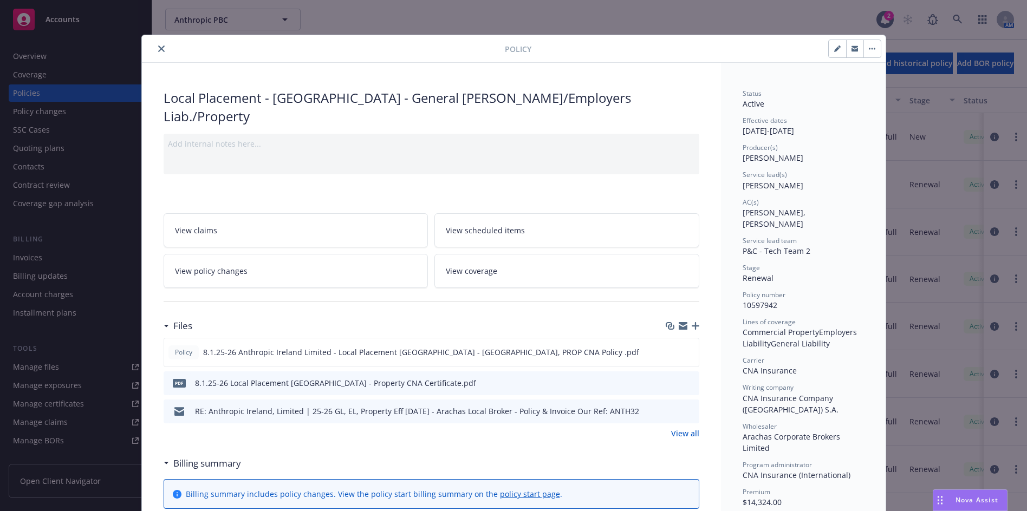
click at [692, 322] on icon "button" at bounding box center [696, 326] width 8 height 8
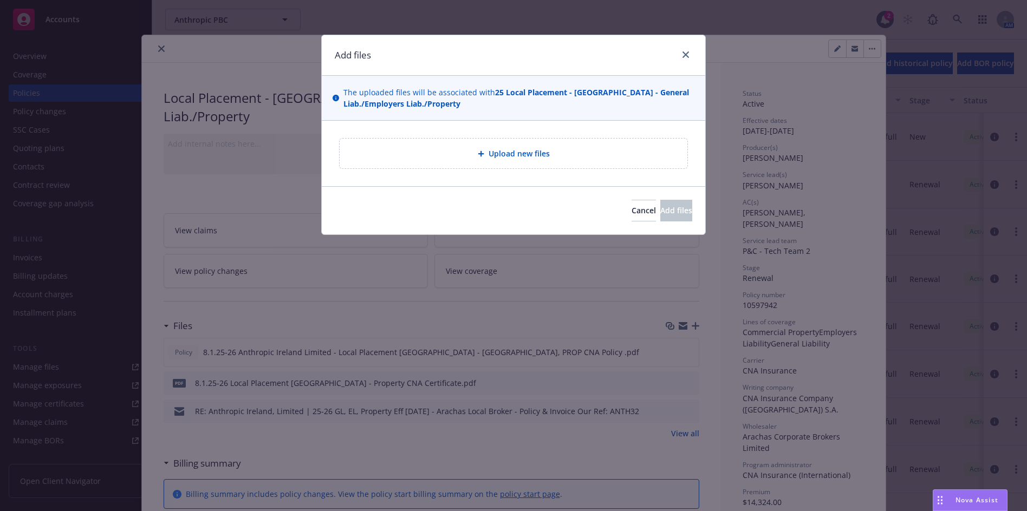
type textarea "x"
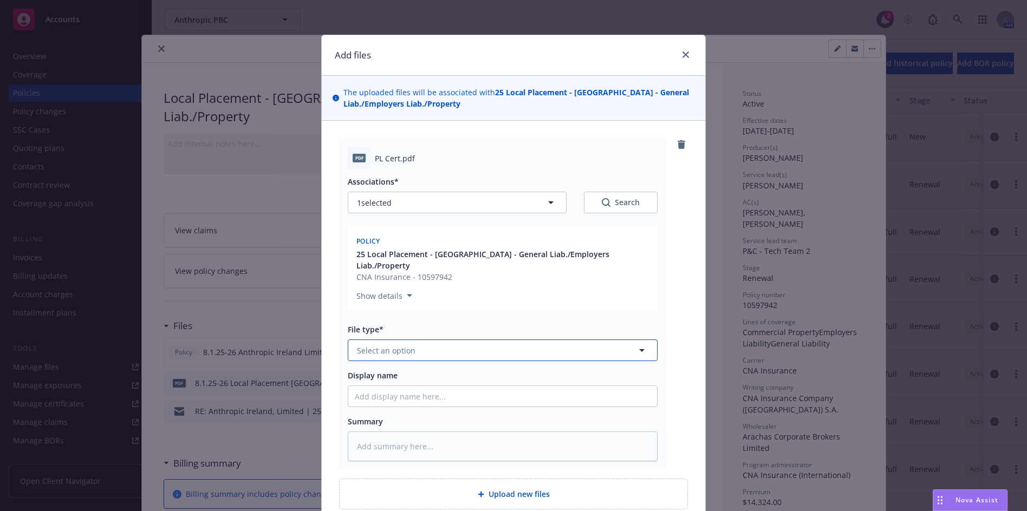
drag, startPoint x: 369, startPoint y: 359, endPoint x: 369, endPoint y: 348, distance: 10.8
click at [369, 357] on div "Associations* 1 selected Search Policy 25 Local Placement - [GEOGRAPHIC_DATA] -…" at bounding box center [503, 316] width 310 height 292
click at [369, 347] on button "Select an option" at bounding box center [503, 351] width 310 height 22
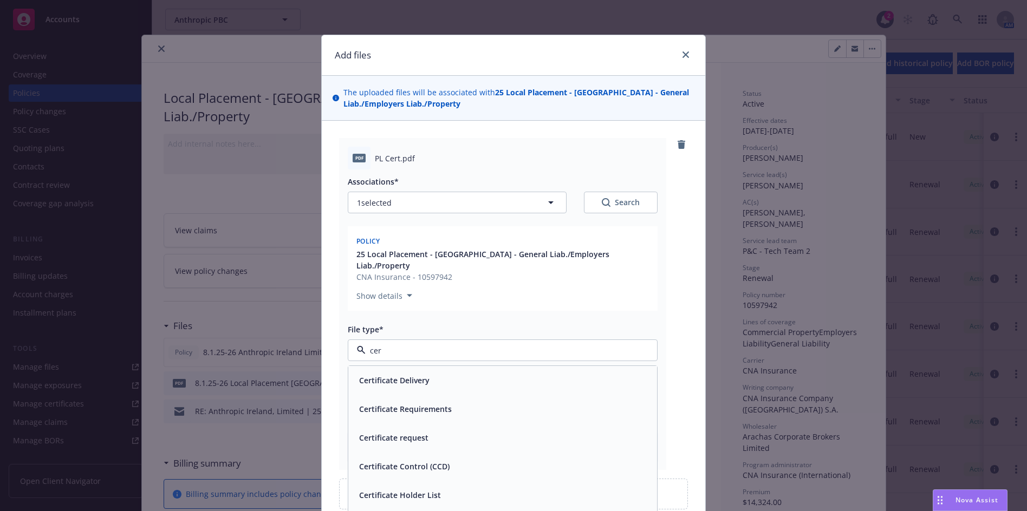
type input "cert"
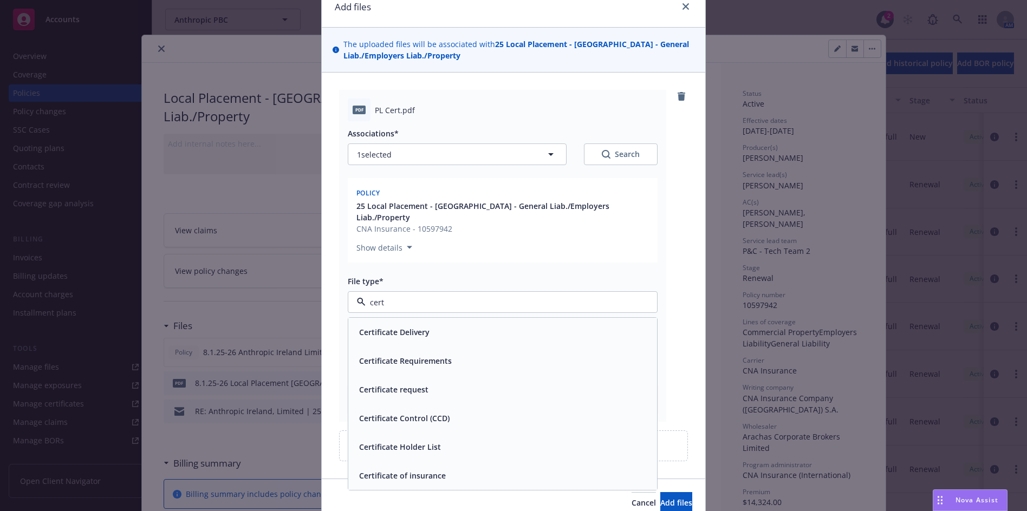
scroll to position [88, 0]
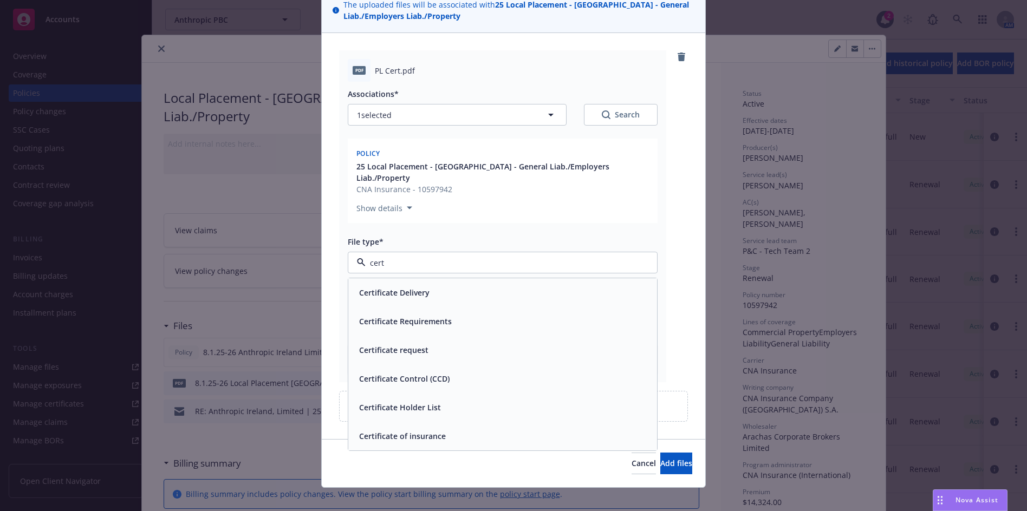
click at [424, 431] on span "Certificate of insurance" at bounding box center [402, 436] width 87 height 11
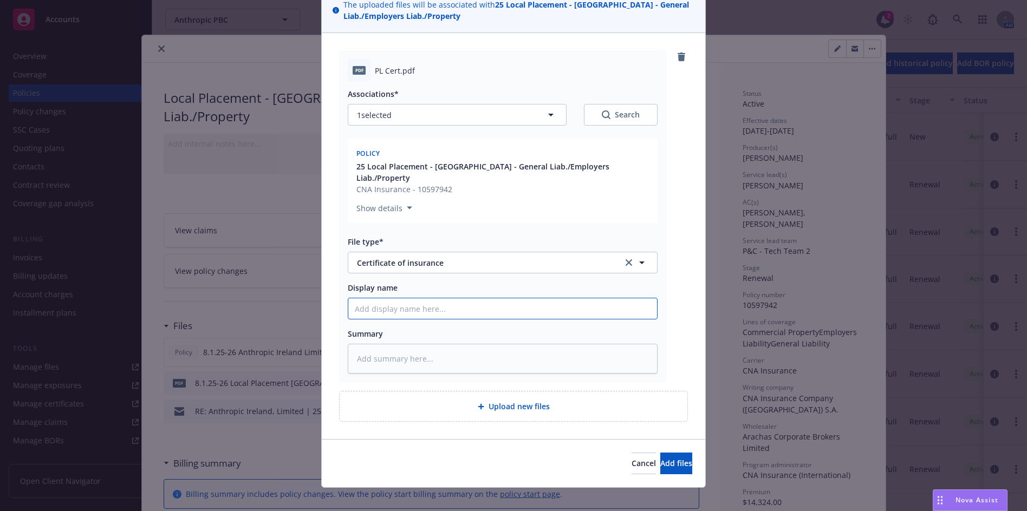
click at [434, 300] on input "Display name" at bounding box center [502, 308] width 309 height 21
paste input "8.1.25-26 Local Placement [GEOGRAPHIC_DATA] - Property CNA Certificate"
type textarea "x"
type input "8.1.25-26 Local Placement [GEOGRAPHIC_DATA] - Property CNA Certificate"
drag, startPoint x: 488, startPoint y: 297, endPoint x: 512, endPoint y: 297, distance: 23.8
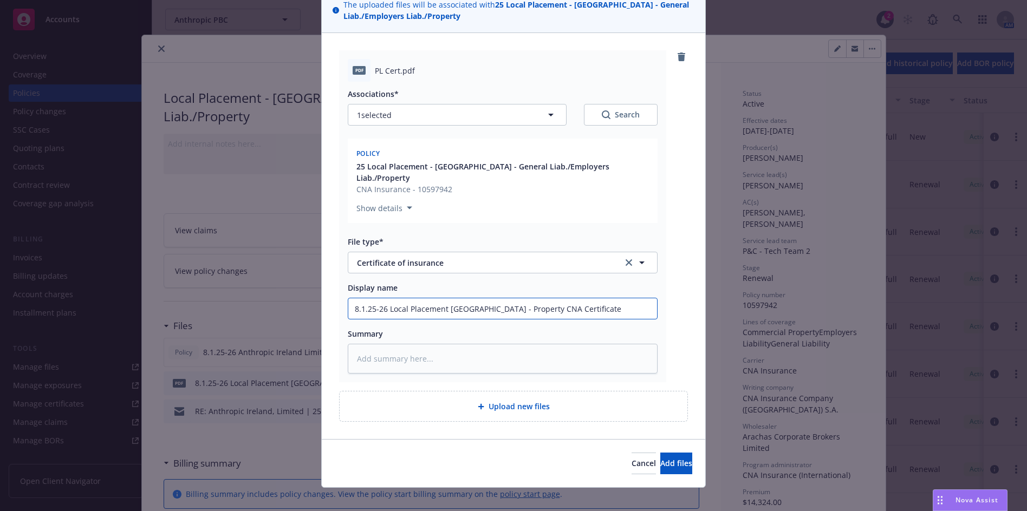
click at [512, 298] on input "8.1.25-26 Local Placement [GEOGRAPHIC_DATA] - Property CNA Certificate" at bounding box center [502, 308] width 309 height 21
type textarea "x"
type input "8.1.25-26 Local Placement [GEOGRAPHIC_DATA] - PCNA Certificate"
type textarea "x"
type input "8.1.25-26 Local Placement [GEOGRAPHIC_DATA] - [GEOGRAPHIC_DATA] Certificate"
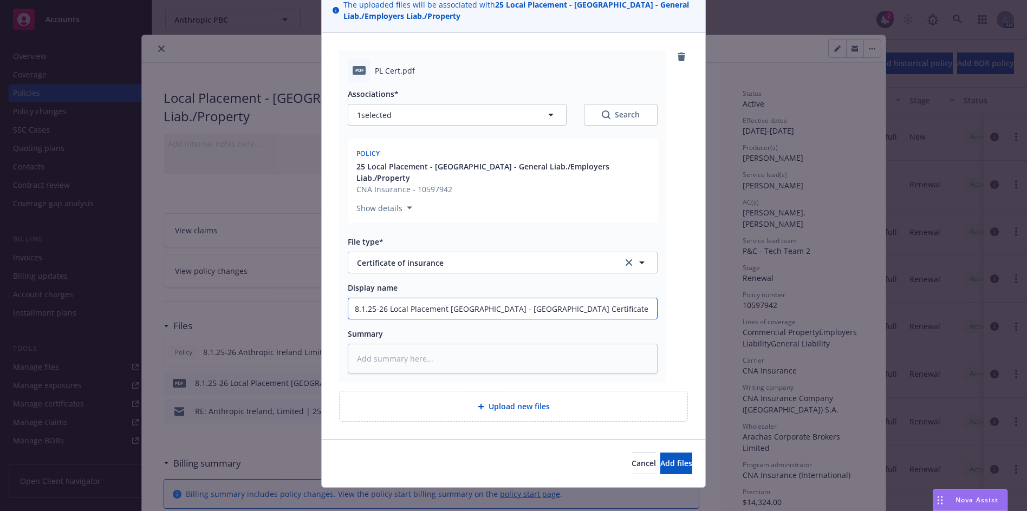
type textarea "x"
type input "8.1.25-26 Local Placement [GEOGRAPHIC_DATA] - PubCNA Certificate"
type textarea "x"
type input "8.1.25-26 Local Placement [GEOGRAPHIC_DATA] - PublCNA Certificate"
type textarea "x"
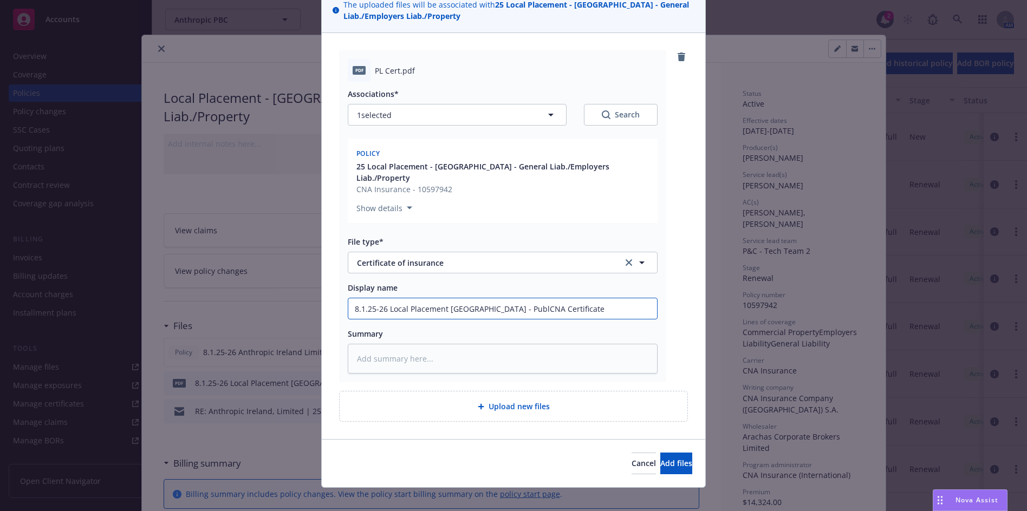
type input "8.1.25-26 Local Placement [GEOGRAPHIC_DATA] - PubliCNA Certificate"
type textarea "x"
type input "8.1.25-26 Local Placement [GEOGRAPHIC_DATA] - PublicCNA Certificate"
type textarea "x"
type input "8.1.25-26 Local Placement [GEOGRAPHIC_DATA] - Public.CNA Certificate"
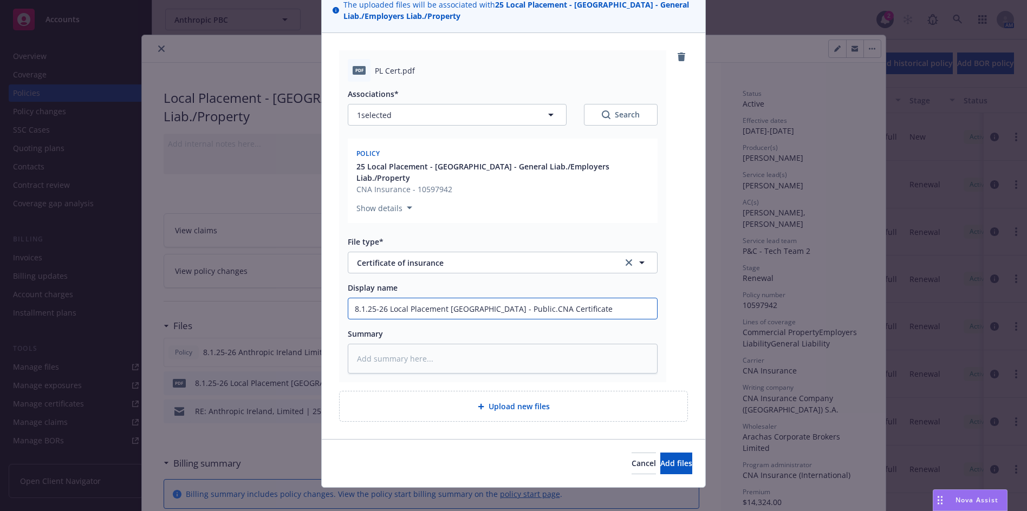
type textarea "x"
type input "8.1.25-26 Local Placement [GEOGRAPHIC_DATA] - PublicCNA Certificate"
type textarea "x"
type input "8.1.25-26 Local Placement [GEOGRAPHIC_DATA] - Public/[GEOGRAPHIC_DATA] Certific…"
type textarea "x"
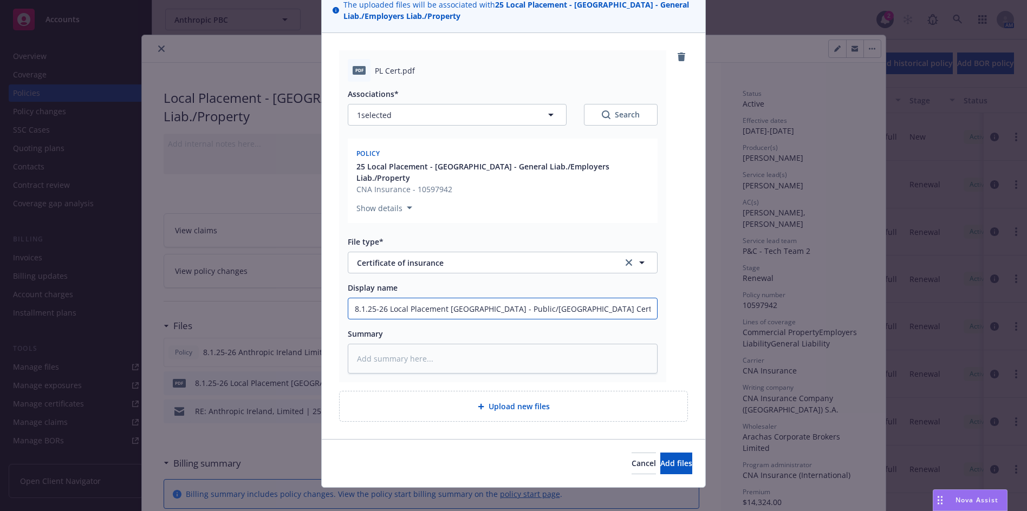
type input "8.1.25-26 Local Placement [GEOGRAPHIC_DATA] - Public/GCNA Certificate"
type textarea "x"
type input "8.1.25-26 Local Placement [GEOGRAPHIC_DATA] - Public/GeCNA Certificate"
type textarea "x"
type input "8.1.25-26 Local Placement [GEOGRAPHIC_DATA] - Public/GemCNA Certificate"
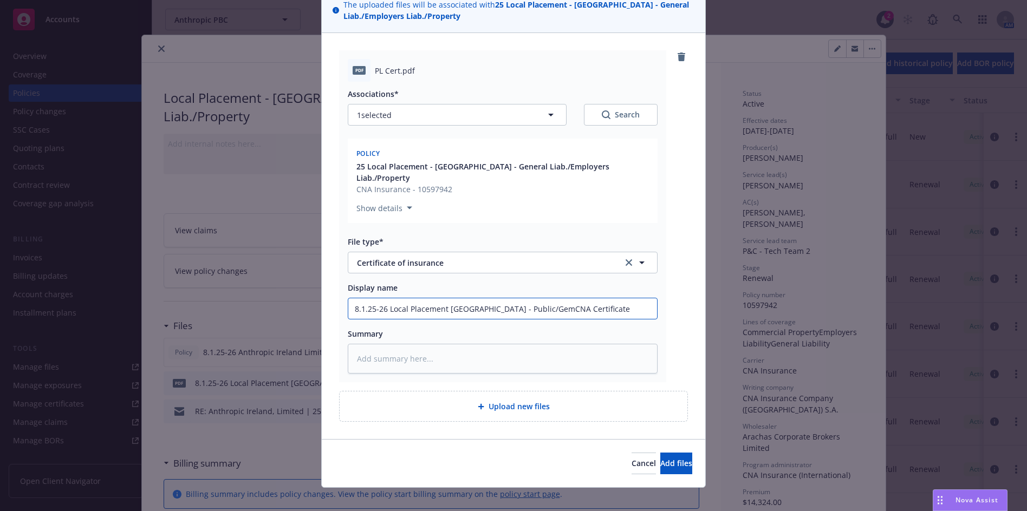
type textarea "x"
type input "8.1.25-26 Local Placement [GEOGRAPHIC_DATA] - Public/GemeCNA Certificate"
type textarea "x"
type input "8.1.25-26 Local Placement [GEOGRAPHIC_DATA] - Public/[GEOGRAPHIC_DATA] Certific…"
type textarea "x"
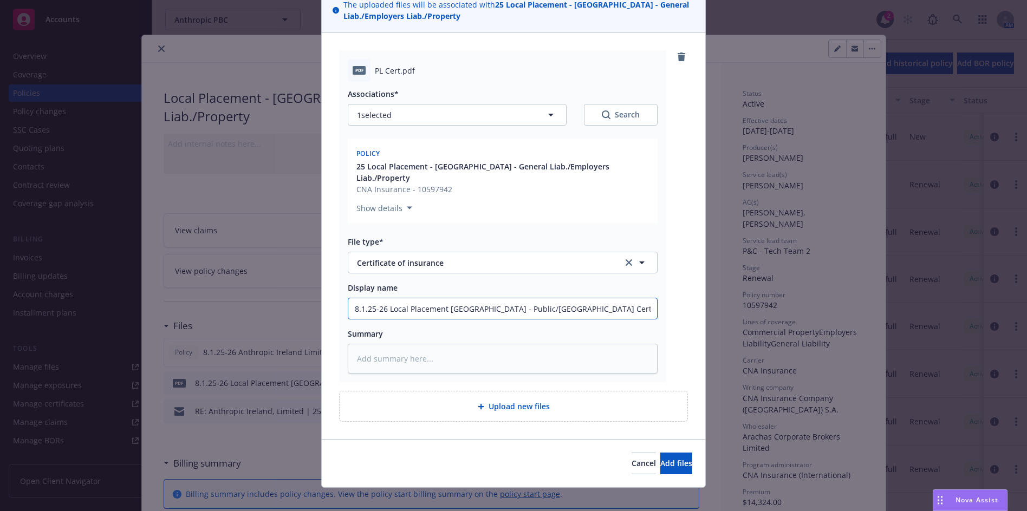
type input "8.1.25-26 Local Placement [GEOGRAPHIC_DATA] - Public/GemeCNA Certificate"
type textarea "x"
type input "8.1.25-26 Local Placement [GEOGRAPHIC_DATA] - Public/GemCNA Certificate"
type textarea "x"
type input "8.1.25-26 Local Placement [GEOGRAPHIC_DATA] - Public/GeCNA Certificate"
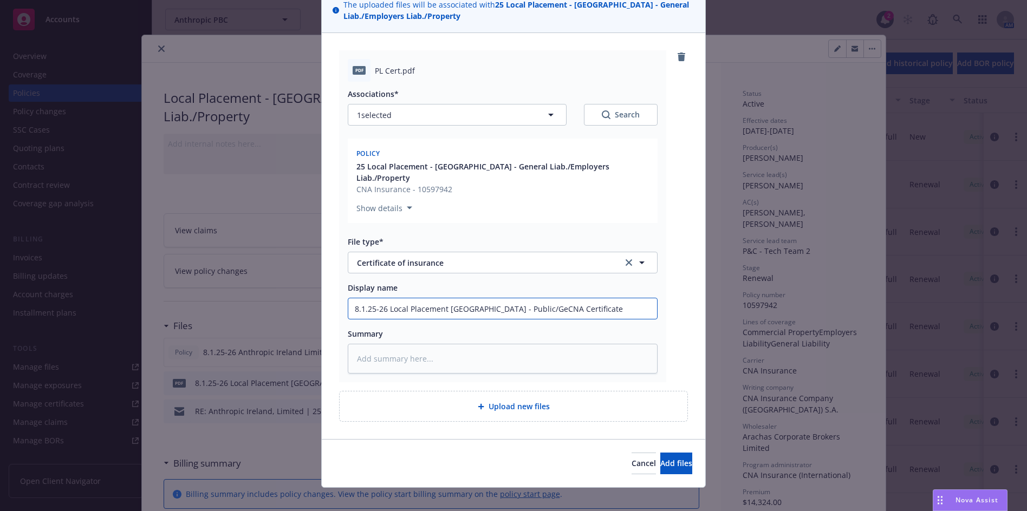
type textarea "x"
type input "8.1.25-26 Local Placement [GEOGRAPHIC_DATA] - Public/GenCNA Certificate"
type textarea "x"
type input "8.1.25-26 Local Placement [GEOGRAPHIC_DATA] - Public/GeneCNA Certificate"
type textarea "x"
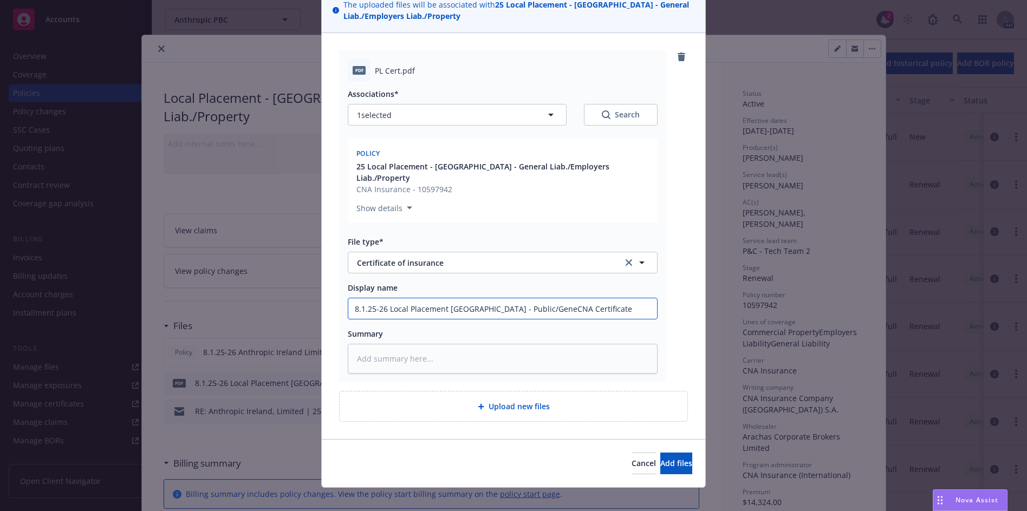
type input "8.1.25-26 Local Placement [GEOGRAPHIC_DATA] - Public/GenerCNA Certificate"
type textarea "x"
type input "8.1.25-26 Local Placement [GEOGRAPHIC_DATA] - Public/GeneraCNA Certificate"
type textarea "x"
type input "8.1.25-26 Local Placement [GEOGRAPHIC_DATA] - Public/GeneralCNA Certificate"
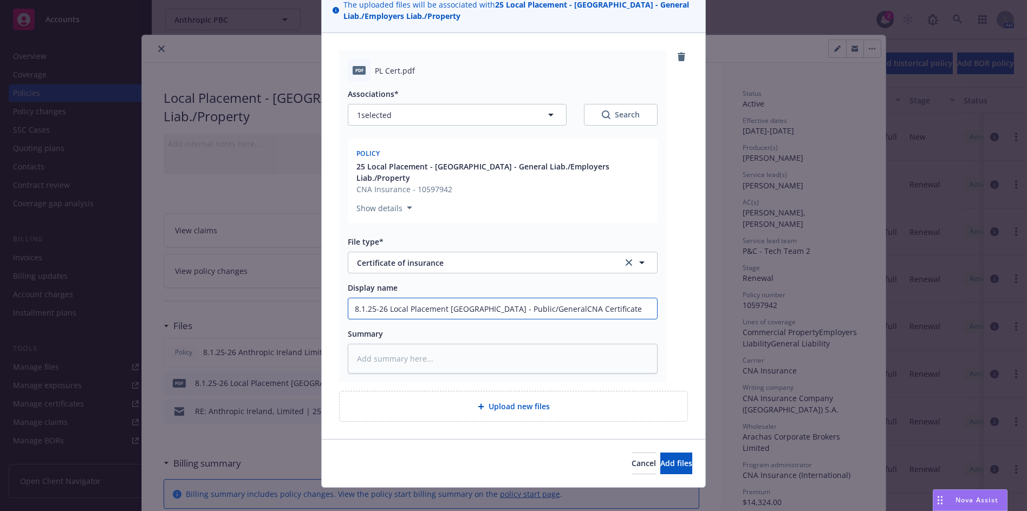
type textarea "x"
type input "8.1.25-26 Local Placement [GEOGRAPHIC_DATA] - Public/General CNA Certificate"
type textarea "x"
type input "8.1.25-26 Local Placement [GEOGRAPHIC_DATA] - Public/General LCNA Certificate"
type textarea "x"
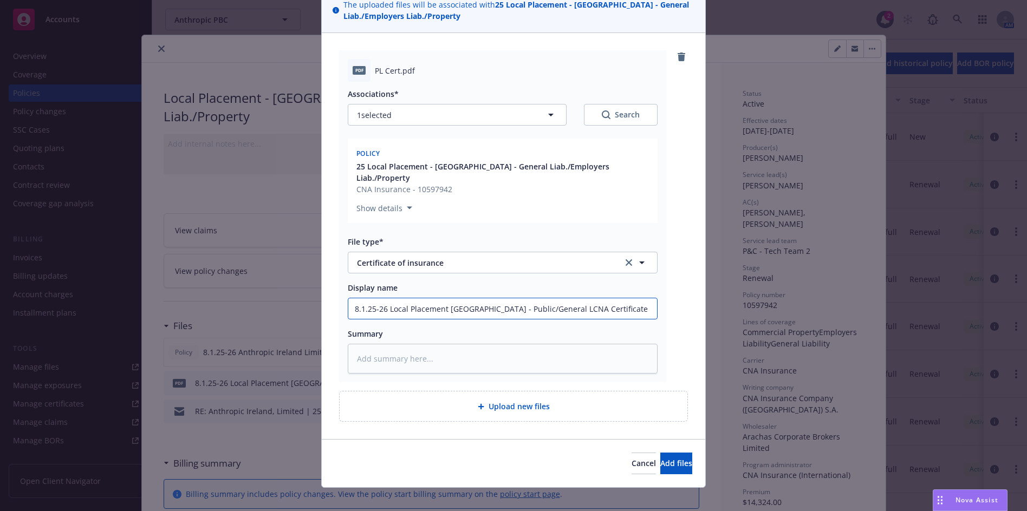
type input "8.1.25-26 Local Placement [GEOGRAPHIC_DATA] - Public/General LiCNA Certificate"
type textarea "x"
type input "8.1.25-26 Local Placement [GEOGRAPHIC_DATA] - Public/General LiabCNA Certificate"
type textarea "x"
type input "8.1.25-26 Local Placement [GEOGRAPHIC_DATA] - Public/General LiabiCNA Certifica…"
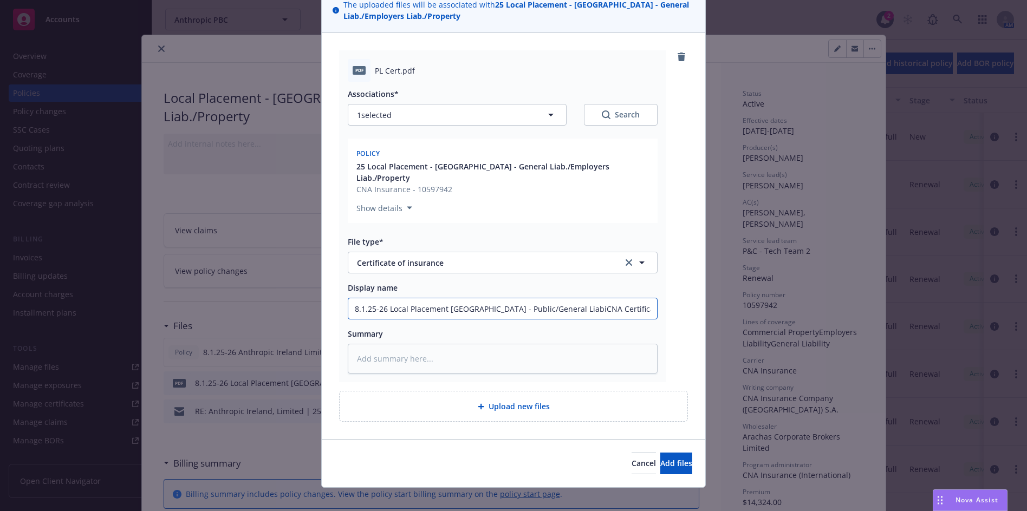
type textarea "x"
type input "8.1.25-26 Local Placement [GEOGRAPHIC_DATA] - Public/General LiabilCNA Certific…"
type textarea "x"
type input "8.1.25-26 Local Placement [GEOGRAPHIC_DATA] - Public/General LiabiliCNA Certifi…"
type textarea "x"
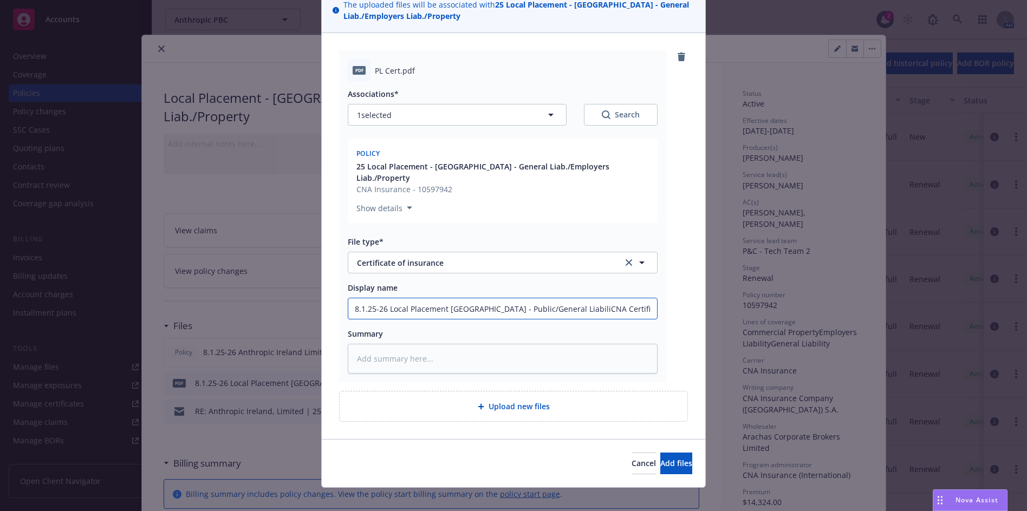
type input "8.1.25-26 Local Placement [GEOGRAPHIC_DATA] - Public/General LiabilitCNA Certif…"
type textarea "x"
type input "8.1.25-26 Local Placement [GEOGRAPHIC_DATA] - Public/General LiabilityCNA Certi…"
type textarea "x"
type input "8.1.25-26 Local Placement [GEOGRAPHIC_DATA] - Public/General Liability CNA Cert…"
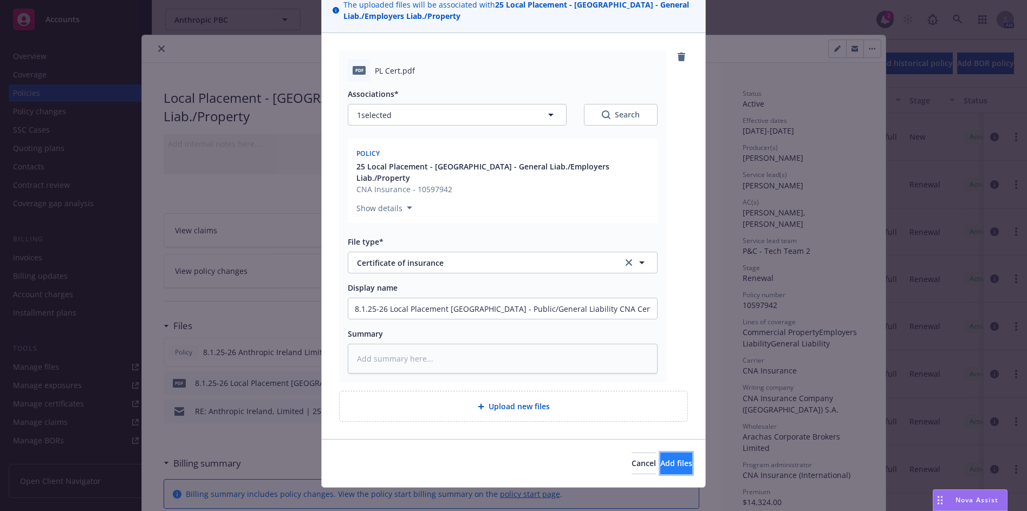
click at [660, 458] on span "Add files" at bounding box center [676, 463] width 32 height 10
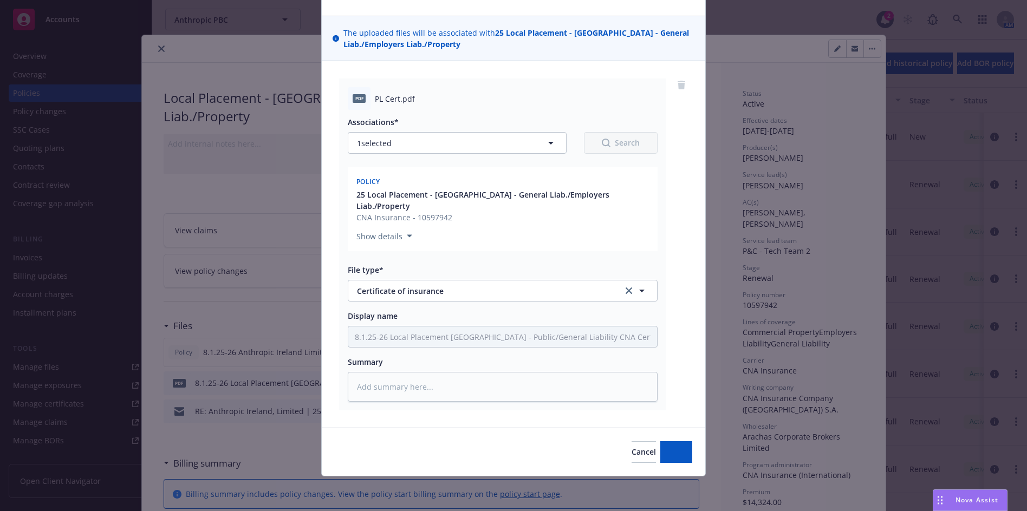
scroll to position [48, 0]
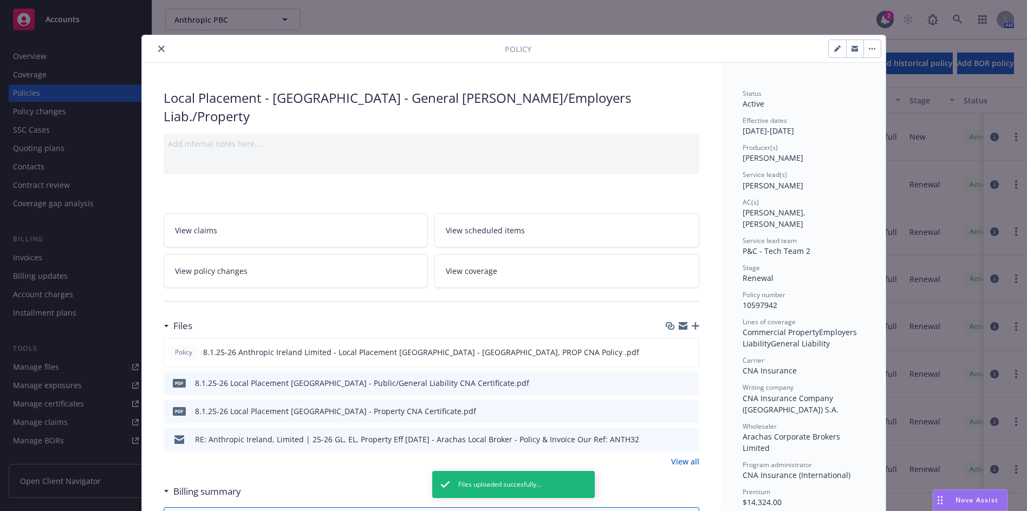
click at [692, 322] on icon "button" at bounding box center [696, 326] width 8 height 8
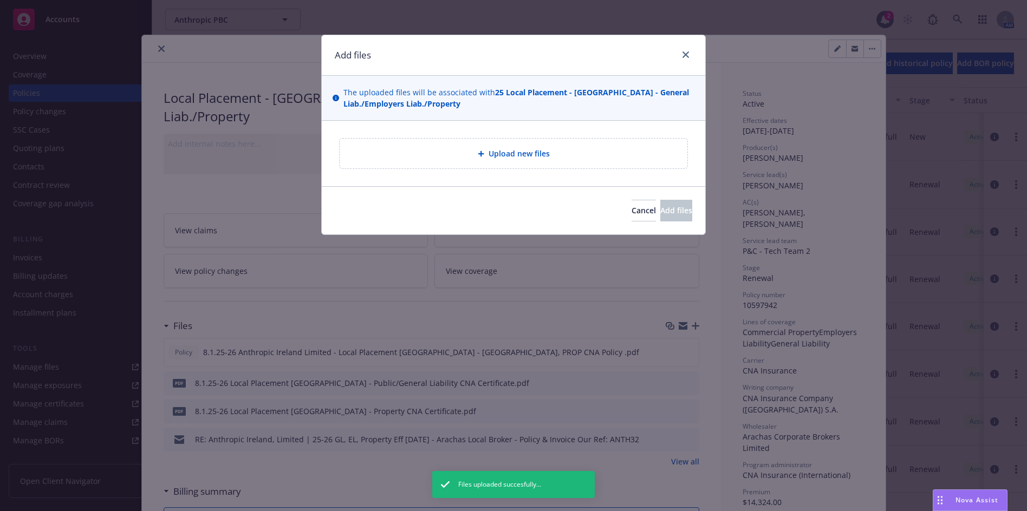
type textarea "x"
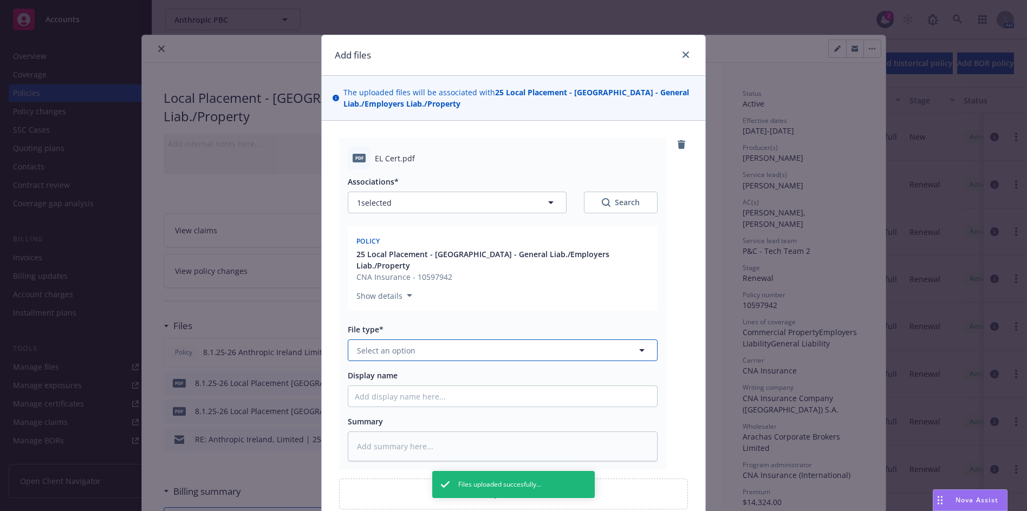
click at [398, 345] on span "Select an option" at bounding box center [386, 350] width 58 height 11
type input "cert"
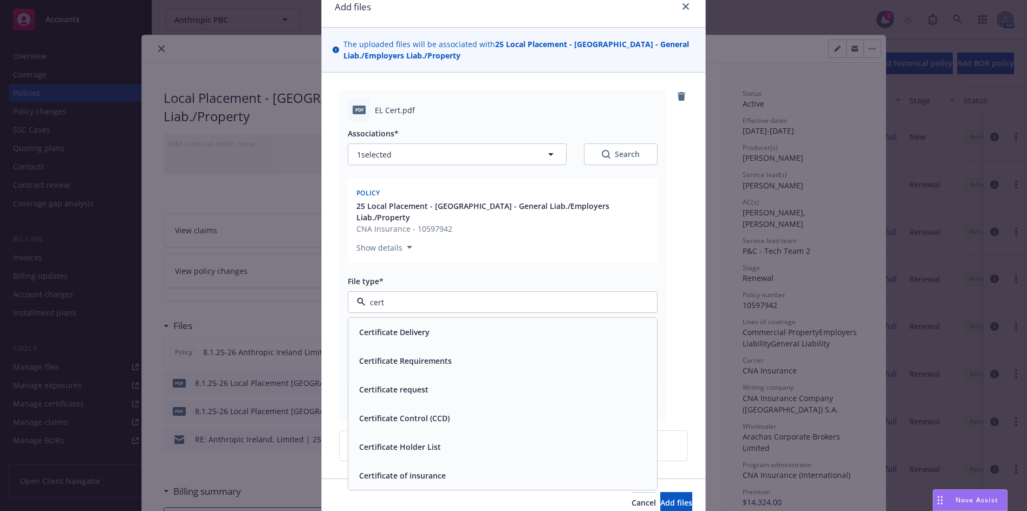
scroll to position [88, 0]
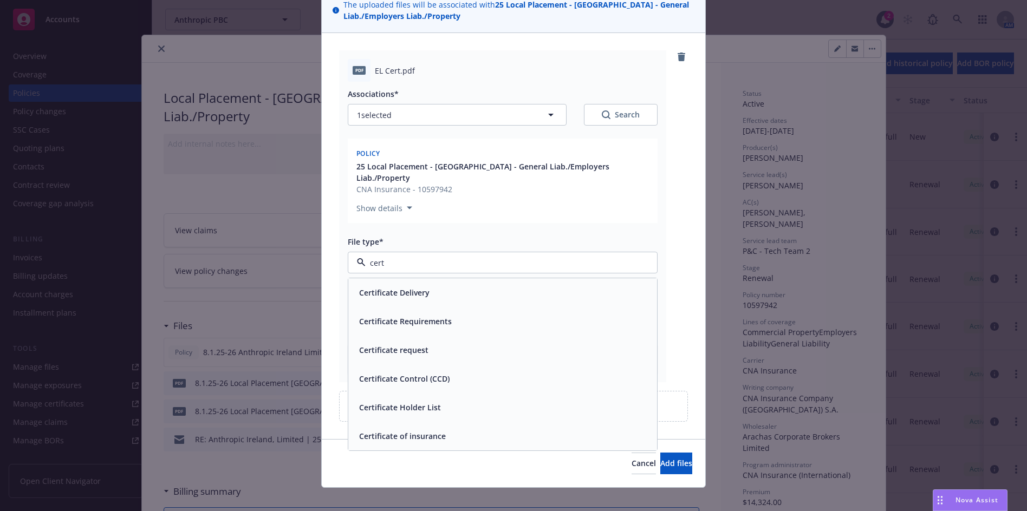
click at [419, 431] on span "Certificate of insurance" at bounding box center [402, 436] width 87 height 11
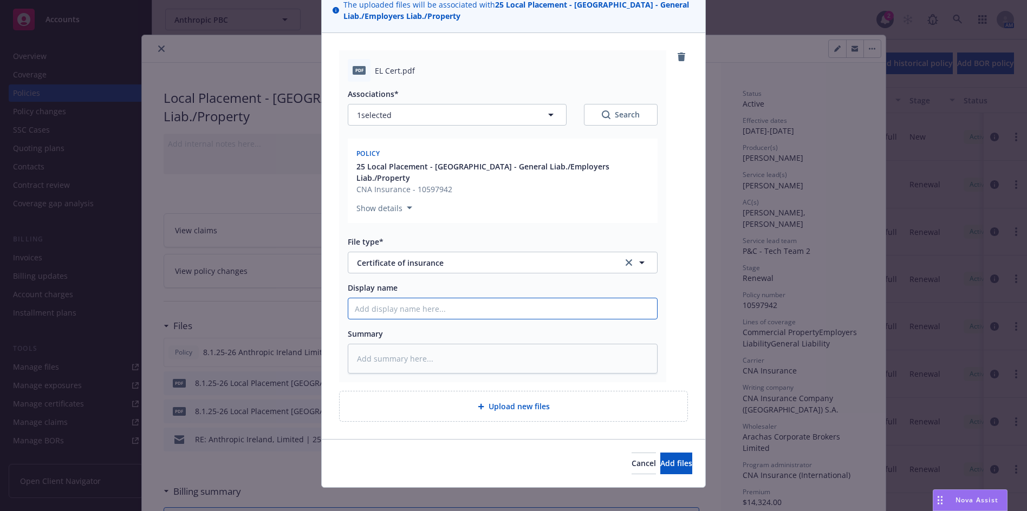
click at [411, 302] on input "Display name" at bounding box center [502, 308] width 309 height 21
paste input "8.1.25-26 Local Placement [GEOGRAPHIC_DATA] - Property CNA Certificate"
type textarea "x"
type input "8.1.25-26 Local Placement [GEOGRAPHIC_DATA] - Property CNA Certificate"
drag, startPoint x: 478, startPoint y: 298, endPoint x: 507, endPoint y: 297, distance: 28.7
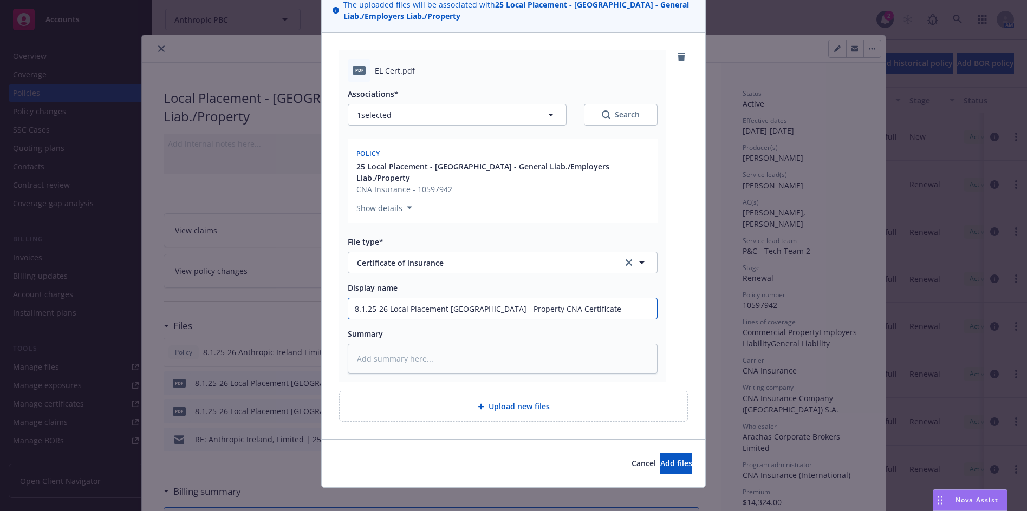
click at [507, 298] on input "8.1.25-26 Local Placement [GEOGRAPHIC_DATA] - Property CNA Certificate" at bounding box center [502, 308] width 309 height 21
type textarea "x"
type input "8.1.25-26 Local Placement [GEOGRAPHIC_DATA] - E CNA Certificate"
type textarea "x"
type input "8.1.25-26 Local Placement [GEOGRAPHIC_DATA] - Em CNA Certificate"
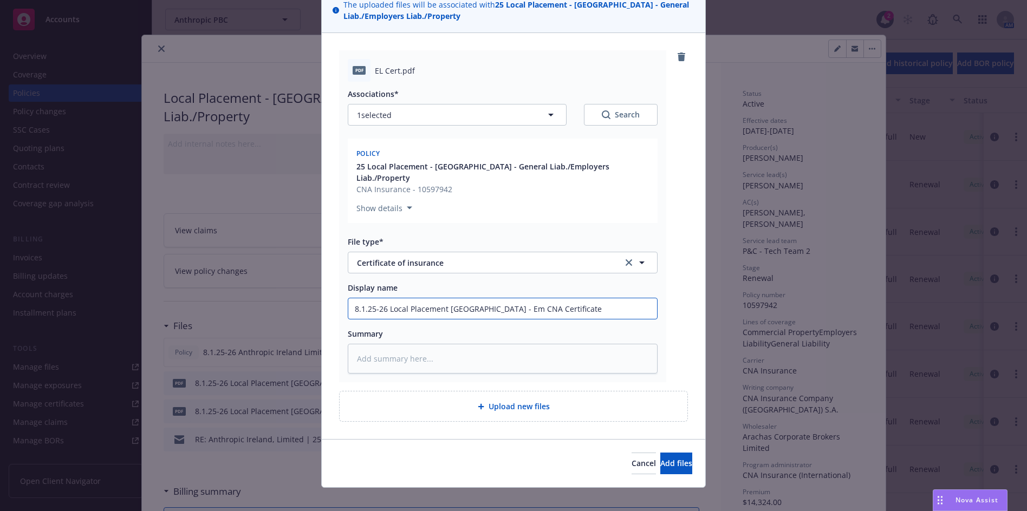
type textarea "x"
type input "8.1.25-26 Local Placement [GEOGRAPHIC_DATA] - [GEOGRAPHIC_DATA] CNA Certificate"
type textarea "x"
type input "8.1.25-26 Local Placement [GEOGRAPHIC_DATA] - [GEOGRAPHIC_DATA] CNA Certificate"
type textarea "x"
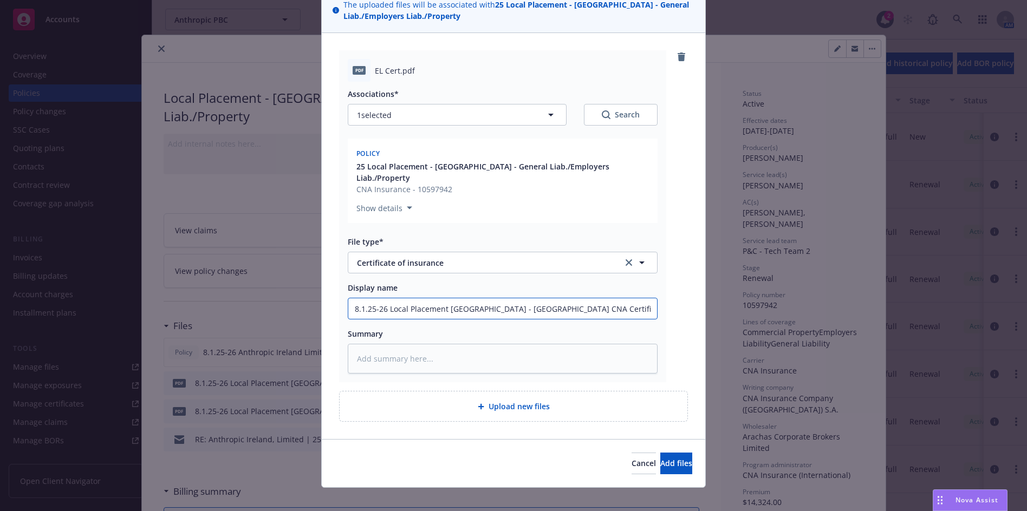
type input "8.1.25-26 Local Placement [GEOGRAPHIC_DATA] - Emplo CNA Certificate"
type textarea "x"
type input "8.1.25-26 Local Placement [GEOGRAPHIC_DATA] - Employ CNA Certificate"
type textarea "x"
type input "8.1.25-26 Local Placement [GEOGRAPHIC_DATA] - Employe CNA Certificate"
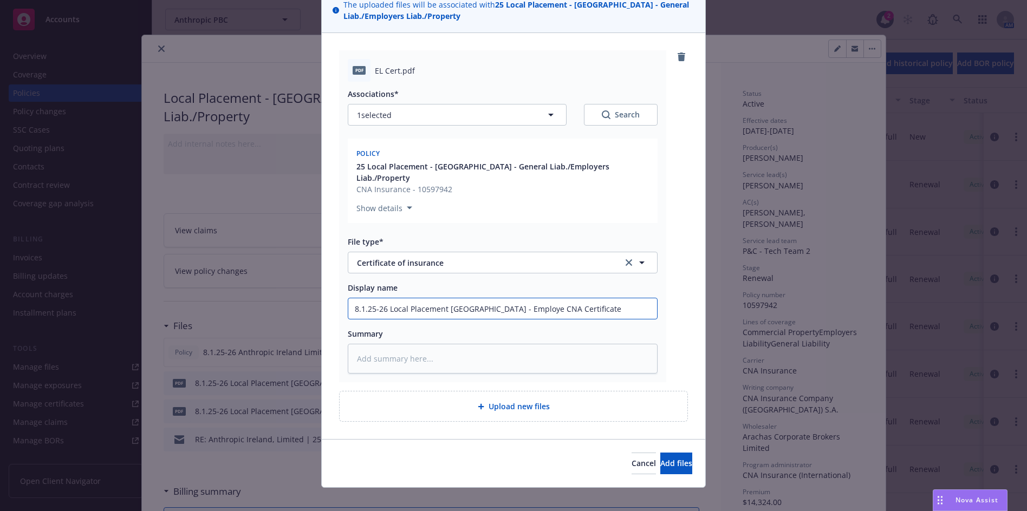
type textarea "x"
type input "8.1.25-26 Local Placement [GEOGRAPHIC_DATA] - Employer CNA Certificate"
type textarea "x"
type input "8.1.25-26 Local Placement [GEOGRAPHIC_DATA] - Employers CNA Certificate"
type textarea "x"
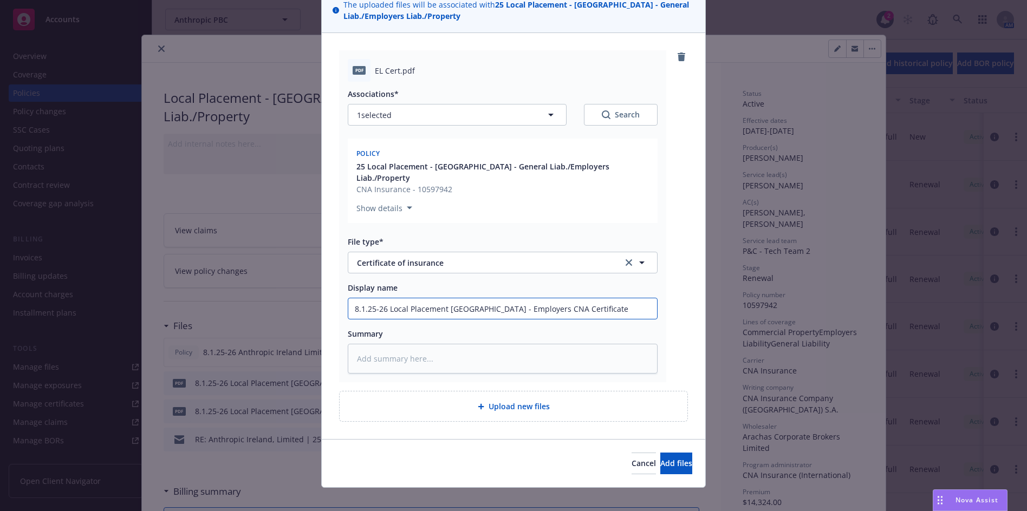
type input "8.1.25-26 Local Placement [GEOGRAPHIC_DATA] - Employers CNA Certificate"
type textarea "x"
type input "8.1.25-26 Local Placement [GEOGRAPHIC_DATA] - Employers L CNA Certificate"
type textarea "x"
type input "8.1.25-26 Local Placement [GEOGRAPHIC_DATA] - Employers Li CNA Certificate"
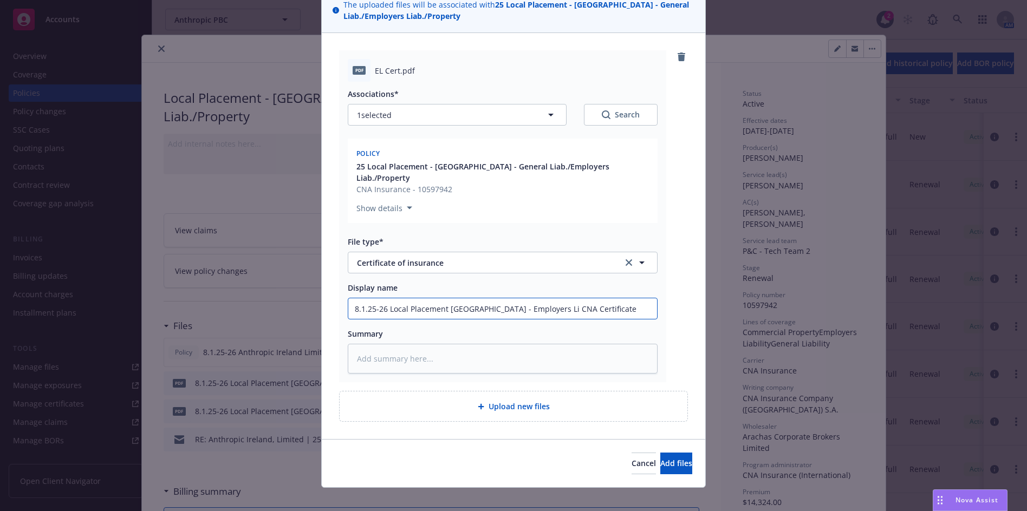
type textarea "x"
type input "8.1.25-26 Local Placement [GEOGRAPHIC_DATA] - Employers Lia CNA Certificate"
type textarea "x"
type input "8.1.25-26 Local Placement [GEOGRAPHIC_DATA] - Employers Liab CNA Certificate"
type textarea "x"
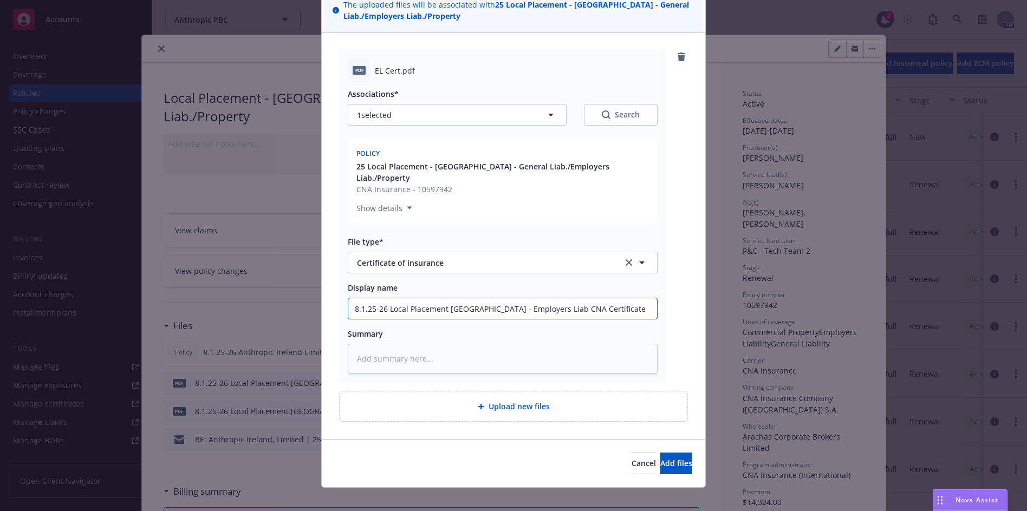
type input "8.1.25-26 Local Placement [GEOGRAPHIC_DATA] - Employers [GEOGRAPHIC_DATA] CNA C…"
type textarea "x"
type input "8.1.25-26 Local Placement [GEOGRAPHIC_DATA] - Employers [GEOGRAPHIC_DATA] CNA C…"
type textarea "x"
type input "8.1.25-26 Local Placement [GEOGRAPHIC_DATA] - Employers [GEOGRAPHIC_DATA] CNA C…"
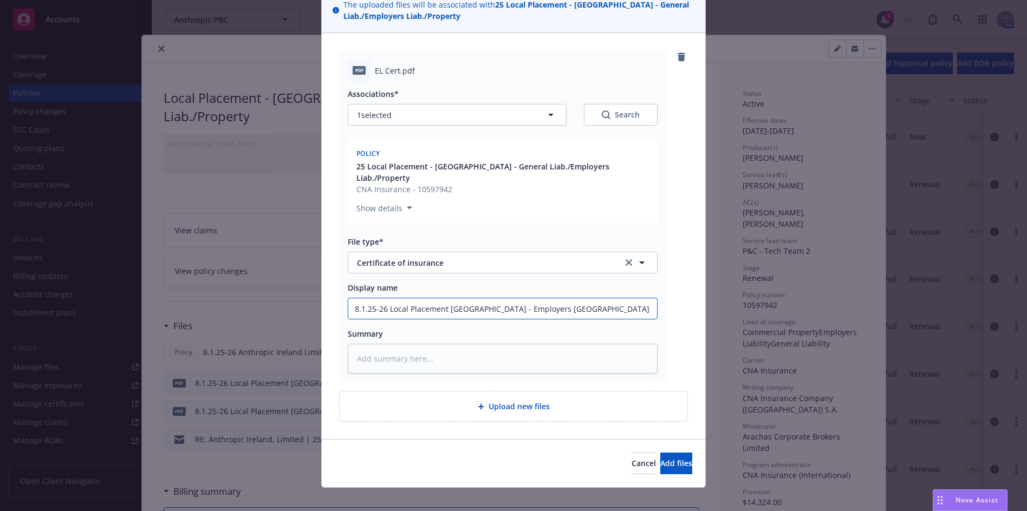
type textarea "x"
type input "8.1.25-26 Local Placement [GEOGRAPHIC_DATA] - Employers [GEOGRAPHIC_DATA] CNA C…"
type textarea "x"
type input "8.1.25-26 Local Placement [GEOGRAPHIC_DATA] - Employers [GEOGRAPHIC_DATA] CNA C…"
type textarea "x"
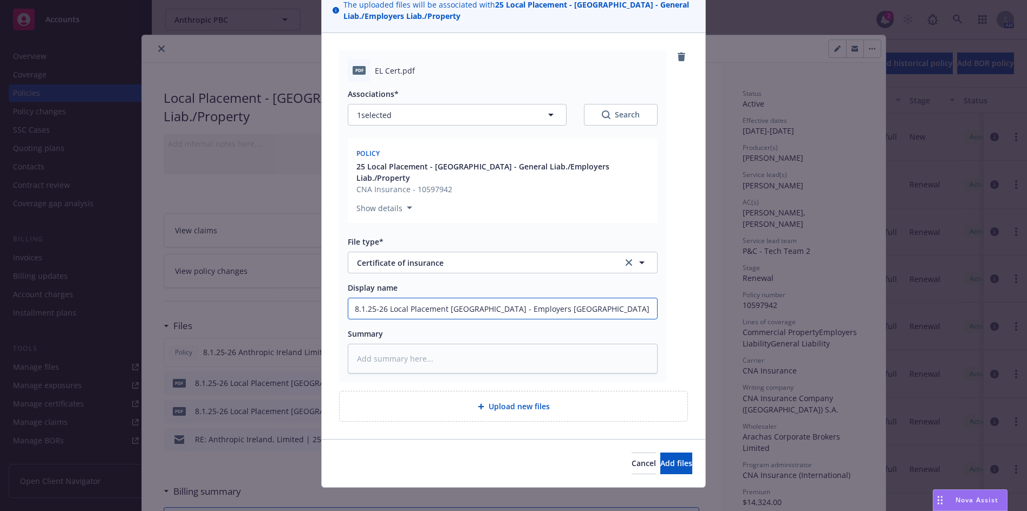
type input "8.1.25-26 Local Placement [GEOGRAPHIC_DATA] - Employers [GEOGRAPHIC_DATA] CNA C…"
type textarea "x"
type input "8.1.25-26 Local Placement [GEOGRAPHIC_DATA] - Employers Liability CNA Certifica…"
click at [667, 458] on span "Add files" at bounding box center [676, 463] width 32 height 10
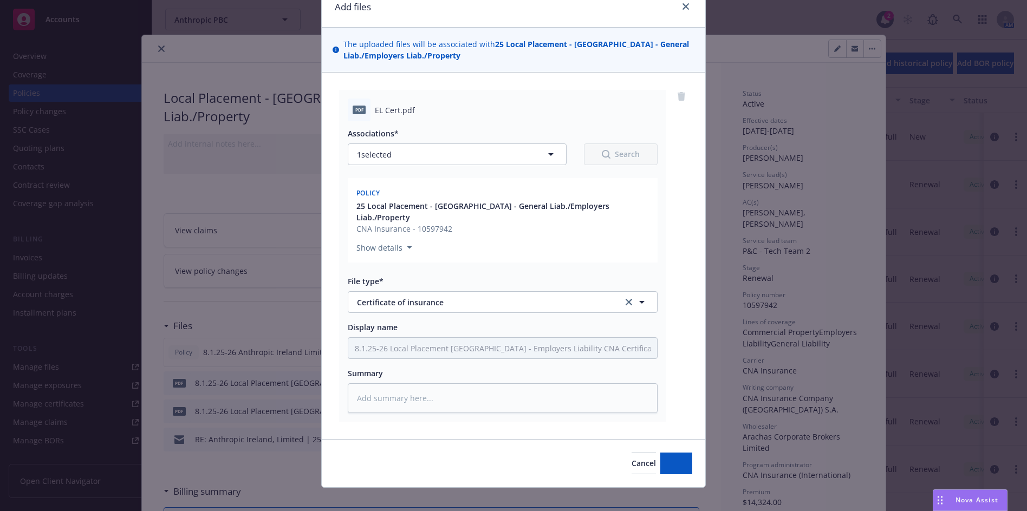
type textarea "x"
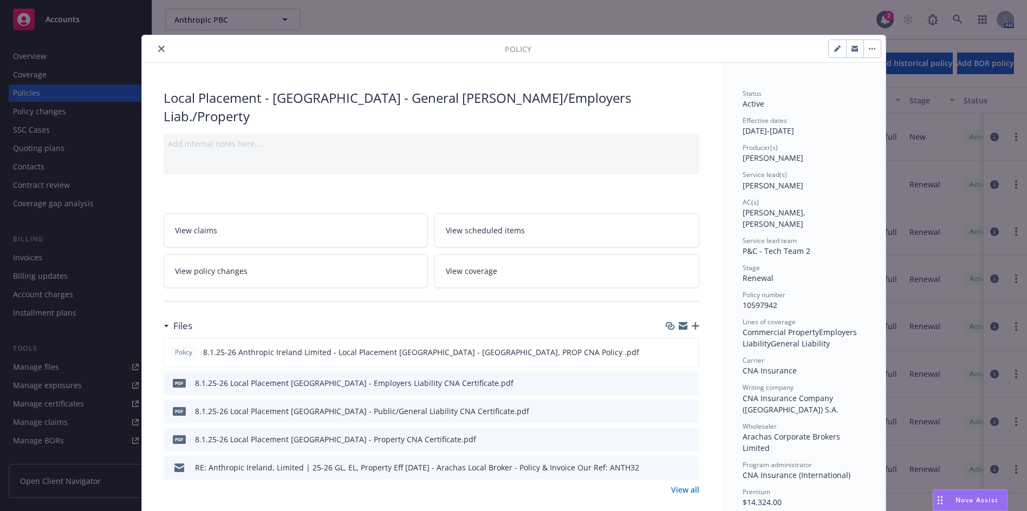
click at [685, 484] on link "View all" at bounding box center [685, 489] width 28 height 11
